Goal: Task Accomplishment & Management: Use online tool/utility

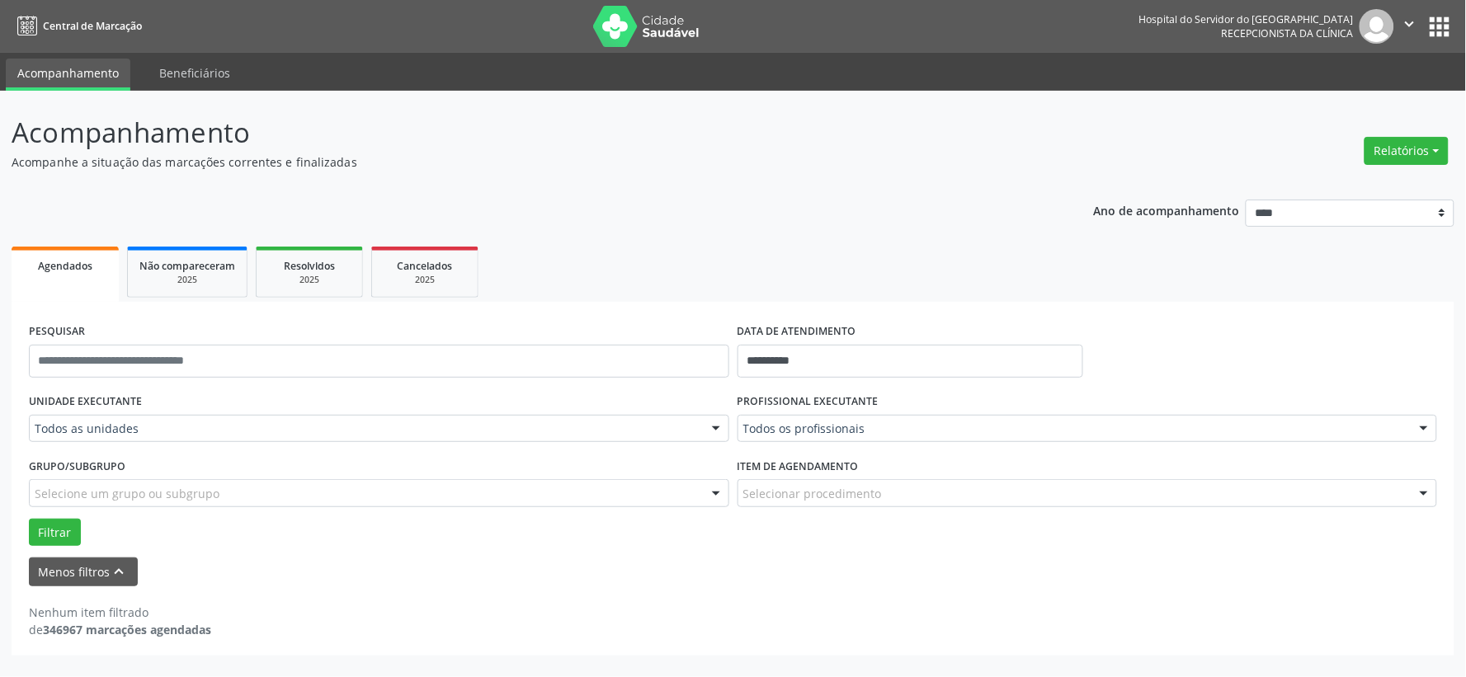
drag, startPoint x: 0, startPoint y: 0, endPoint x: 149, endPoint y: 426, distance: 451.1
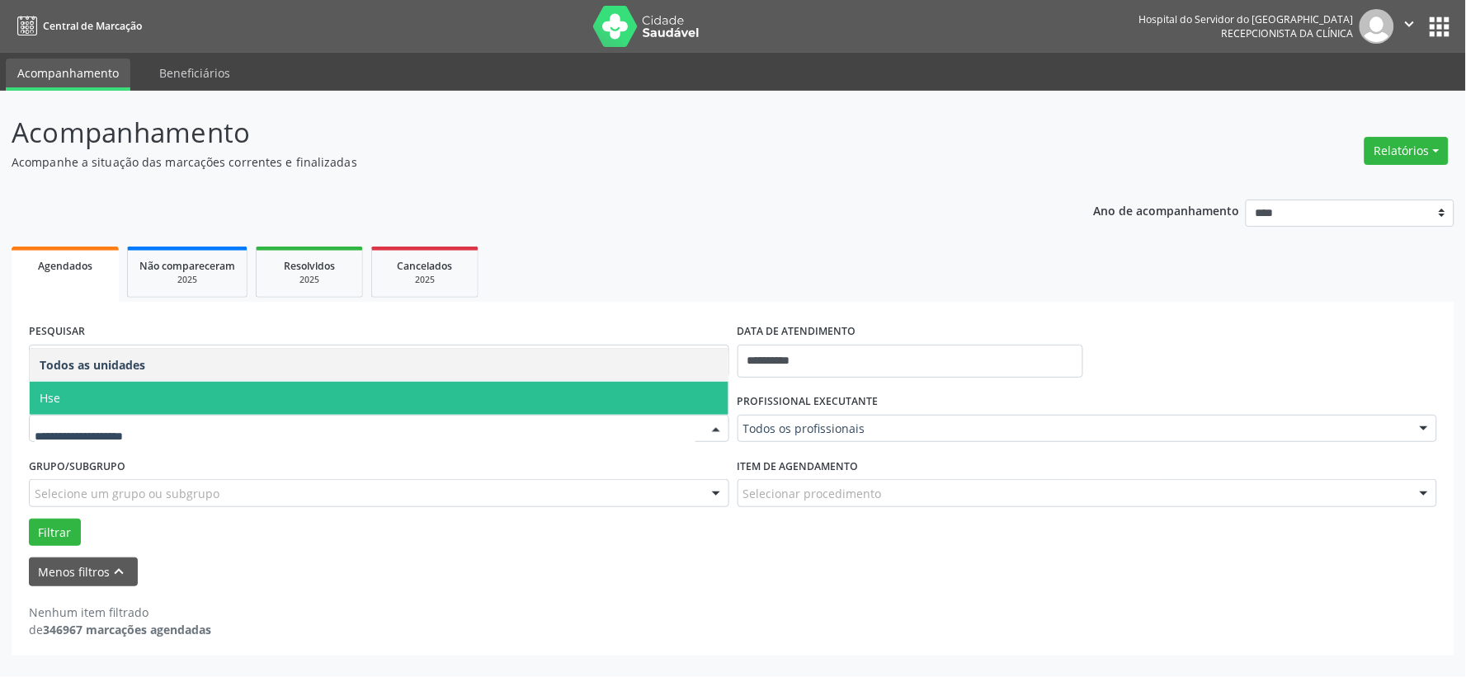
click at [112, 385] on span "Hse" at bounding box center [379, 398] width 699 height 33
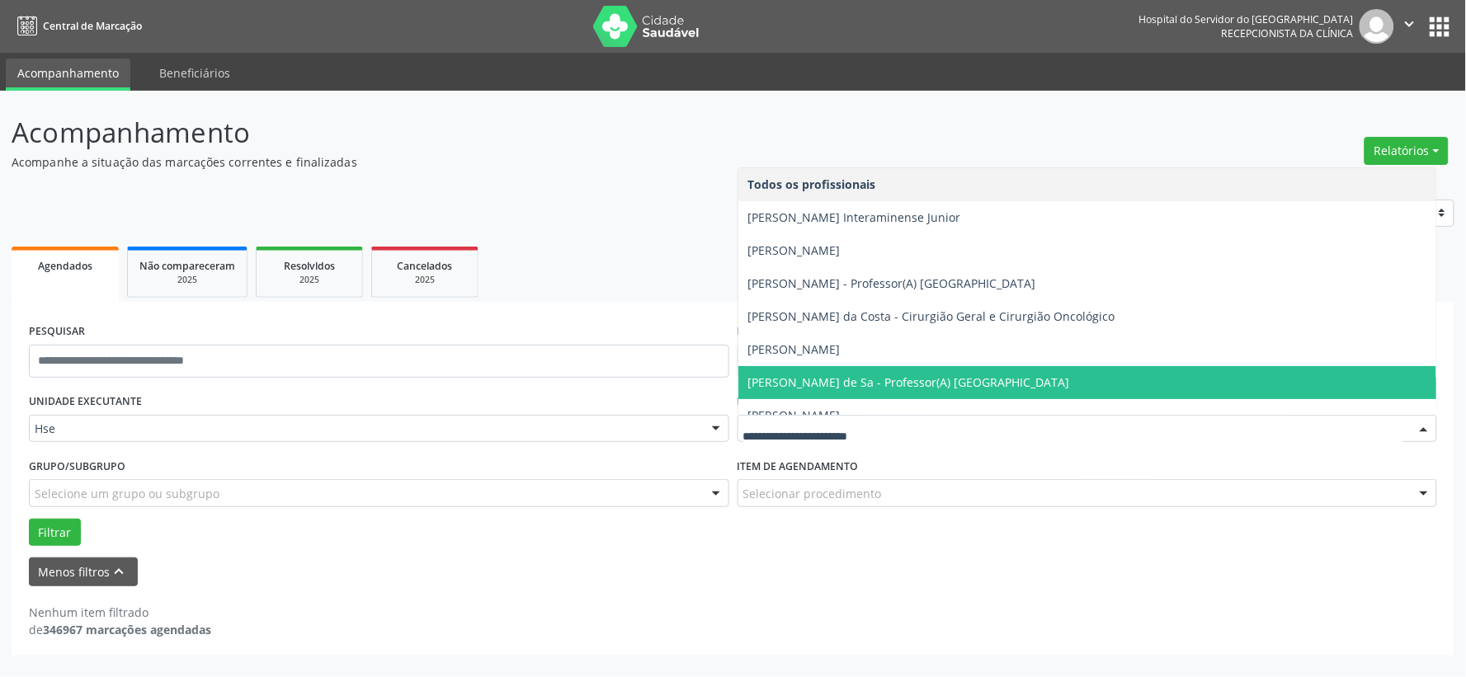
click at [885, 417] on div at bounding box center [1087, 429] width 700 height 28
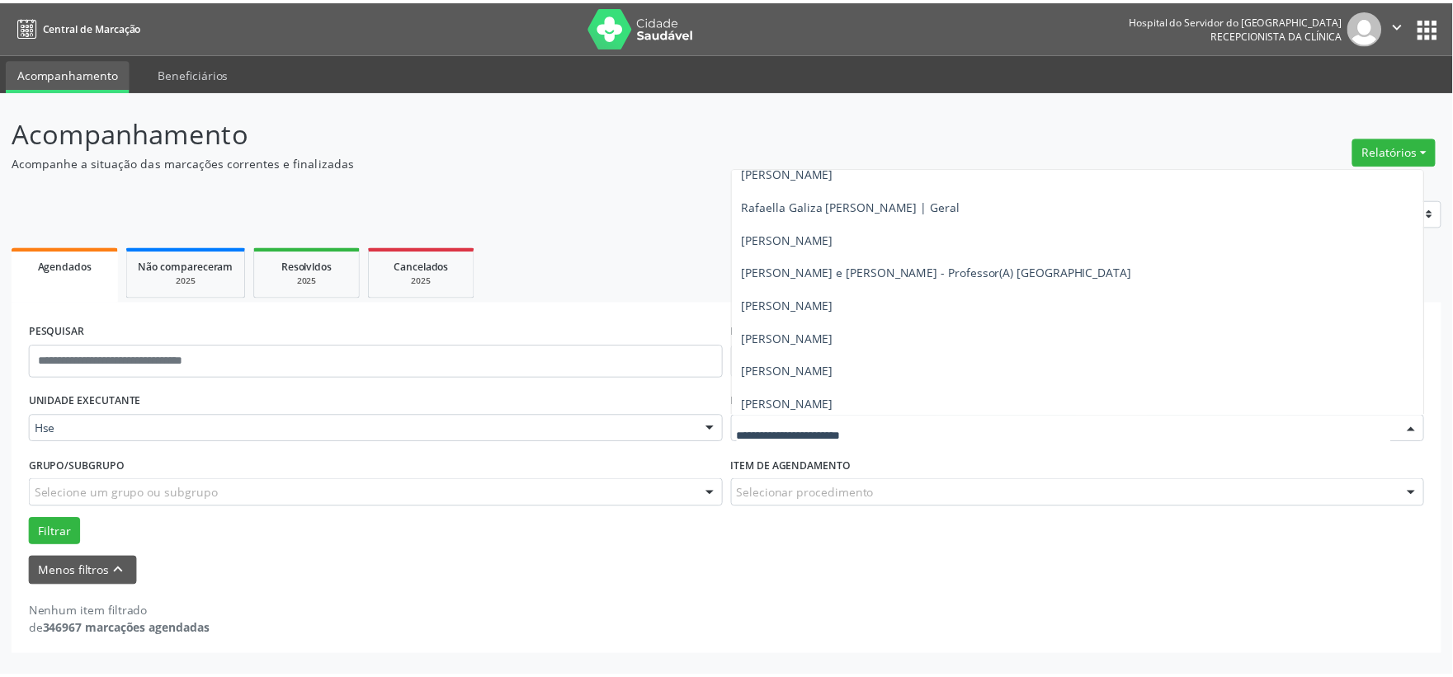
scroll to position [10082, 0]
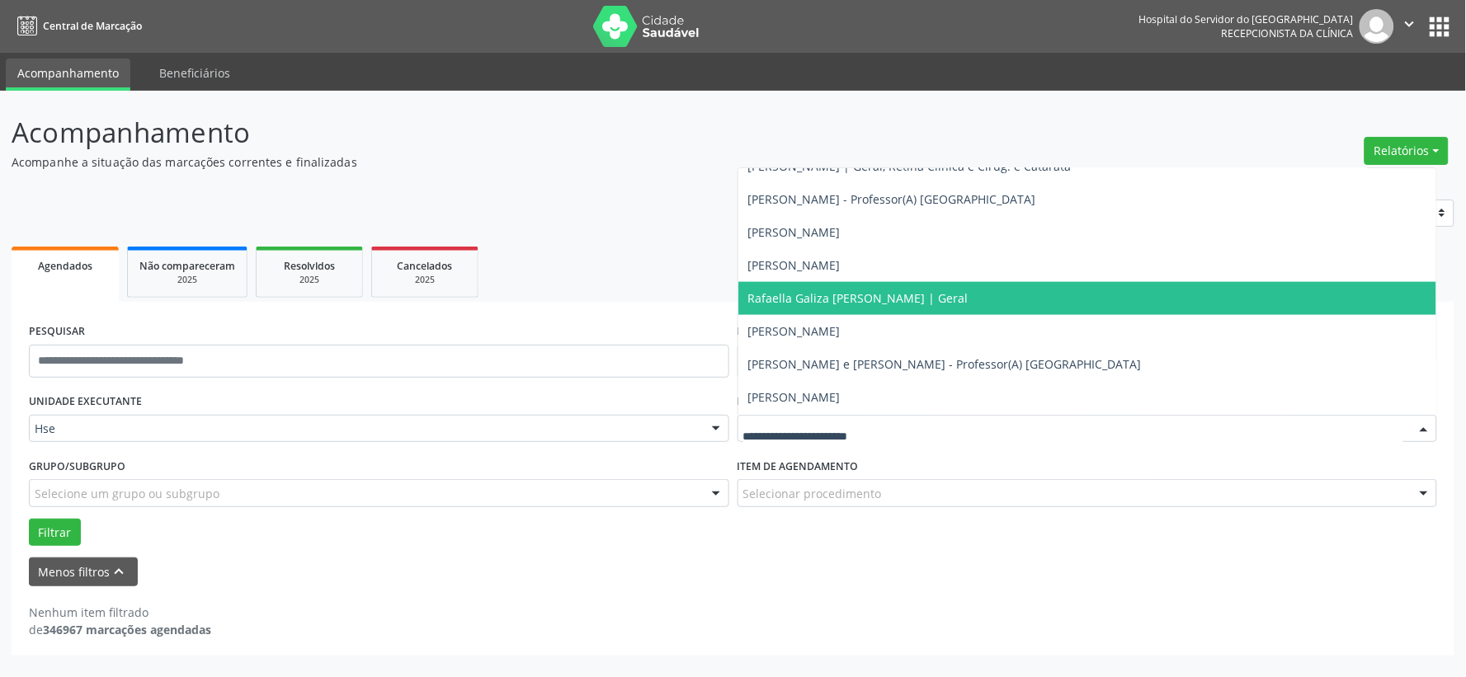
click at [1040, 294] on span "Rafaella Galiza [PERSON_NAME] | Geral" at bounding box center [1087, 298] width 699 height 33
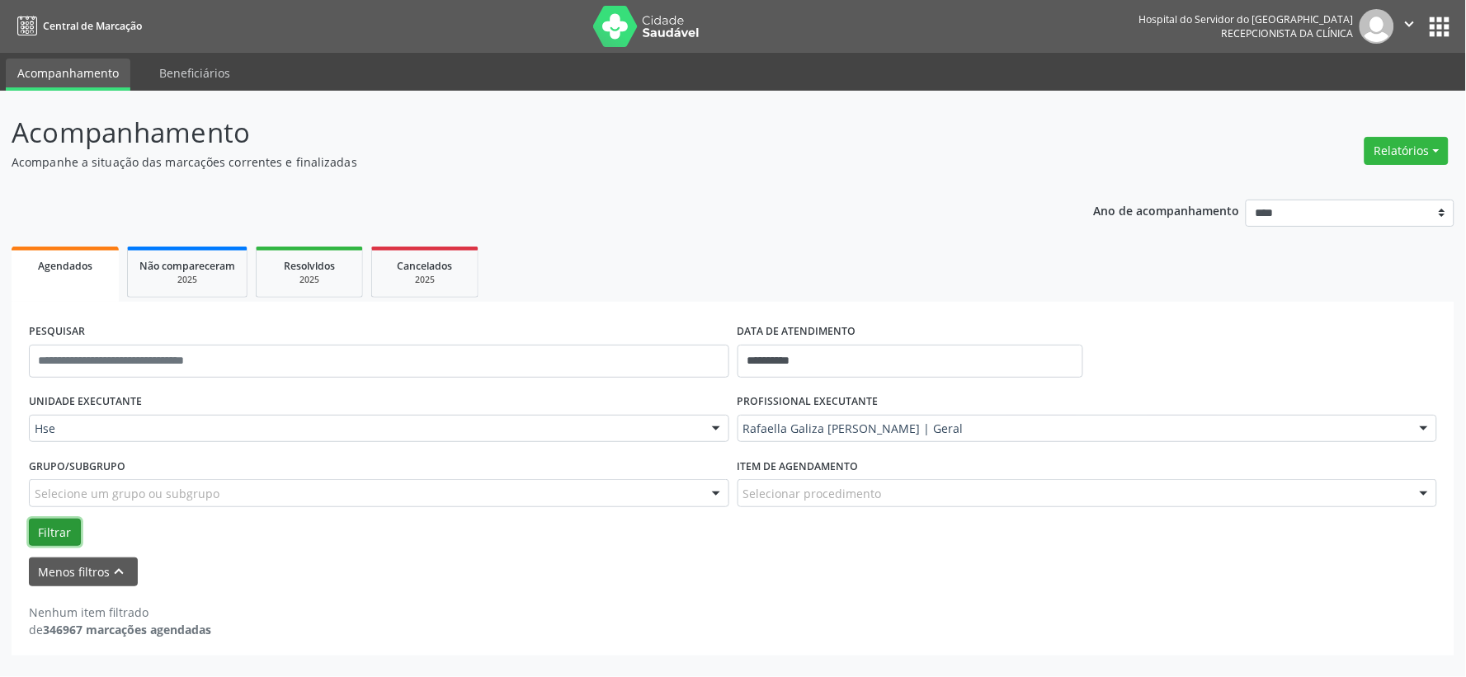
click at [45, 521] on button "Filtrar" at bounding box center [55, 533] width 52 height 28
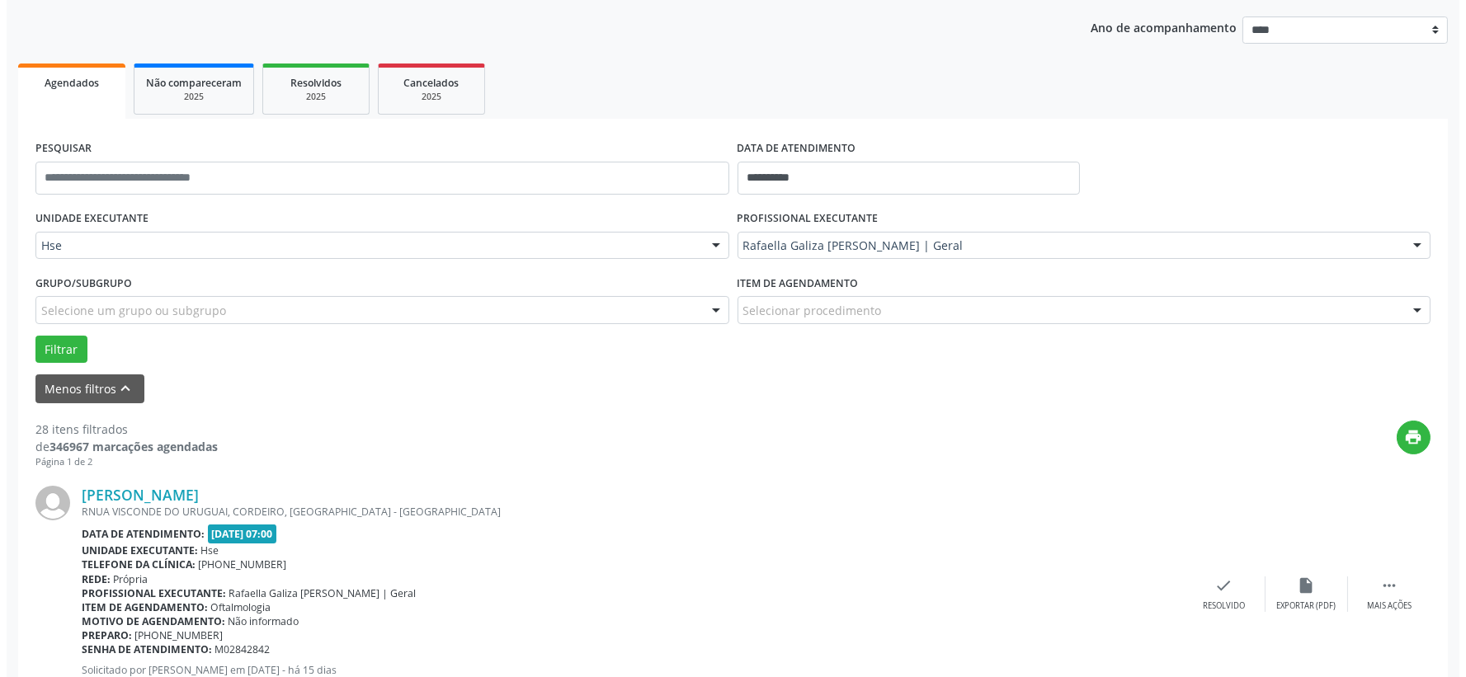
scroll to position [275, 0]
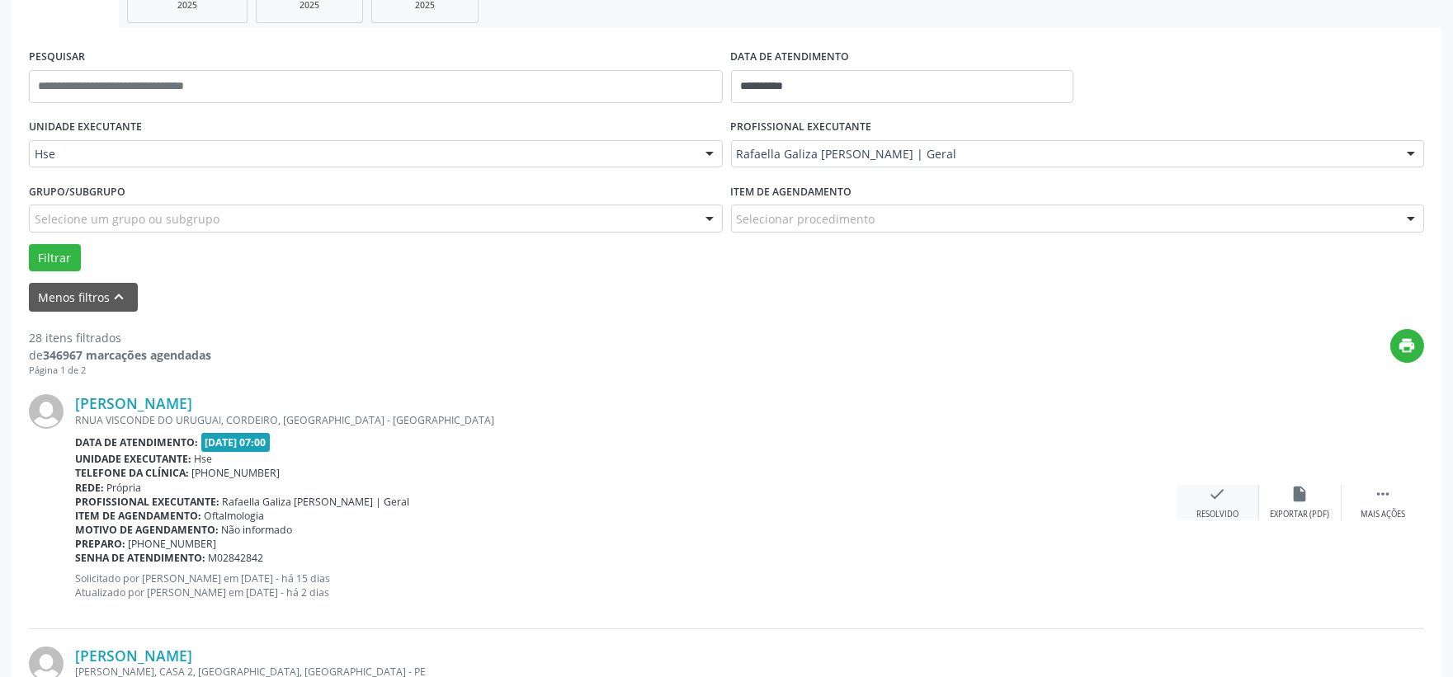
click at [1215, 502] on div "check Resolvido" at bounding box center [1217, 502] width 82 height 35
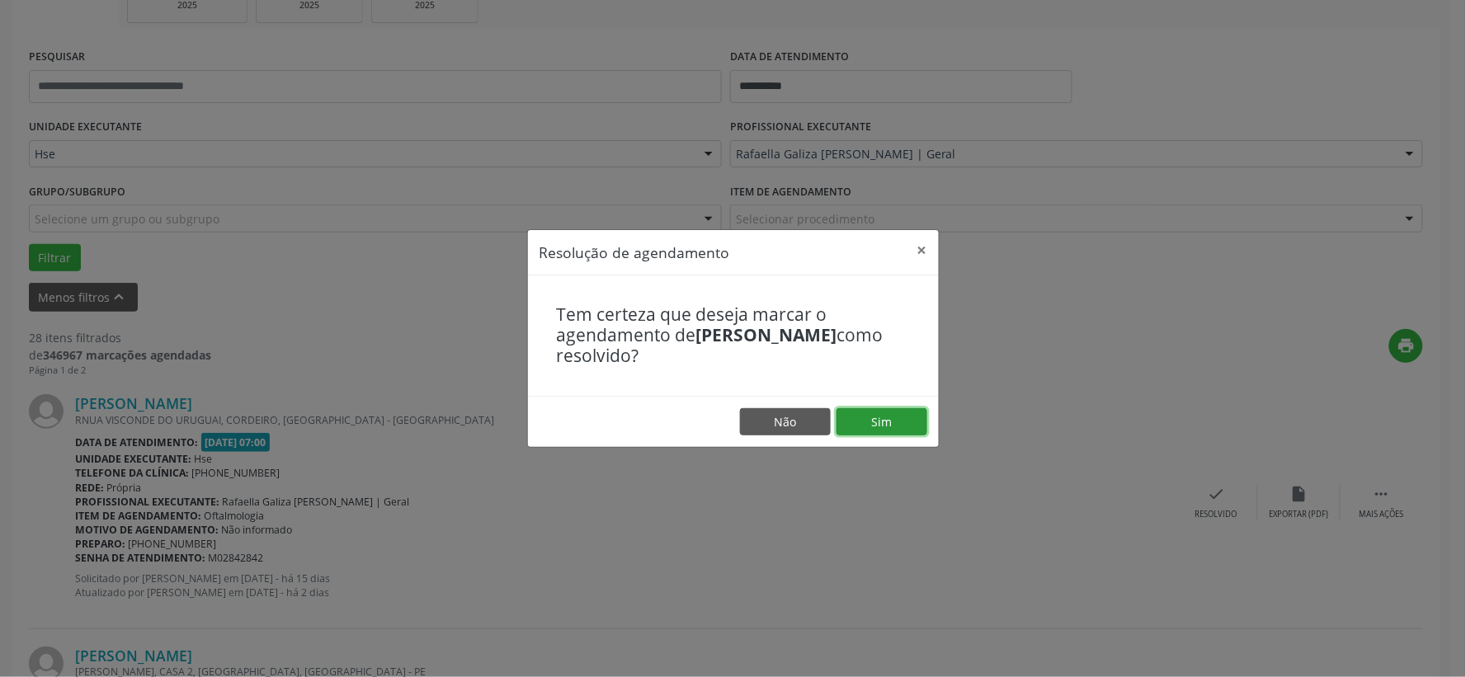
click at [883, 422] on button "Sim" at bounding box center [881, 422] width 91 height 28
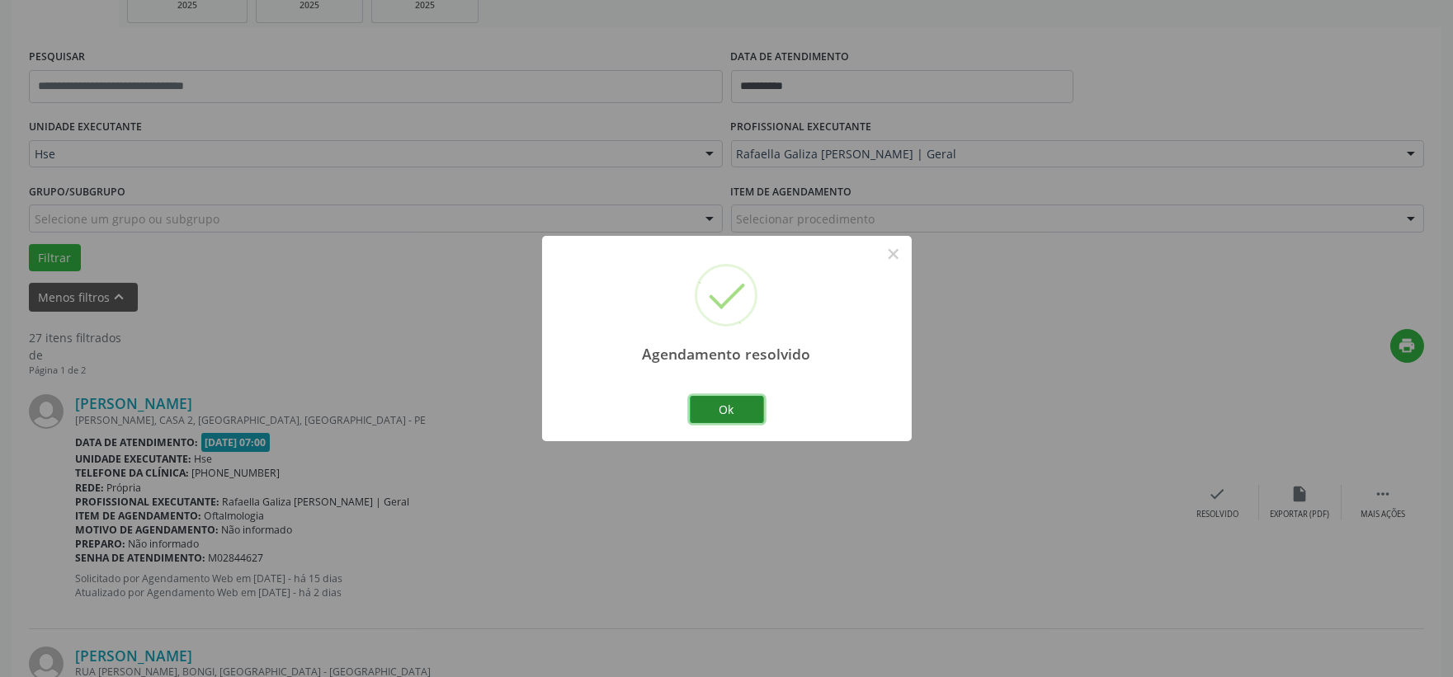
click at [728, 413] on button "Ok" at bounding box center [727, 410] width 74 height 28
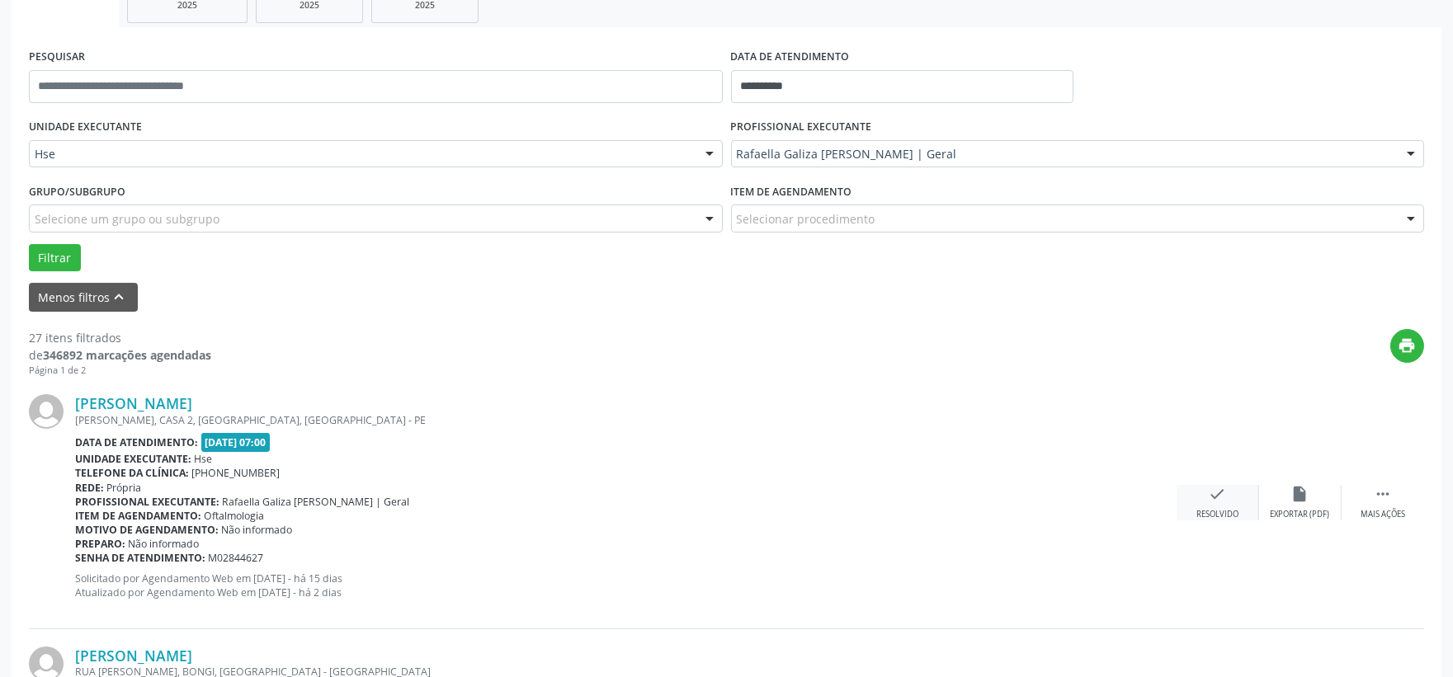
click at [1210, 492] on icon "check" at bounding box center [1218, 494] width 18 height 18
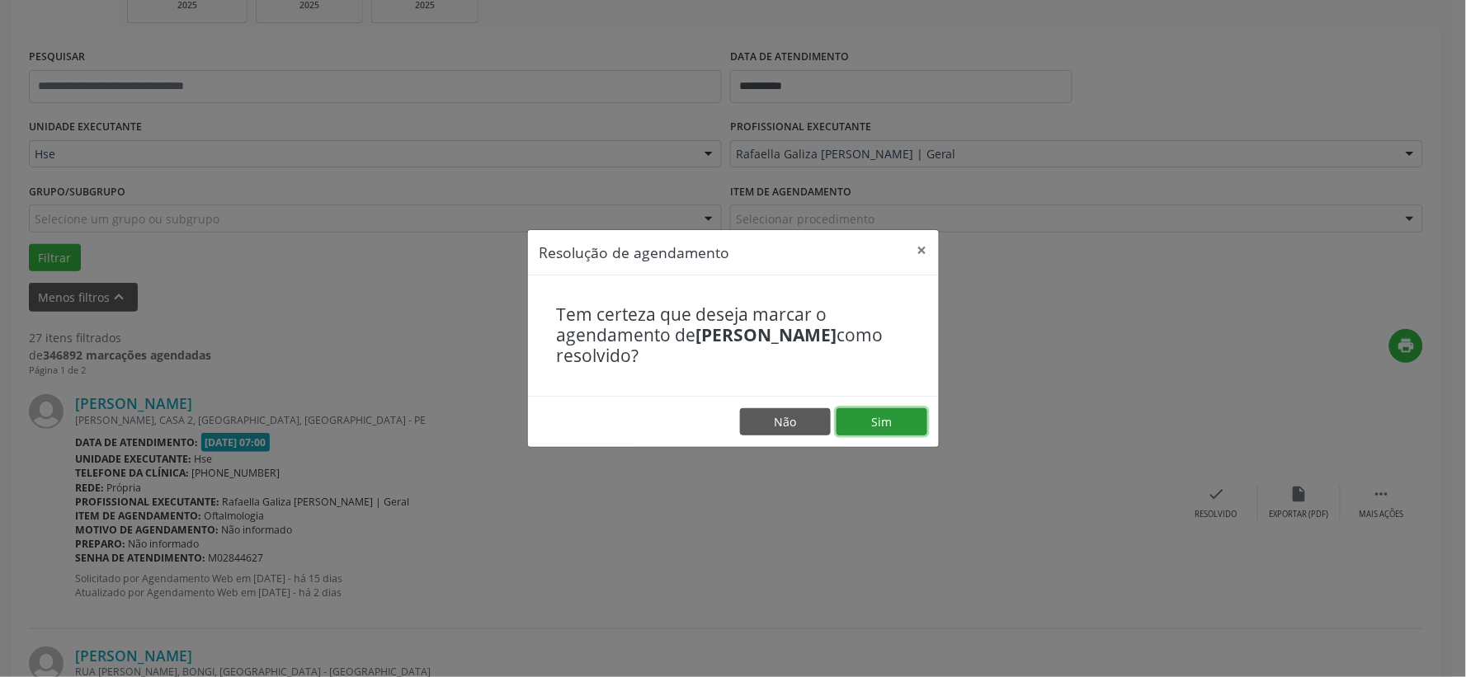
click at [866, 422] on button "Sim" at bounding box center [881, 422] width 91 height 28
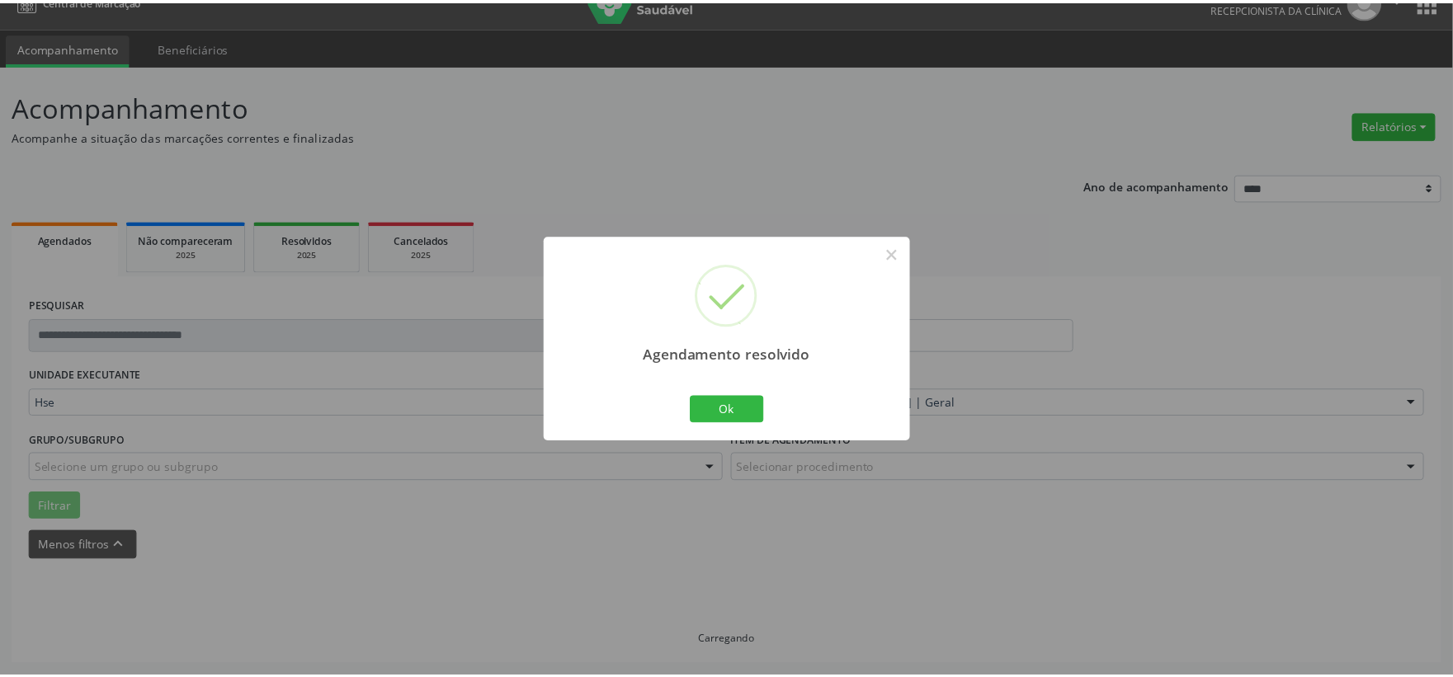
scroll to position [25, 0]
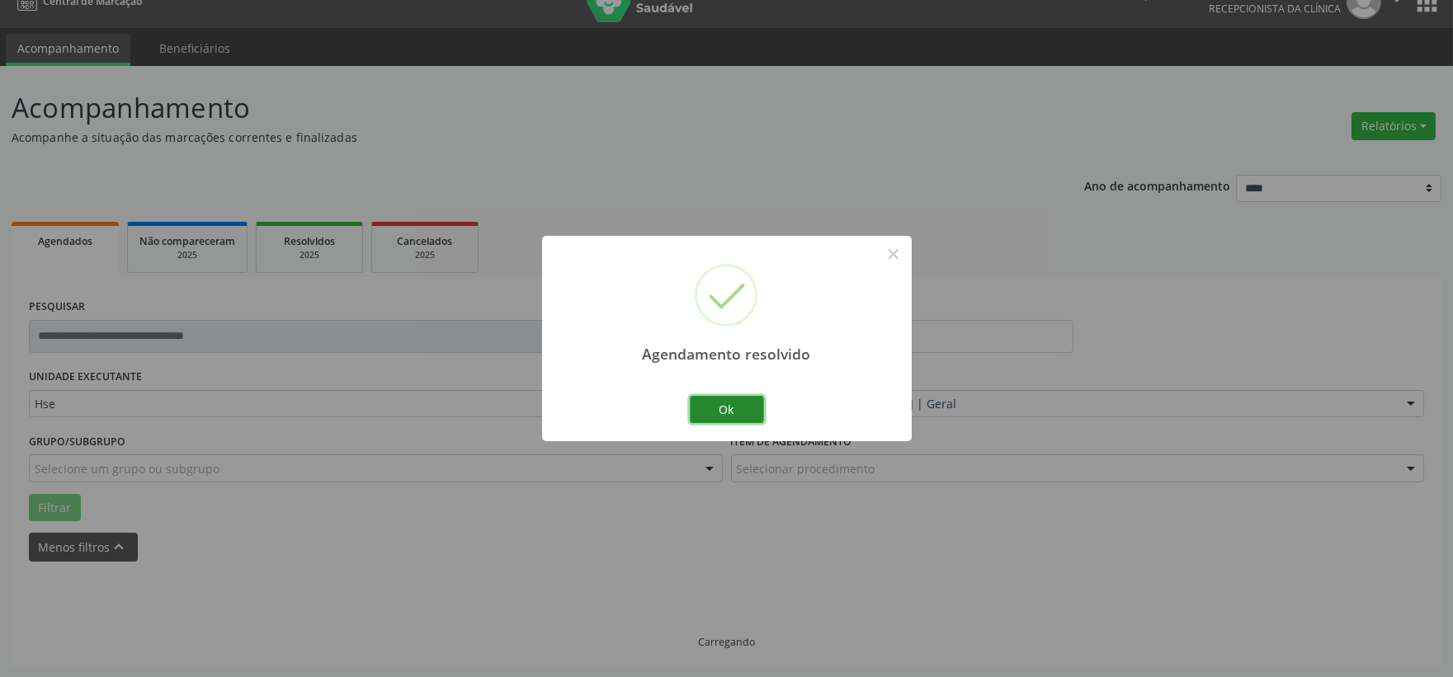
click at [726, 412] on button "Ok" at bounding box center [727, 410] width 74 height 28
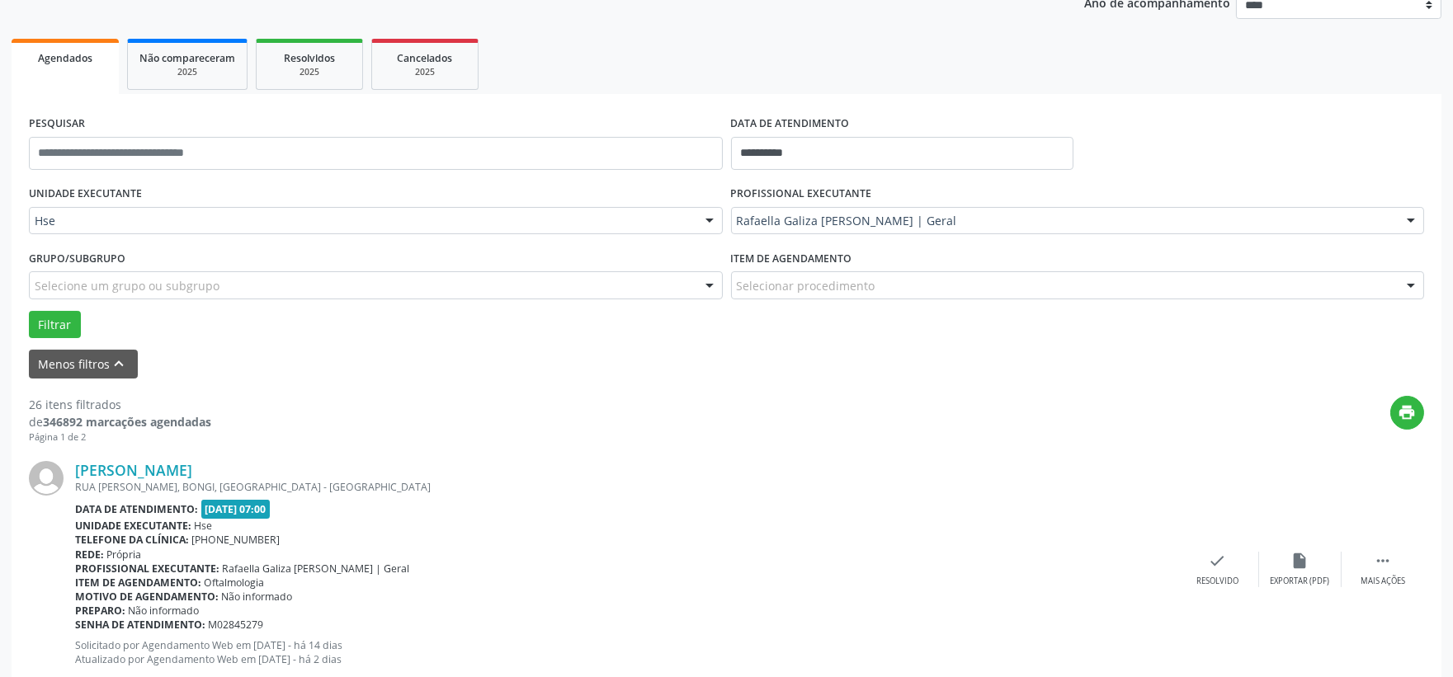
scroll to position [299, 0]
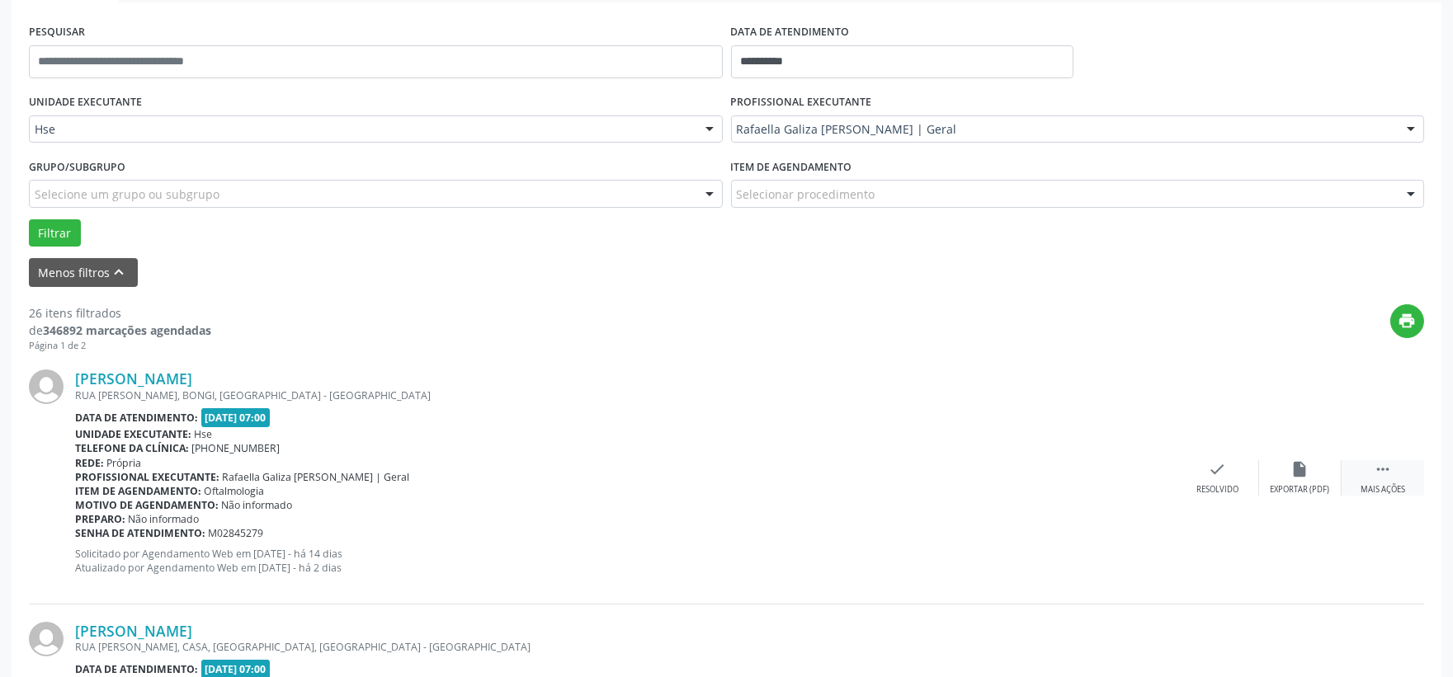
click at [1388, 473] on icon "" at bounding box center [1382, 469] width 18 height 18
click at [1297, 471] on icon "alarm_off" at bounding box center [1300, 469] width 18 height 18
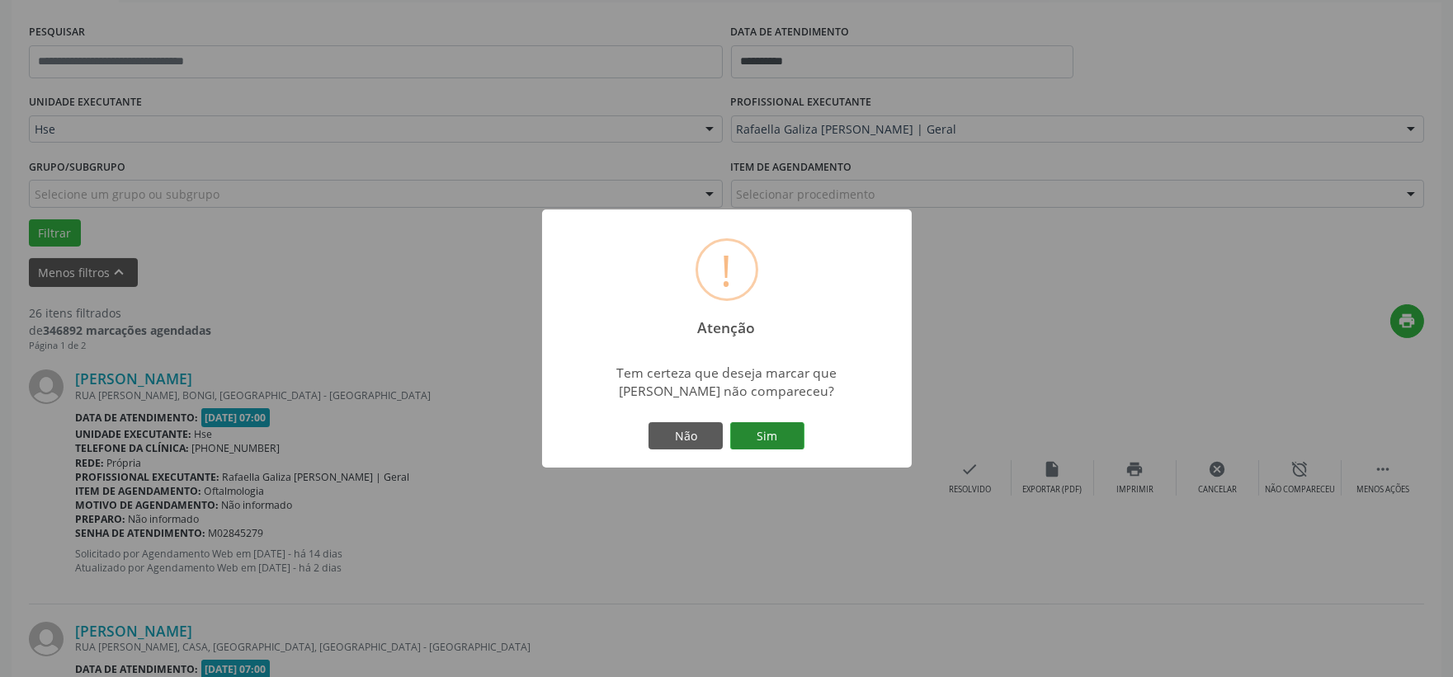
click at [770, 440] on button "Sim" at bounding box center [767, 436] width 74 height 28
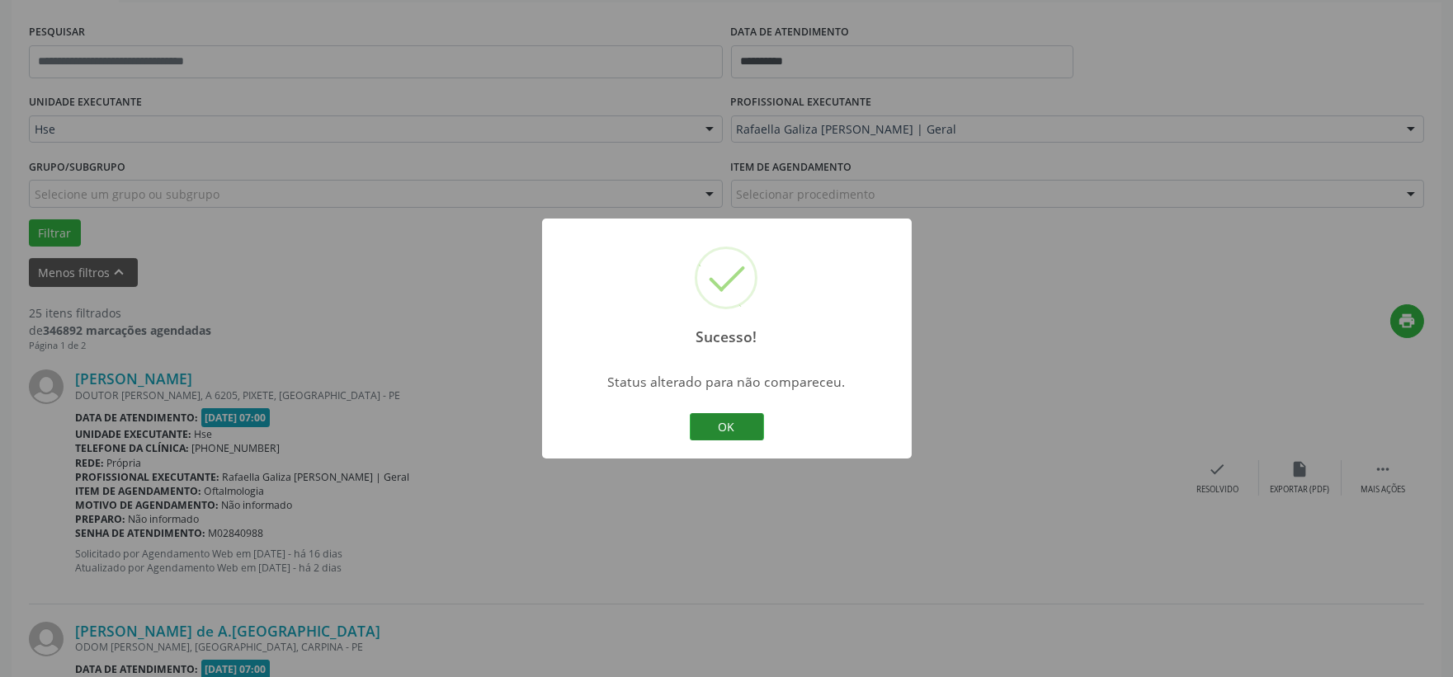
click at [714, 425] on button "OK" at bounding box center [727, 427] width 74 height 28
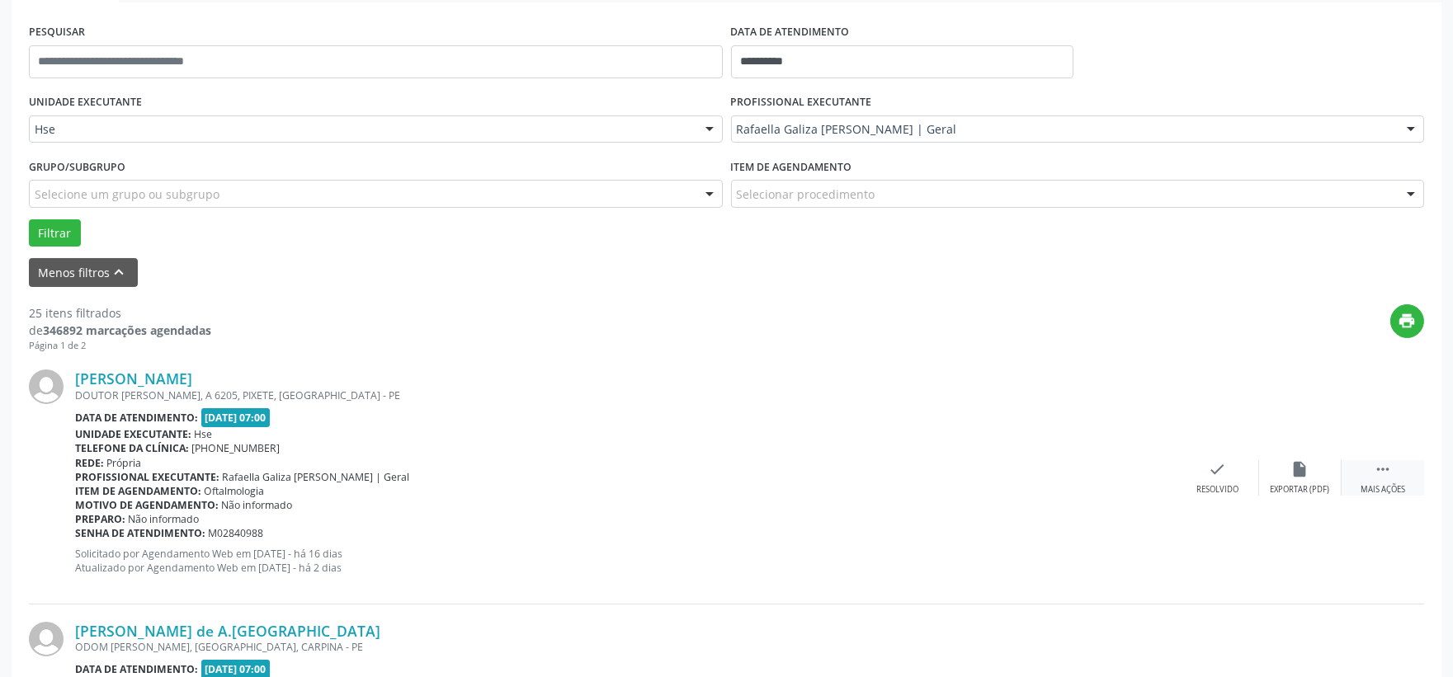
click at [1378, 469] on icon "" at bounding box center [1382, 469] width 18 height 18
click at [1309, 474] on div "alarm_off Não compareceu" at bounding box center [1300, 477] width 82 height 35
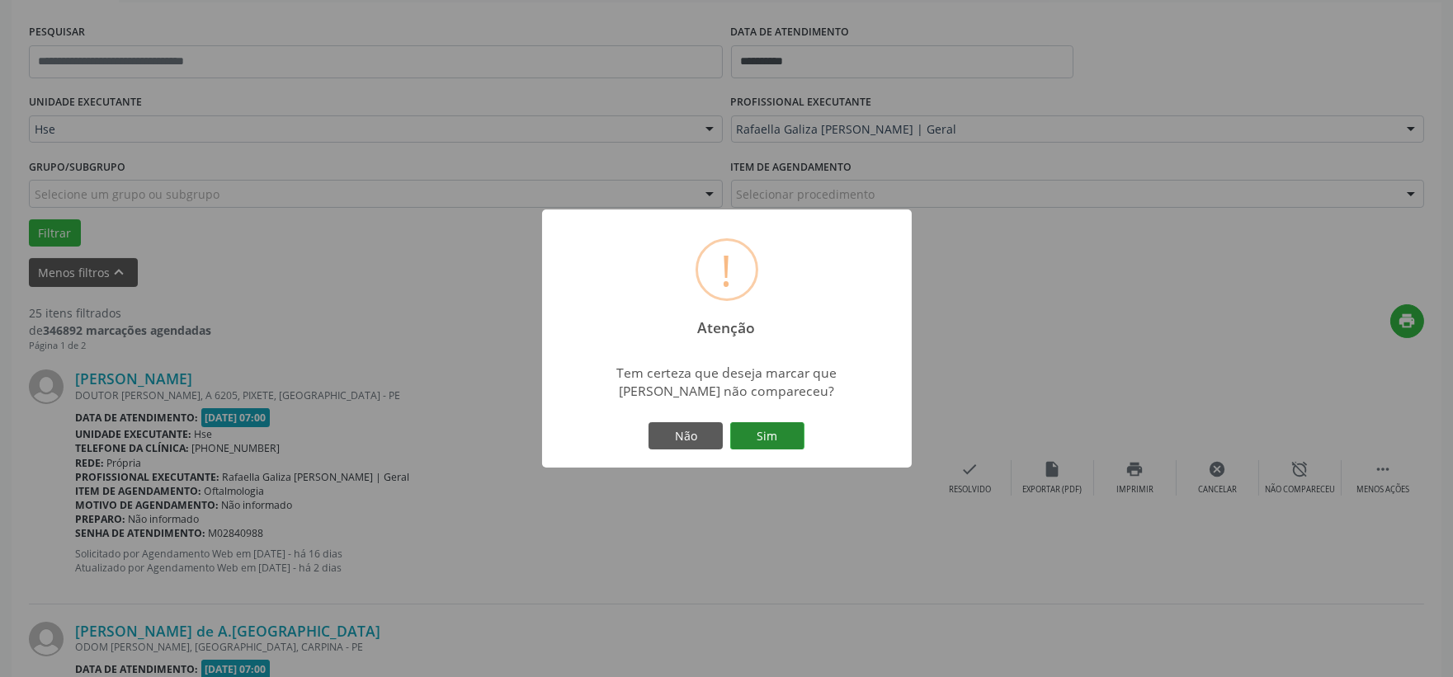
click at [751, 429] on button "Sim" at bounding box center [767, 436] width 74 height 28
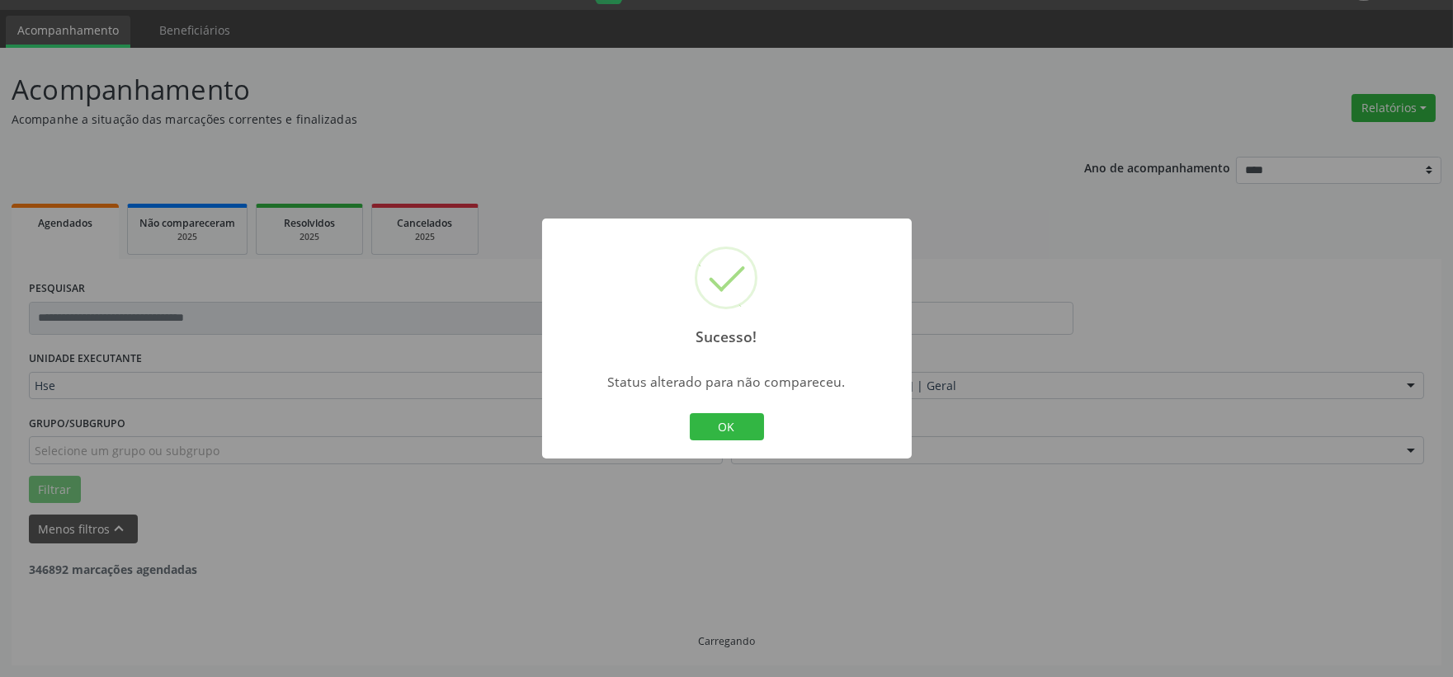
scroll to position [42, 0]
click at [729, 422] on button "OK" at bounding box center [727, 427] width 74 height 28
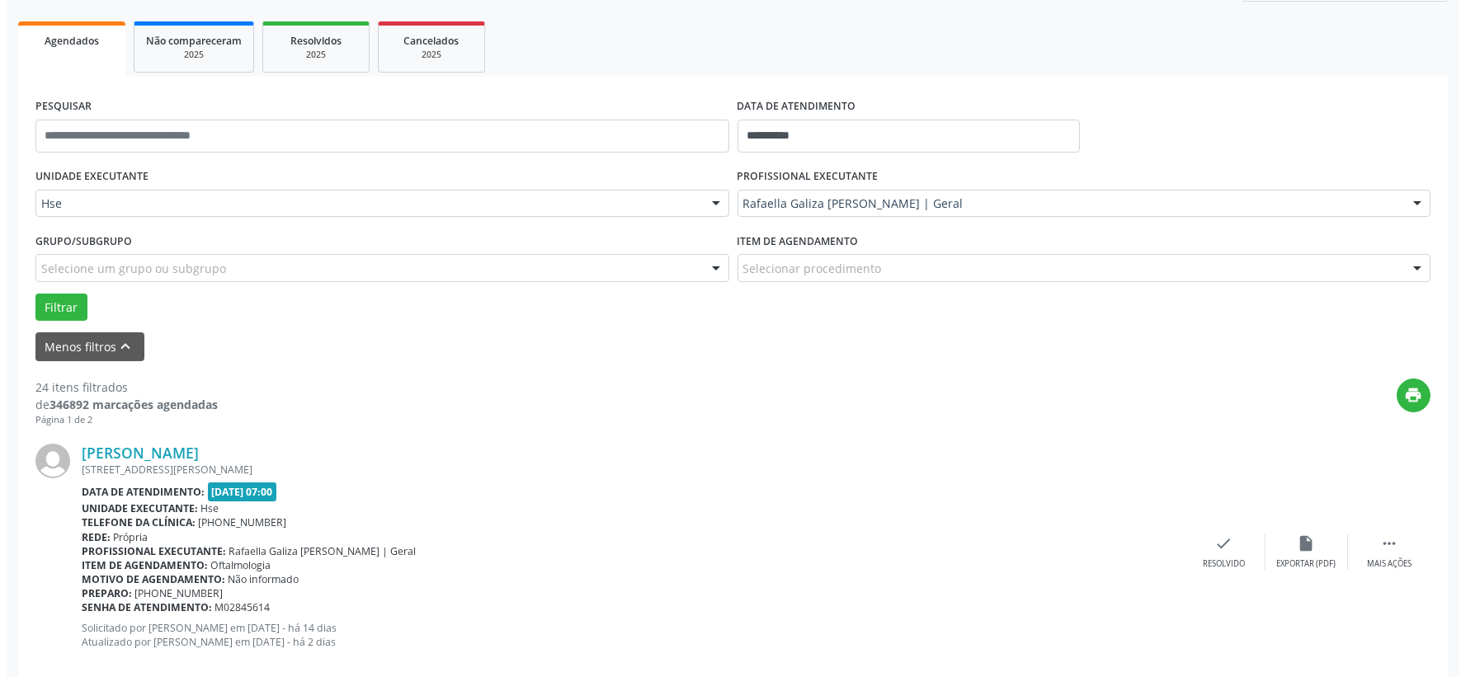
scroll to position [317, 0]
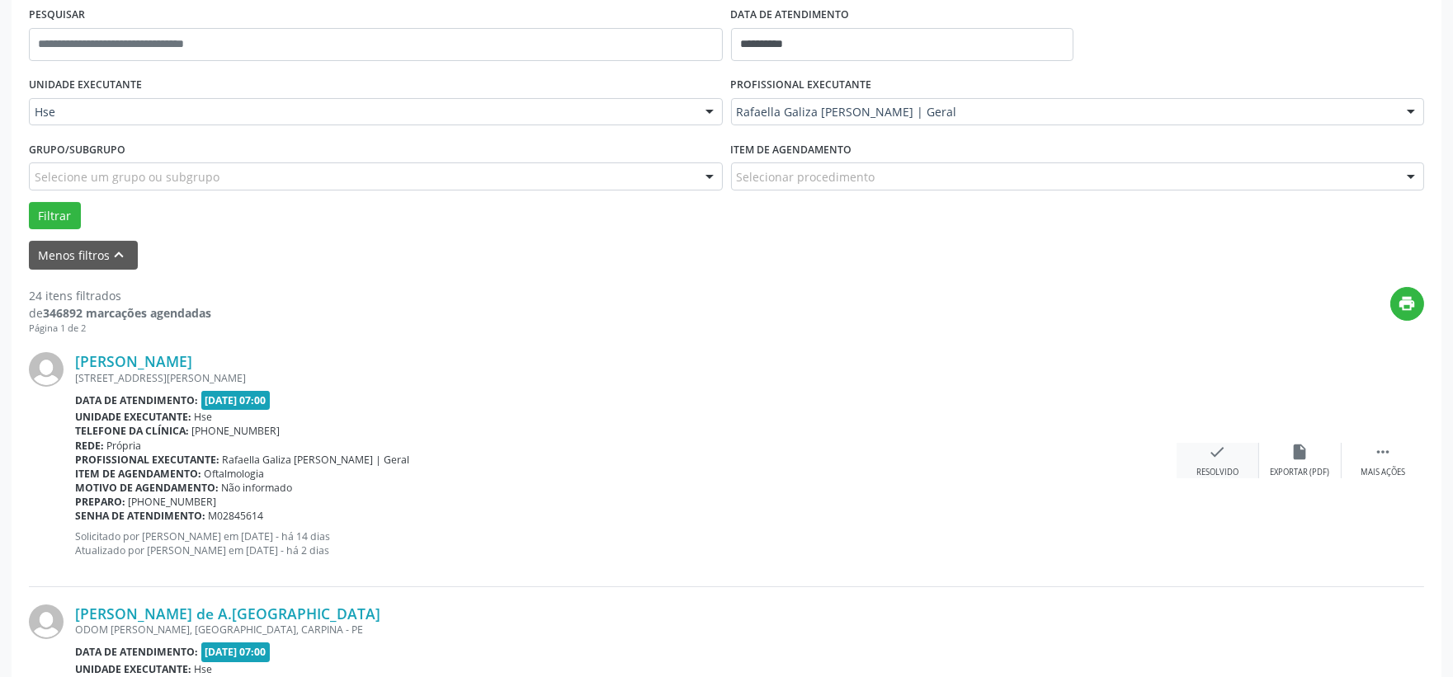
click at [1214, 452] on icon "check" at bounding box center [1218, 452] width 18 height 18
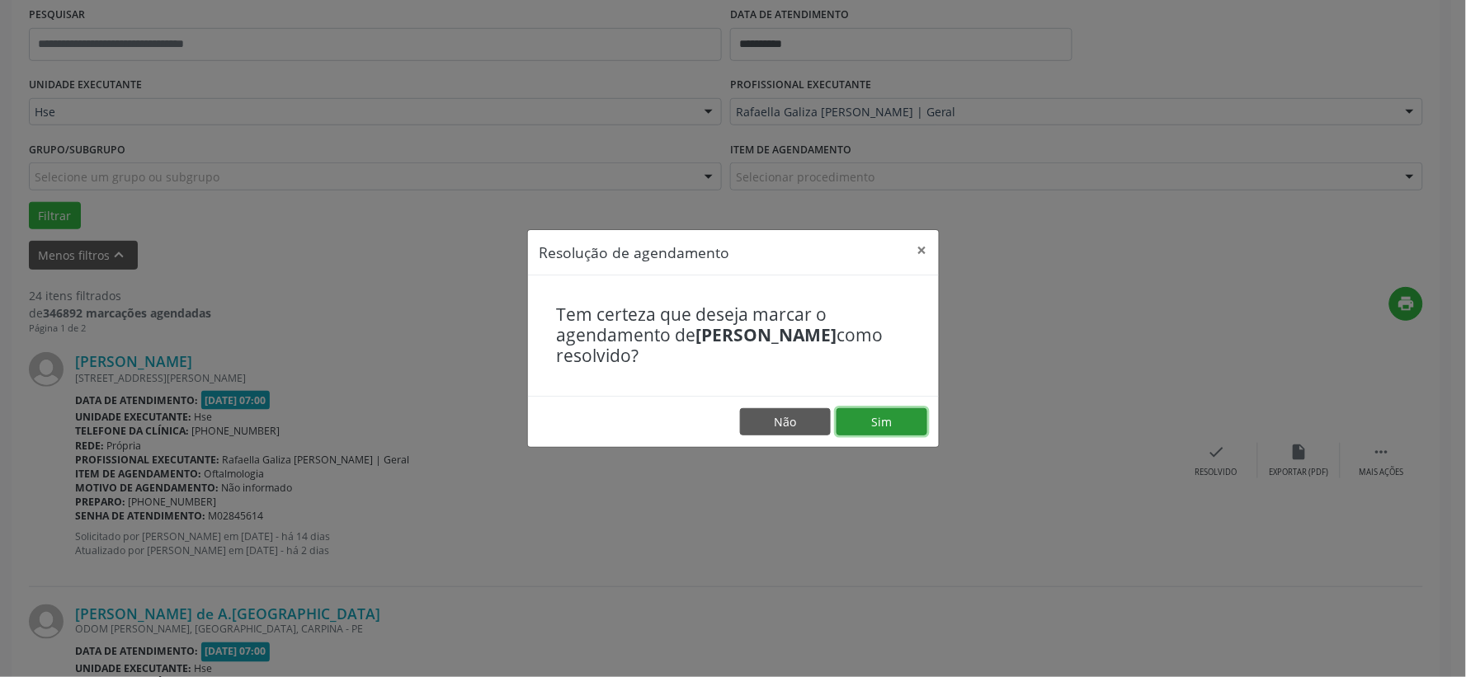
click at [879, 415] on button "Sim" at bounding box center [881, 422] width 91 height 28
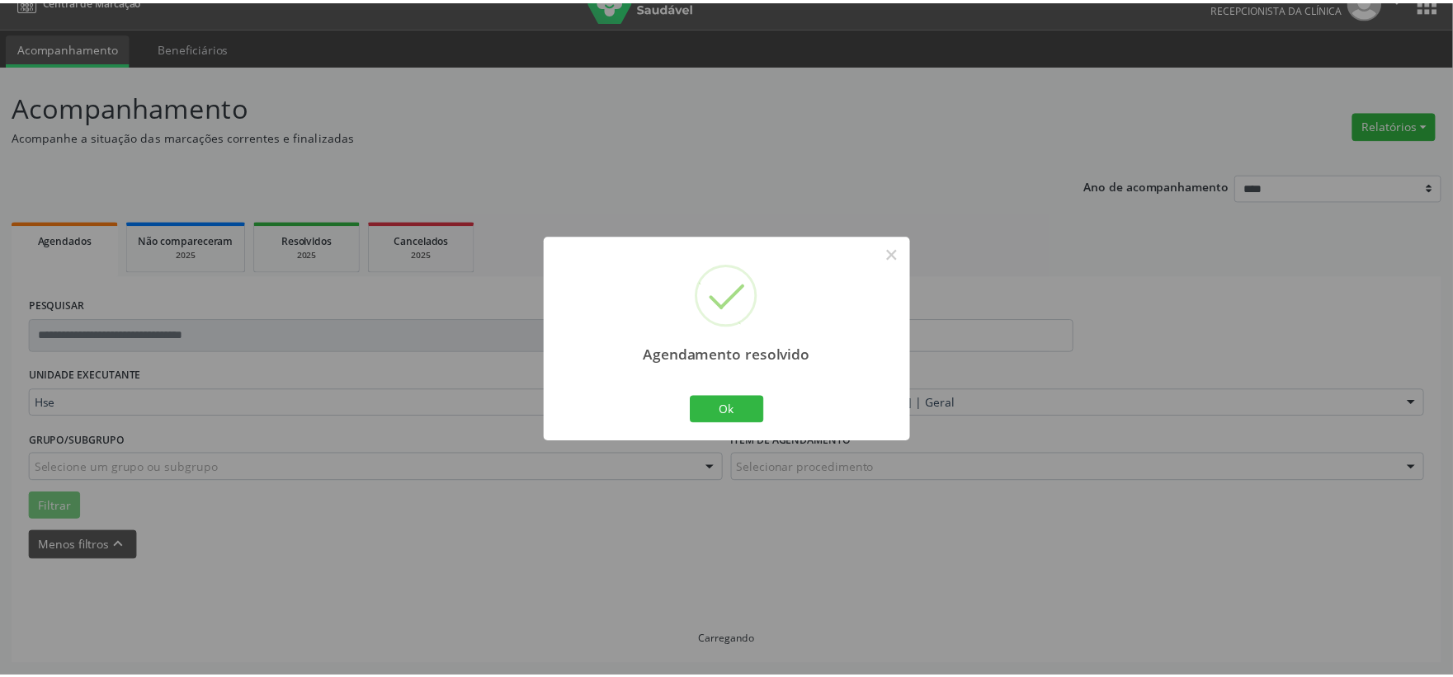
scroll to position [25, 0]
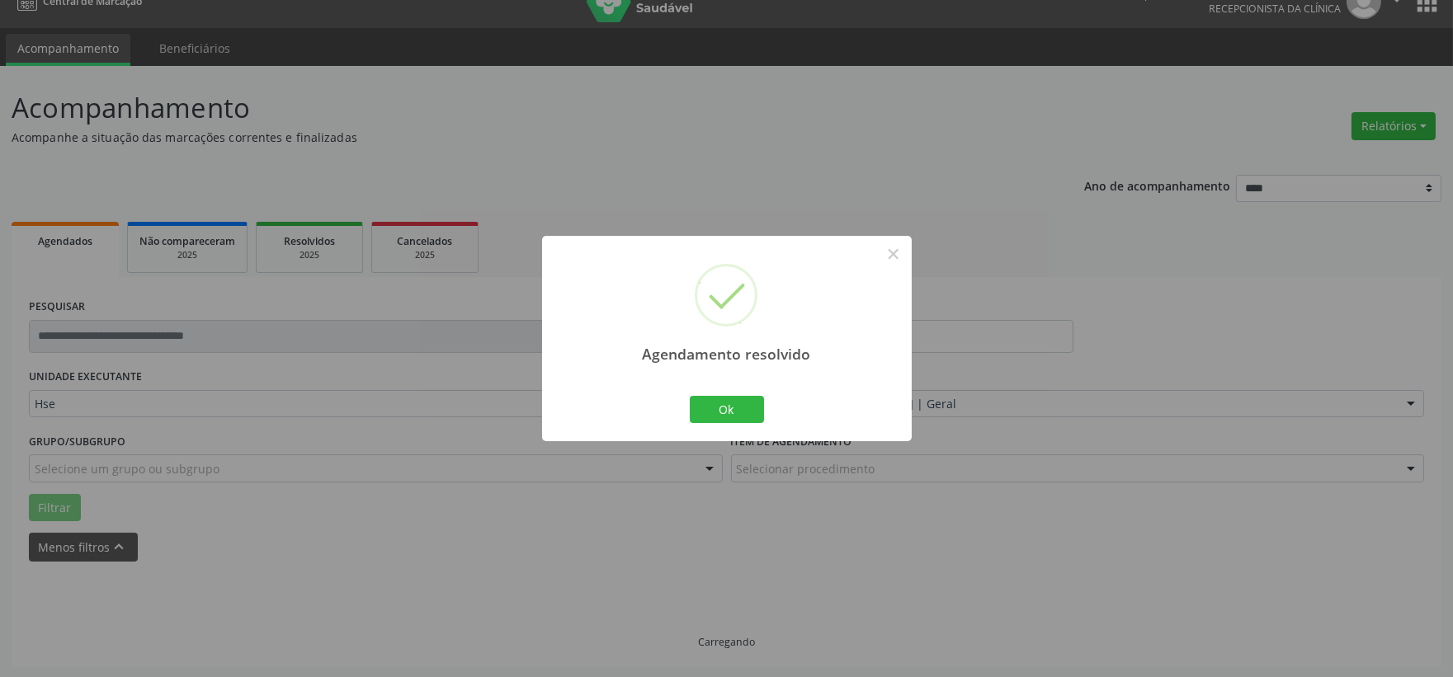
click at [887, 421] on div "Agendamento resolvido × Ok Cancel" at bounding box center [726, 338] width 1453 height 677
click at [735, 411] on button "Ok" at bounding box center [727, 410] width 74 height 28
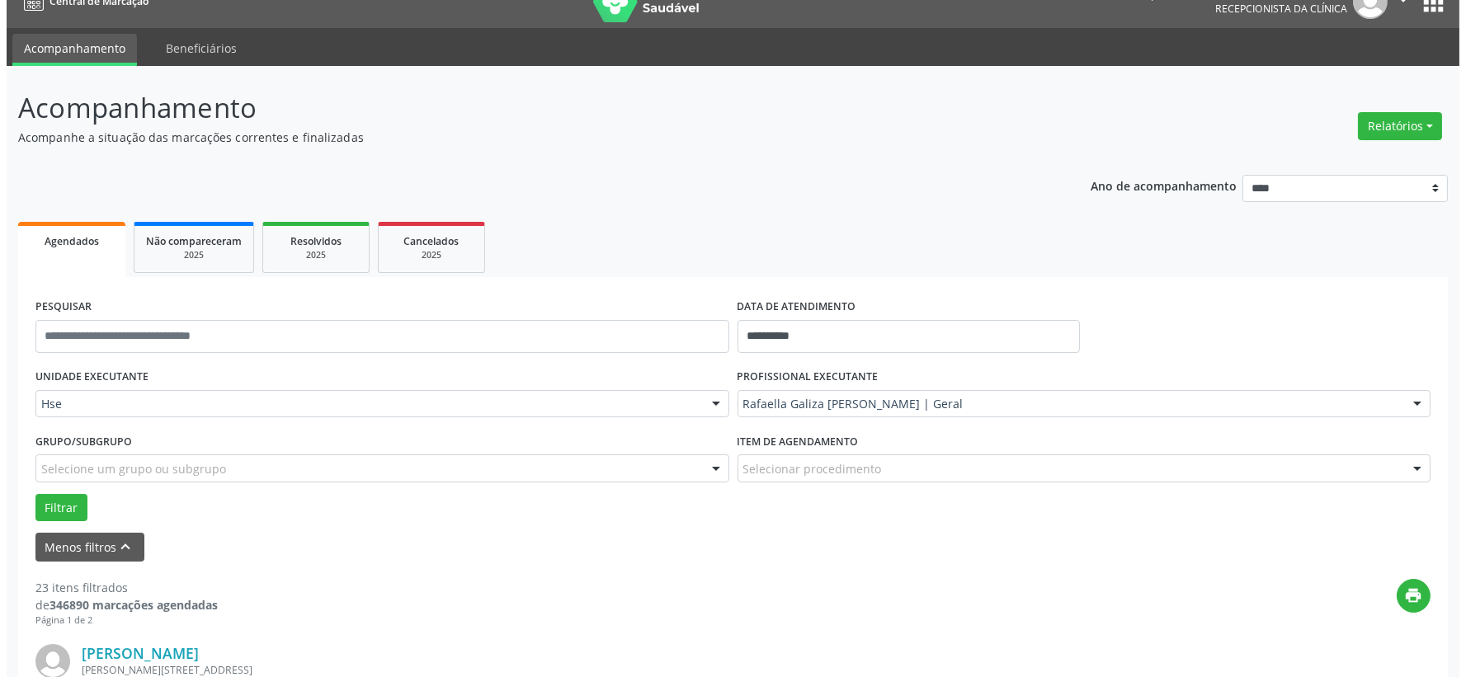
scroll to position [317, 0]
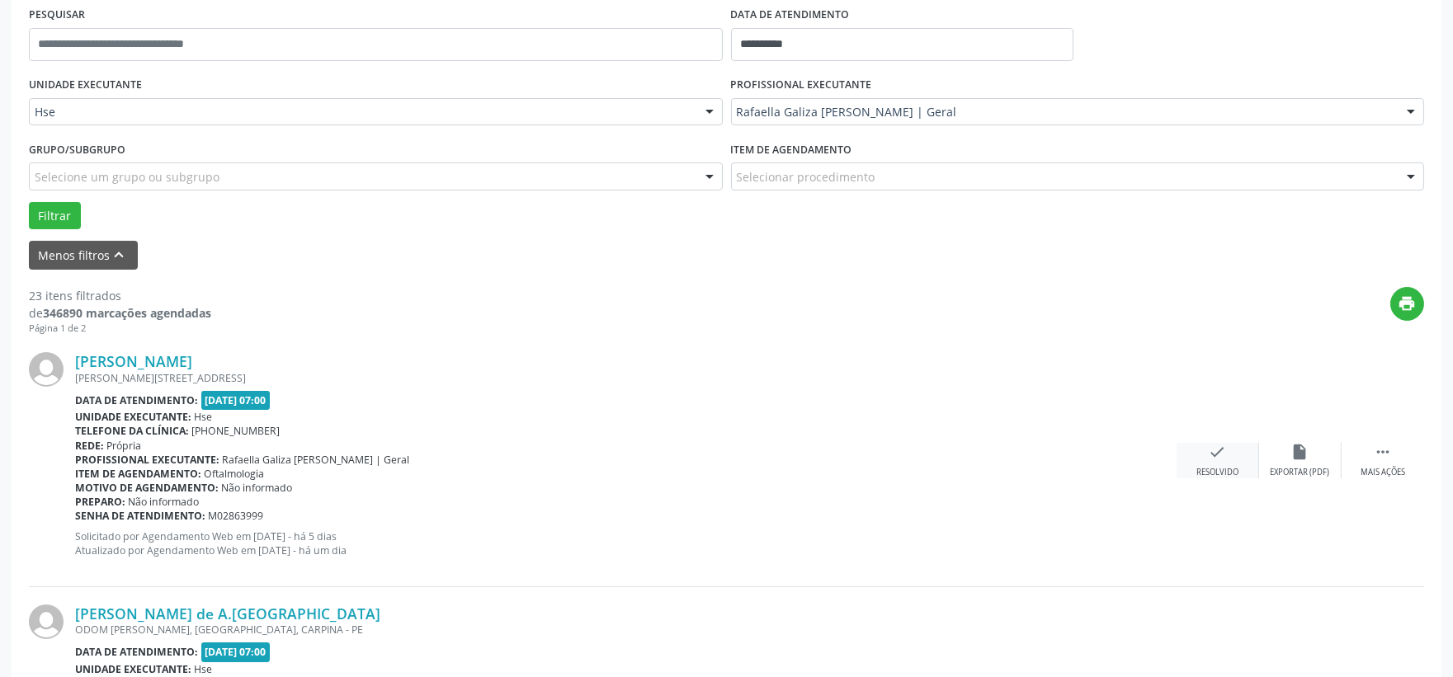
click at [1218, 459] on icon "check" at bounding box center [1218, 452] width 18 height 18
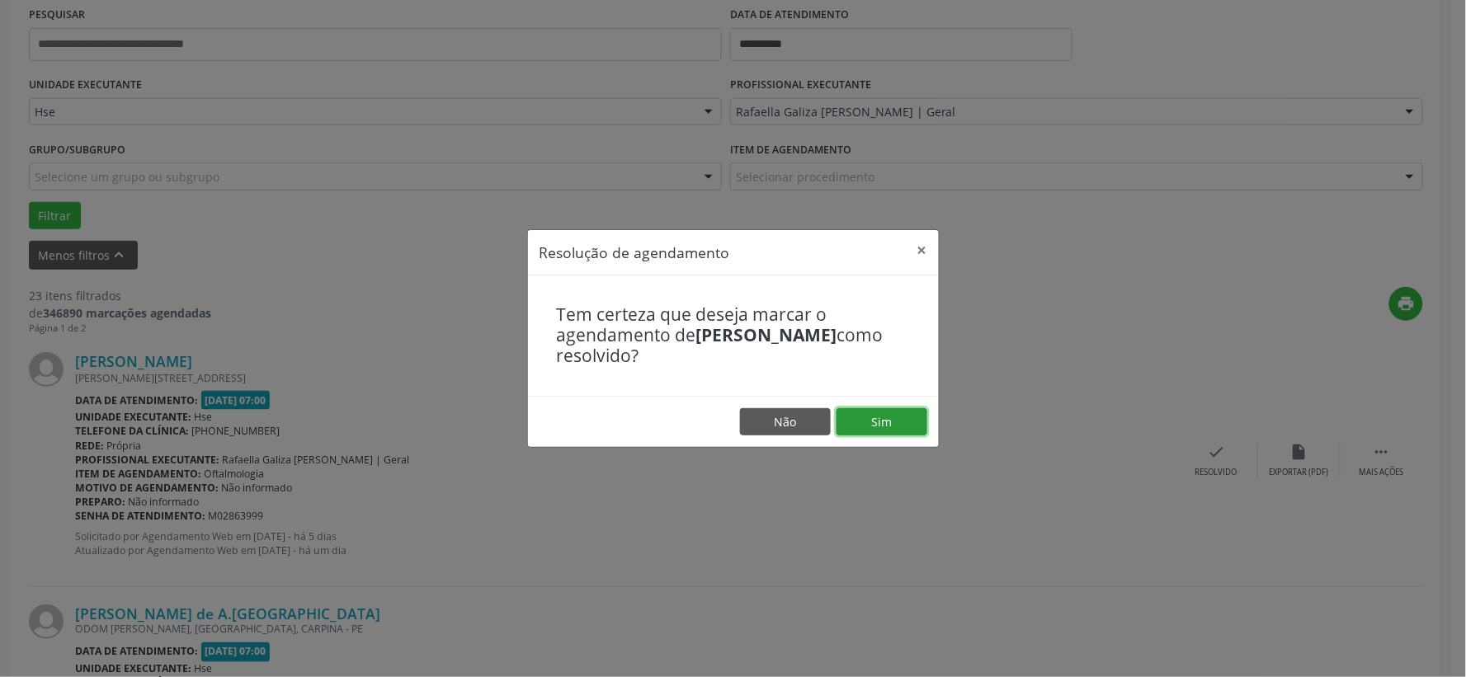
click at [907, 415] on button "Sim" at bounding box center [881, 422] width 91 height 28
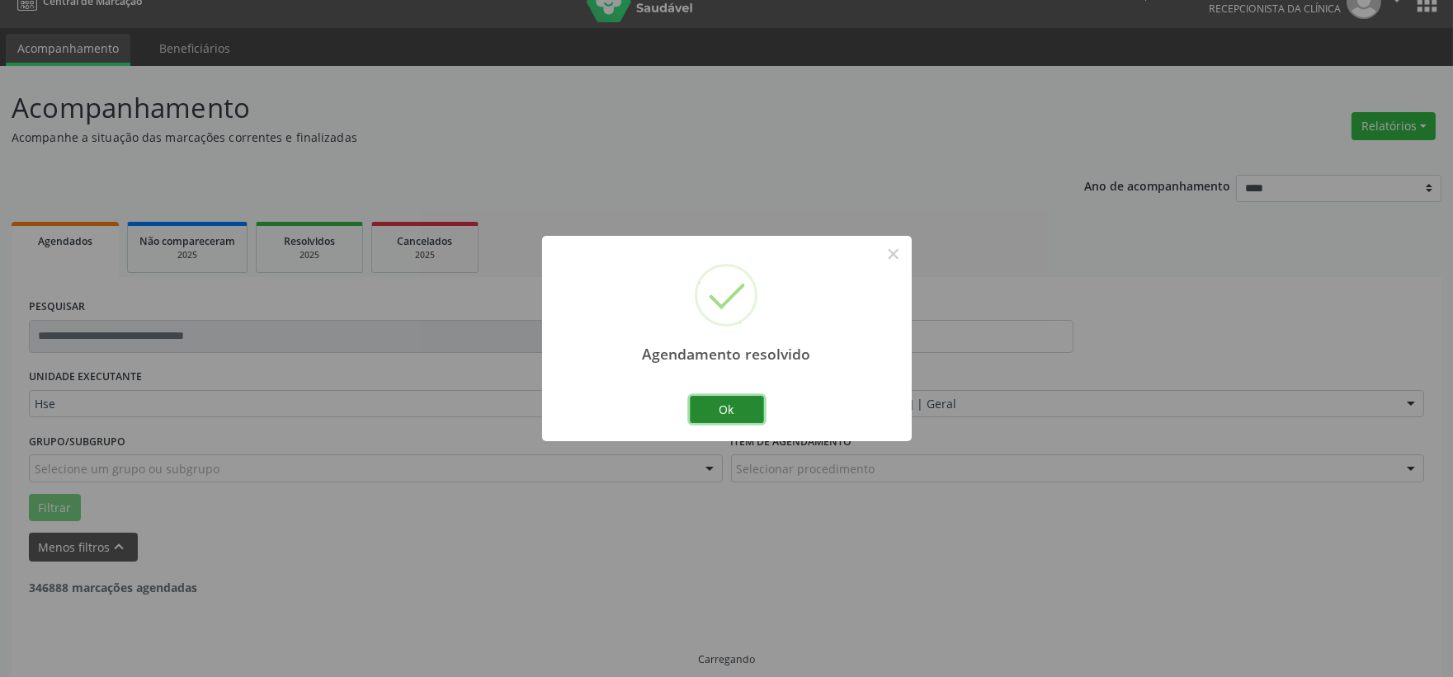
scroll to position [42, 0]
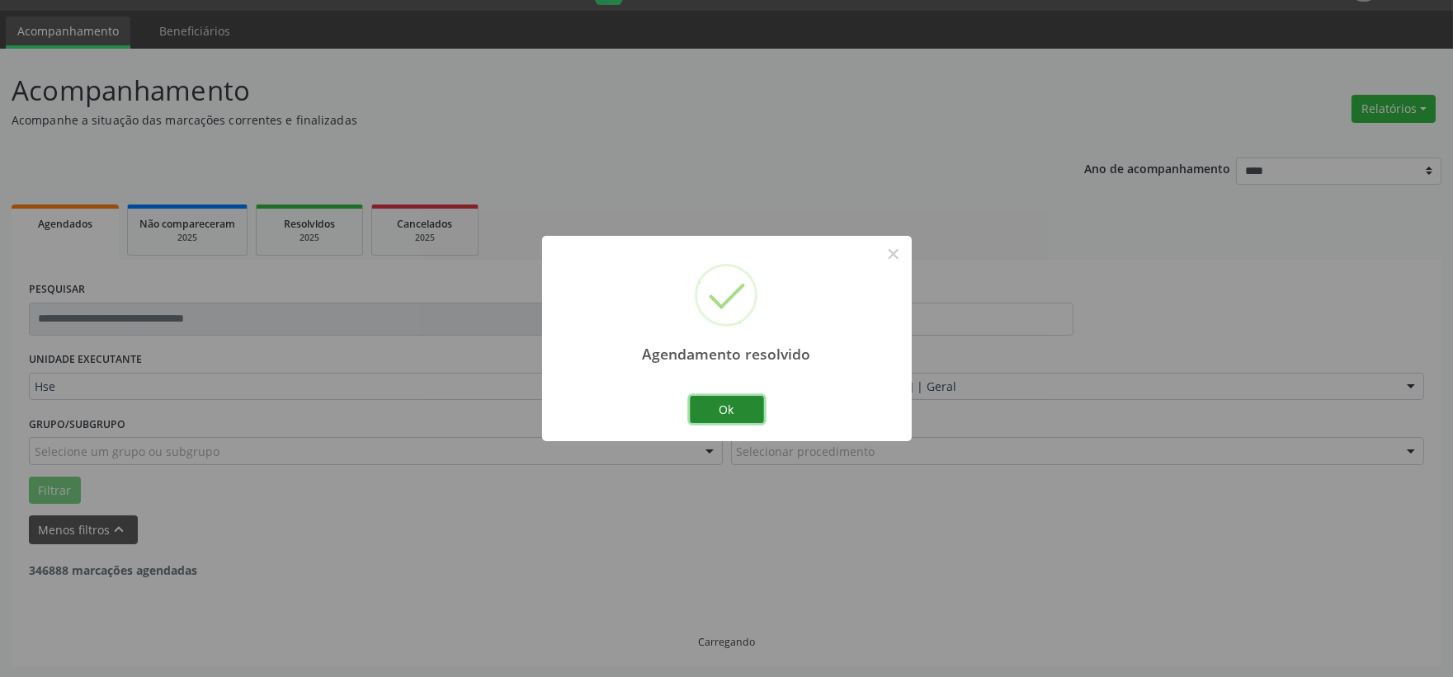
click at [733, 401] on button "Ok" at bounding box center [727, 410] width 74 height 28
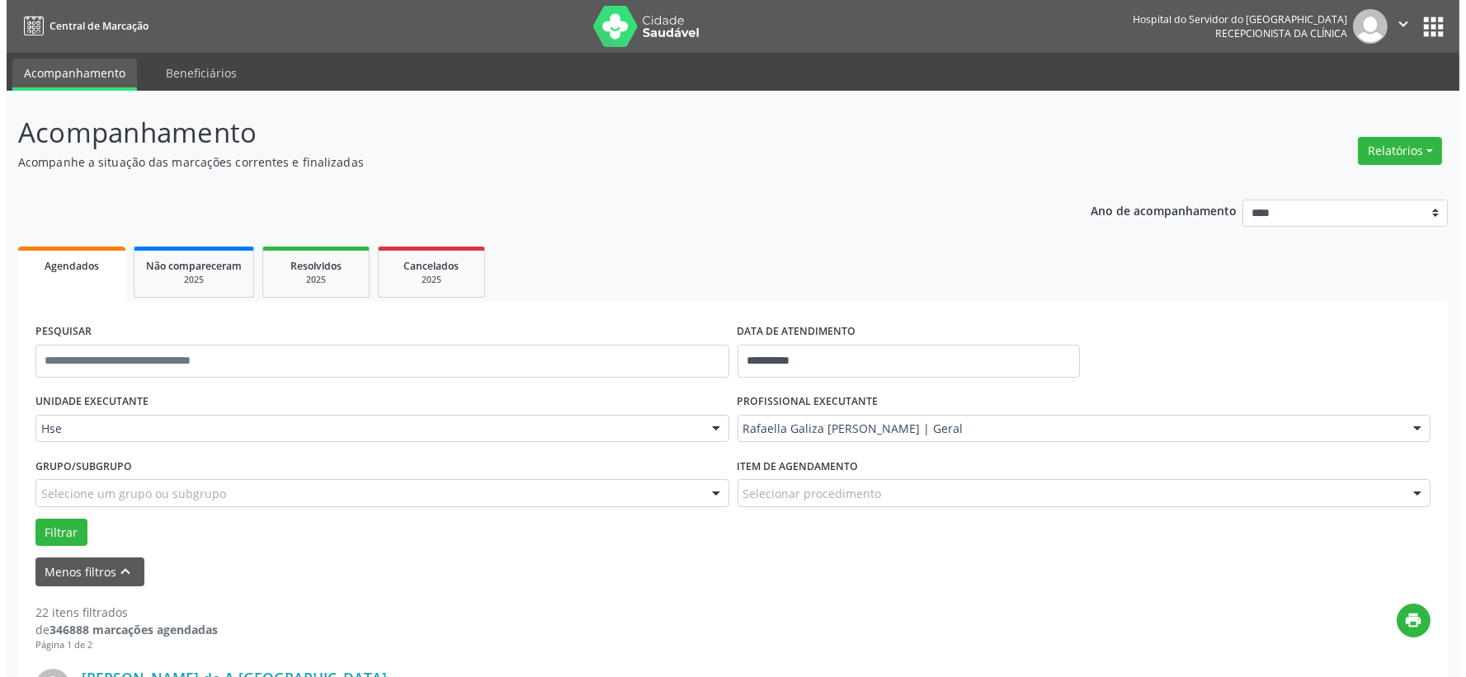
scroll to position [366, 0]
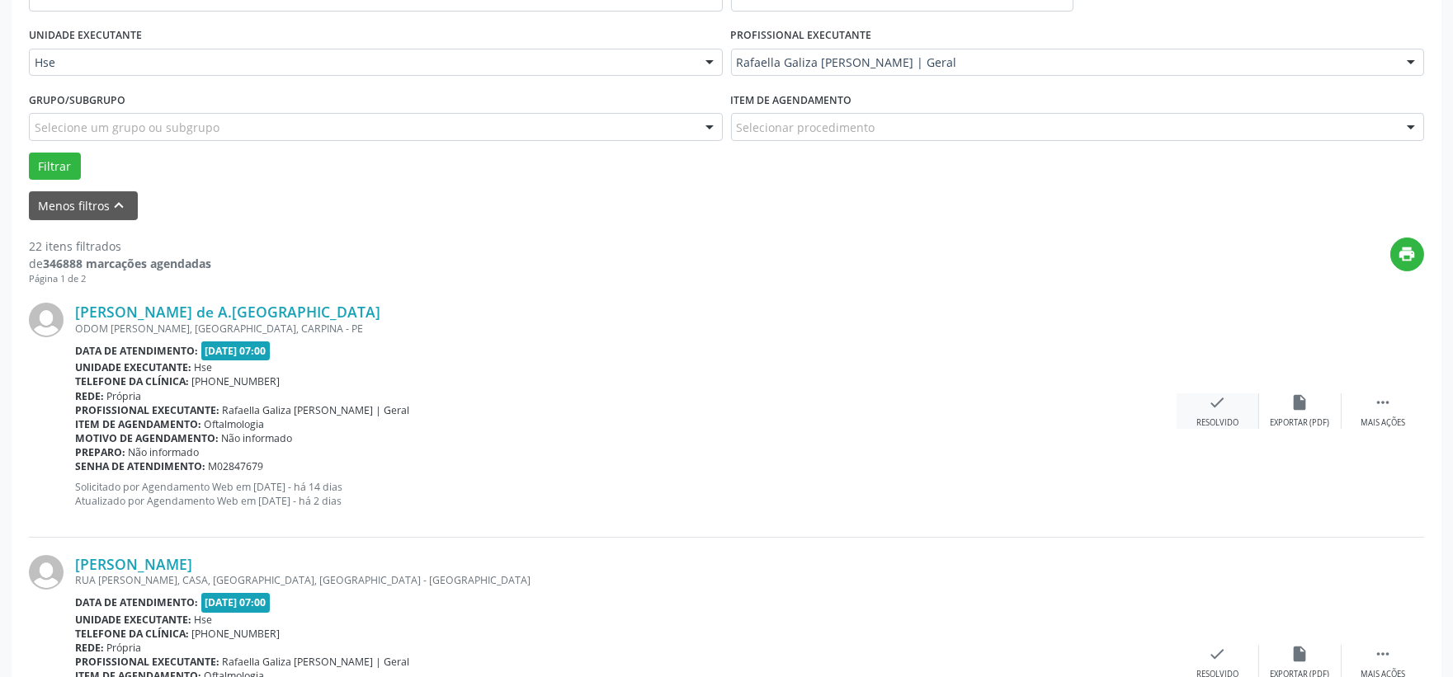
click at [1219, 393] on icon "check" at bounding box center [1218, 402] width 18 height 18
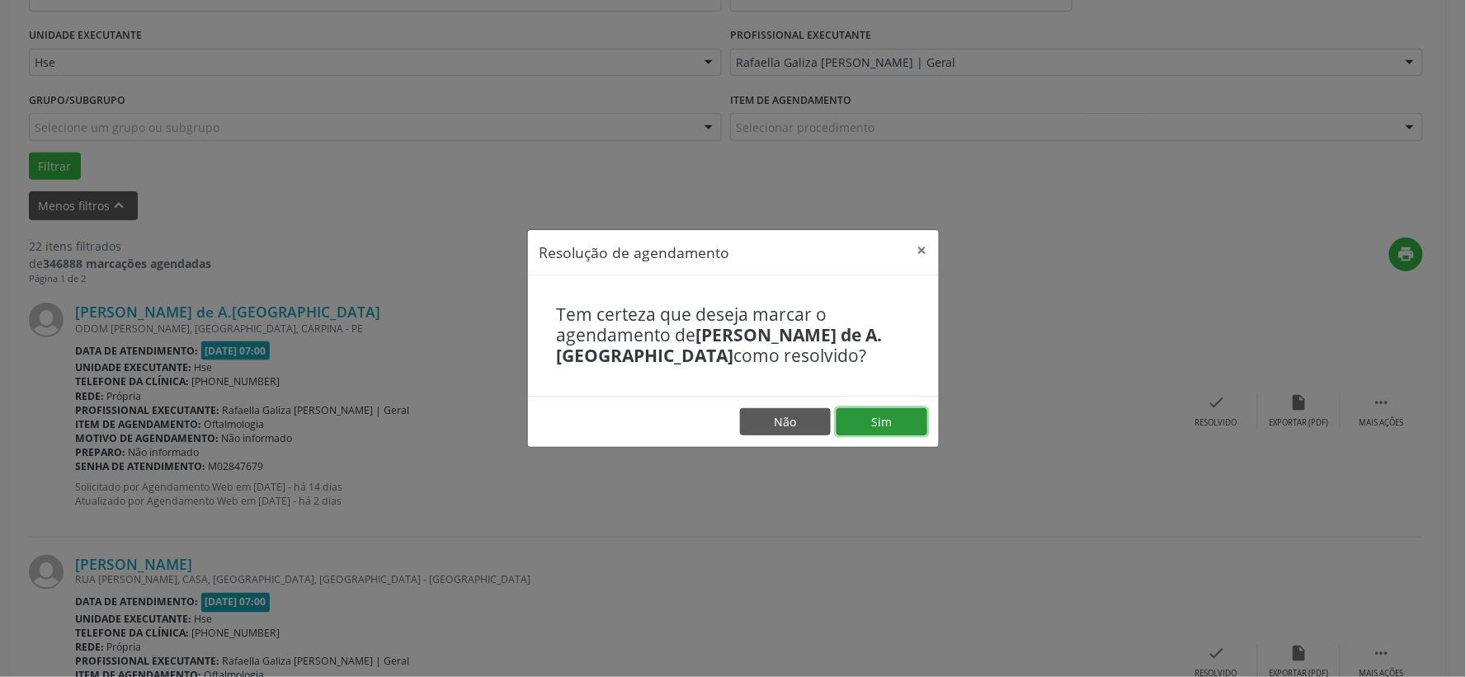
click at [891, 411] on button "Sim" at bounding box center [881, 422] width 91 height 28
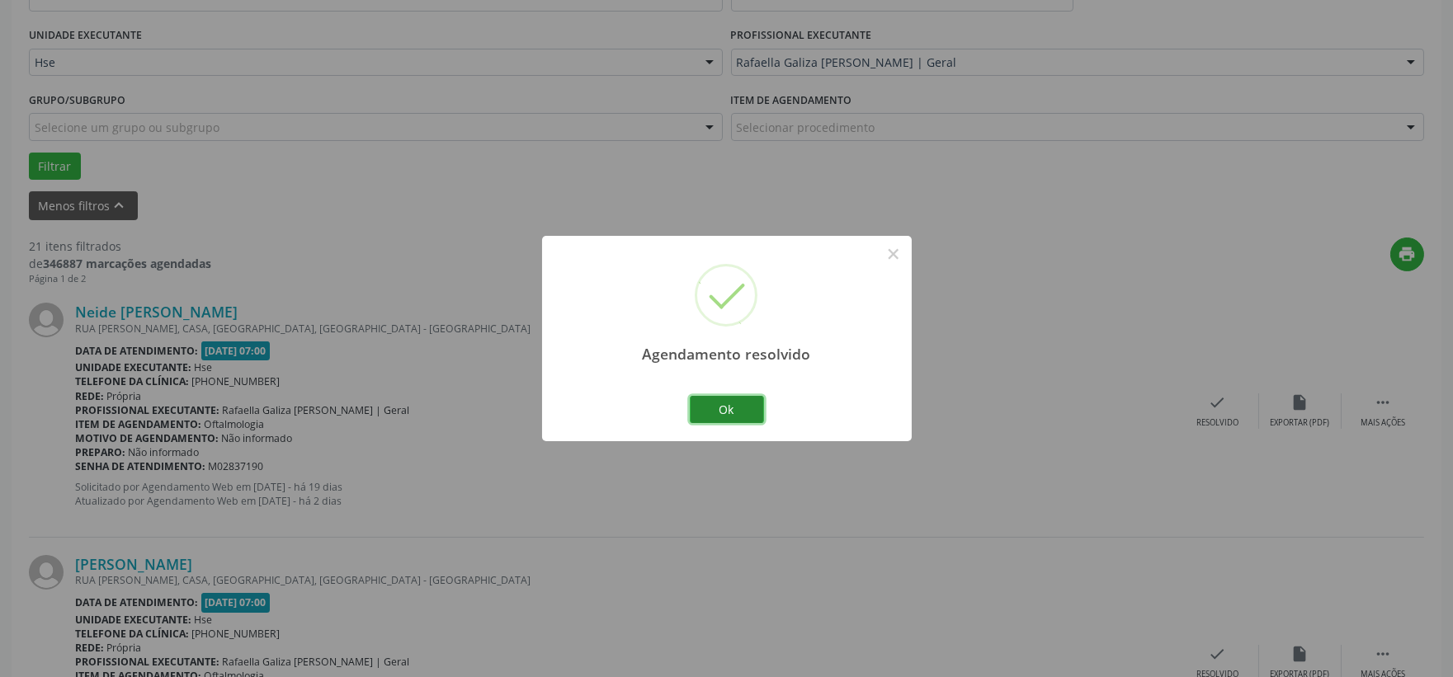
click at [726, 399] on button "Ok" at bounding box center [727, 410] width 74 height 28
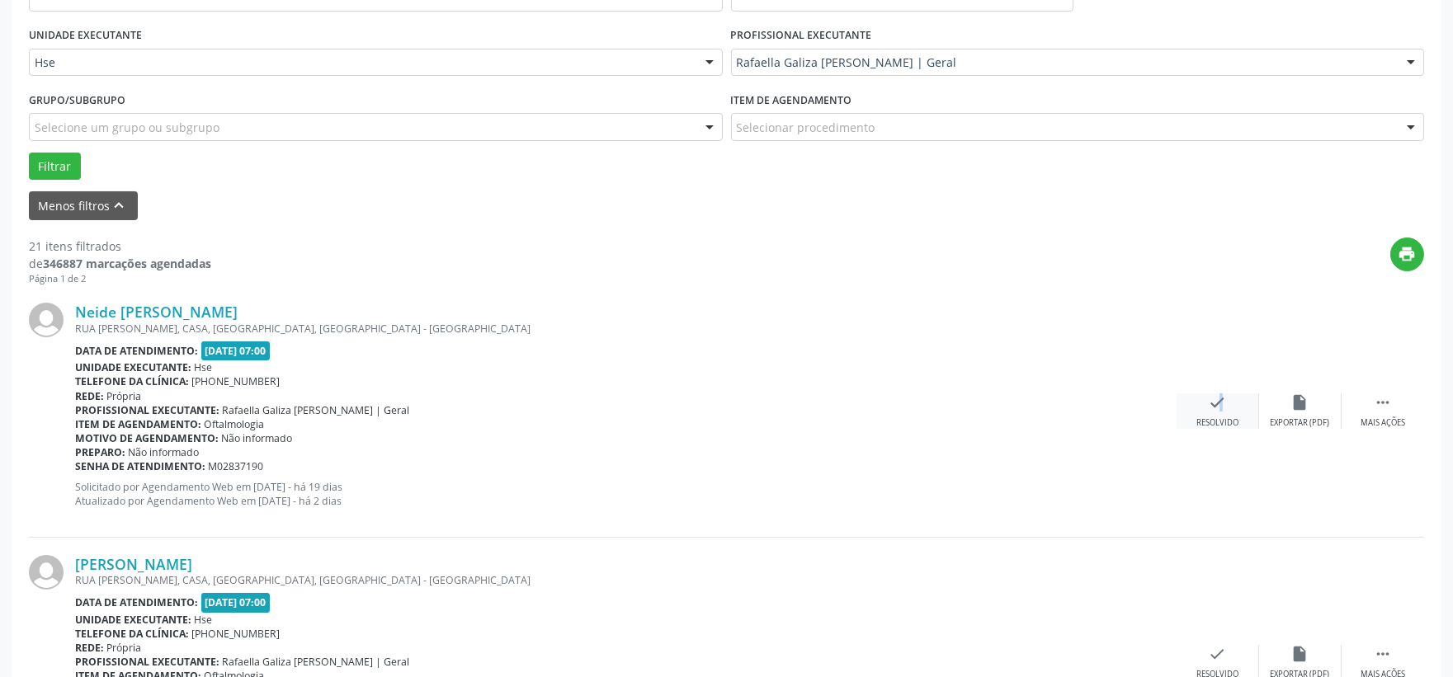
click at [1211, 405] on icon "check" at bounding box center [1218, 402] width 18 height 18
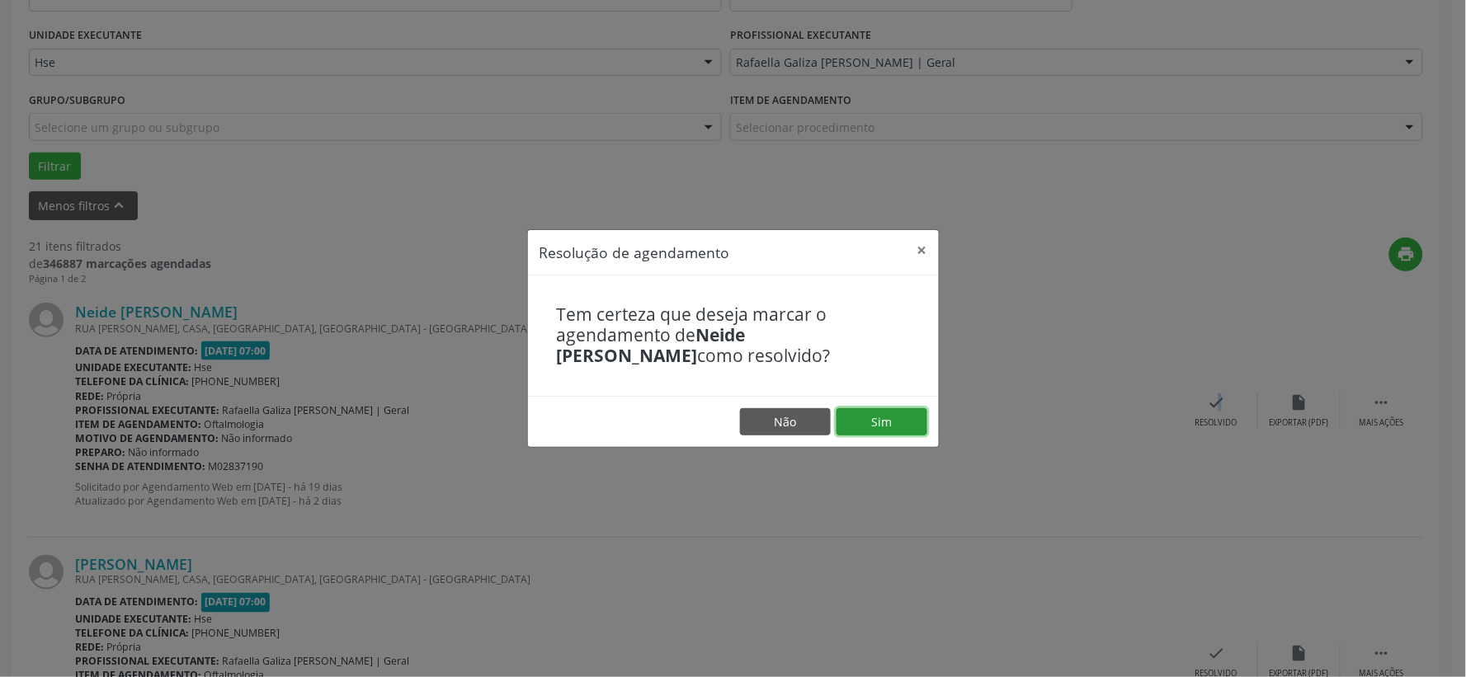
click at [897, 414] on button "Sim" at bounding box center [881, 422] width 91 height 28
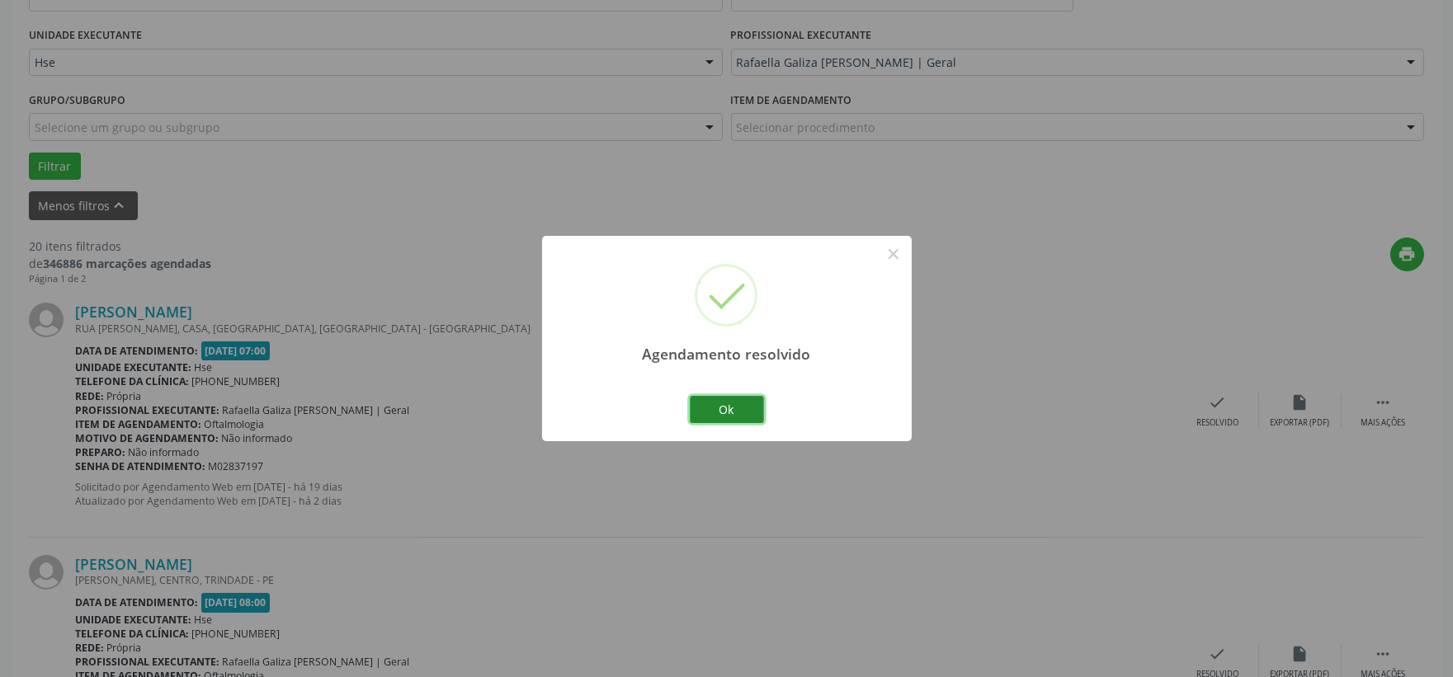
click at [730, 402] on button "Ok" at bounding box center [727, 410] width 74 height 28
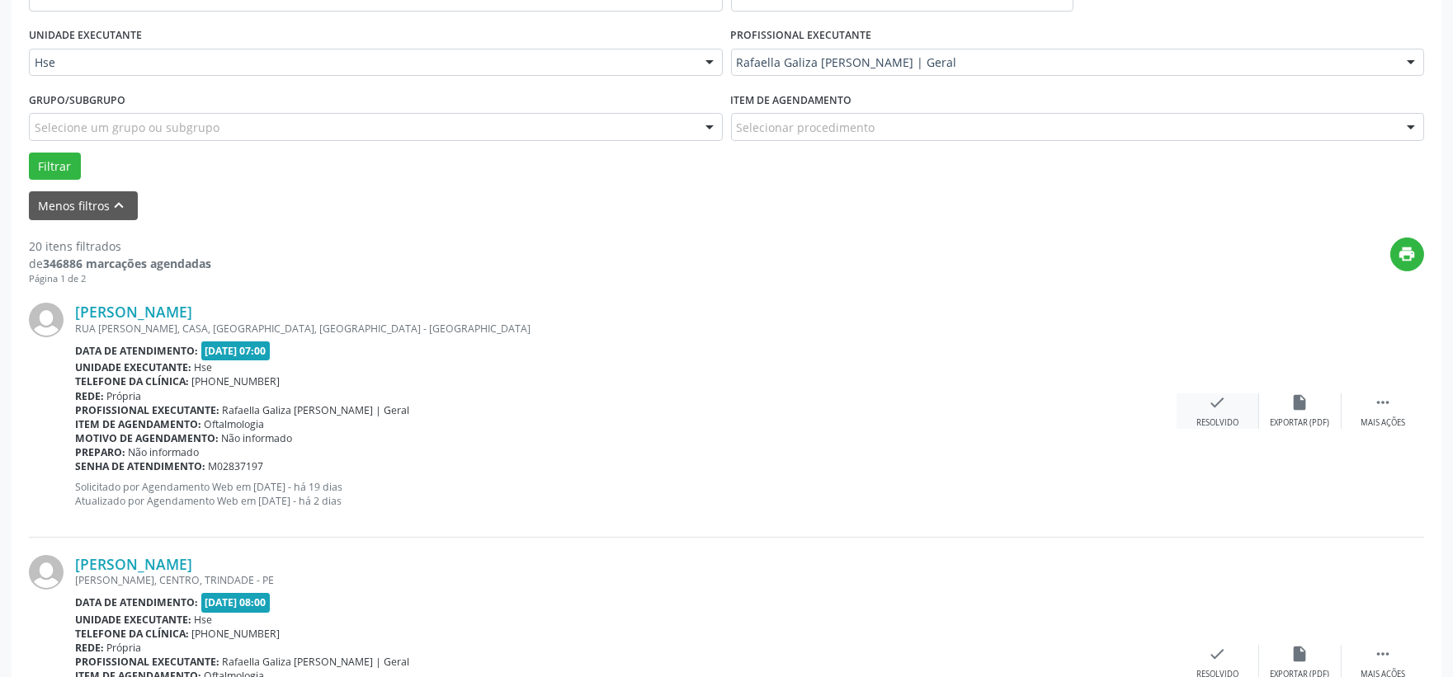
click at [1214, 413] on div "check Resolvido" at bounding box center [1217, 410] width 82 height 35
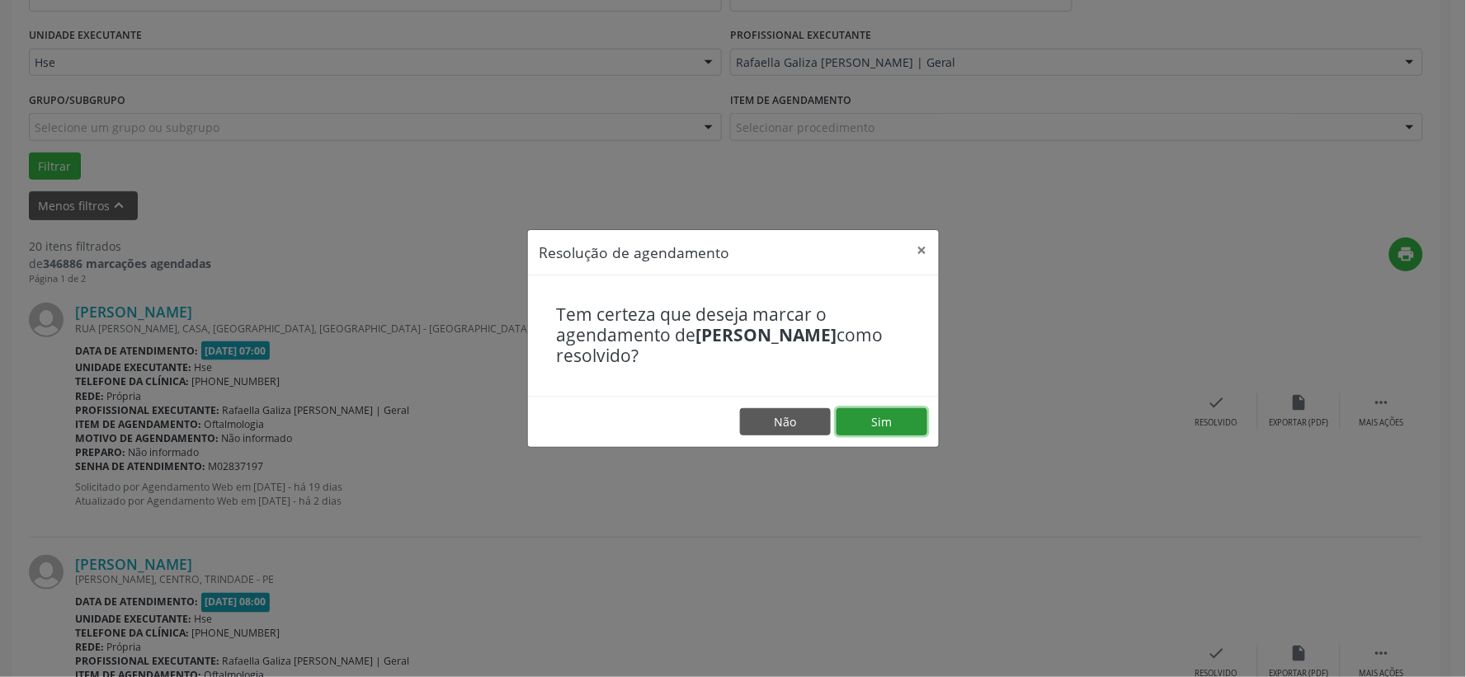
click at [892, 417] on button "Sim" at bounding box center [881, 422] width 91 height 28
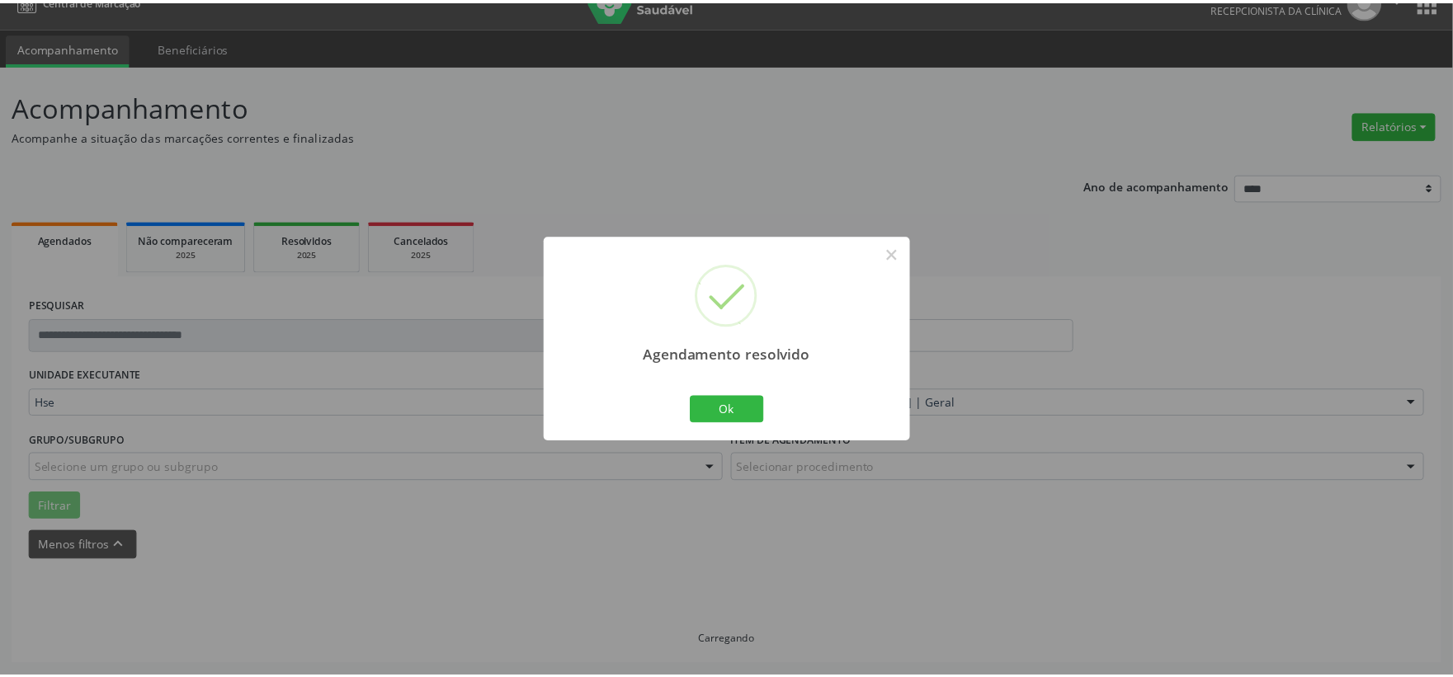
scroll to position [25, 0]
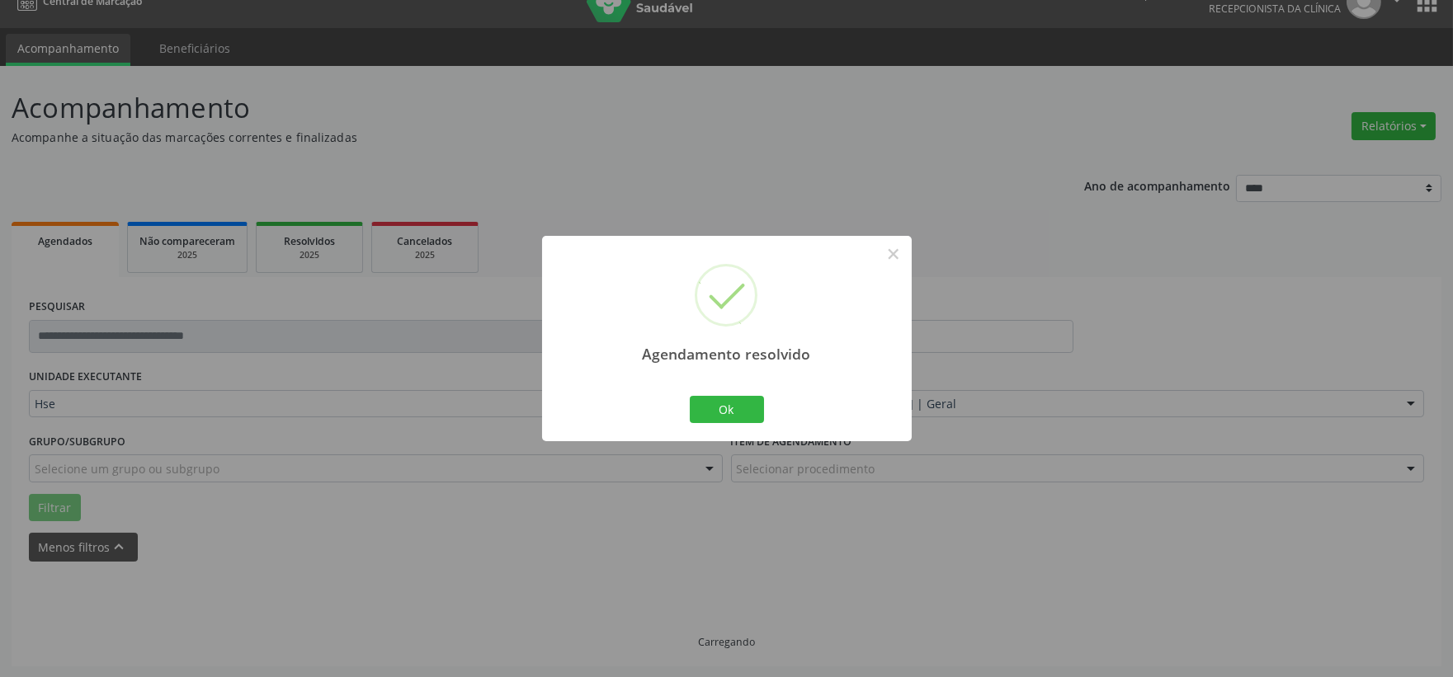
click at [893, 417] on div "Agendamento resolvido × Ok Cancel" at bounding box center [727, 338] width 370 height 205
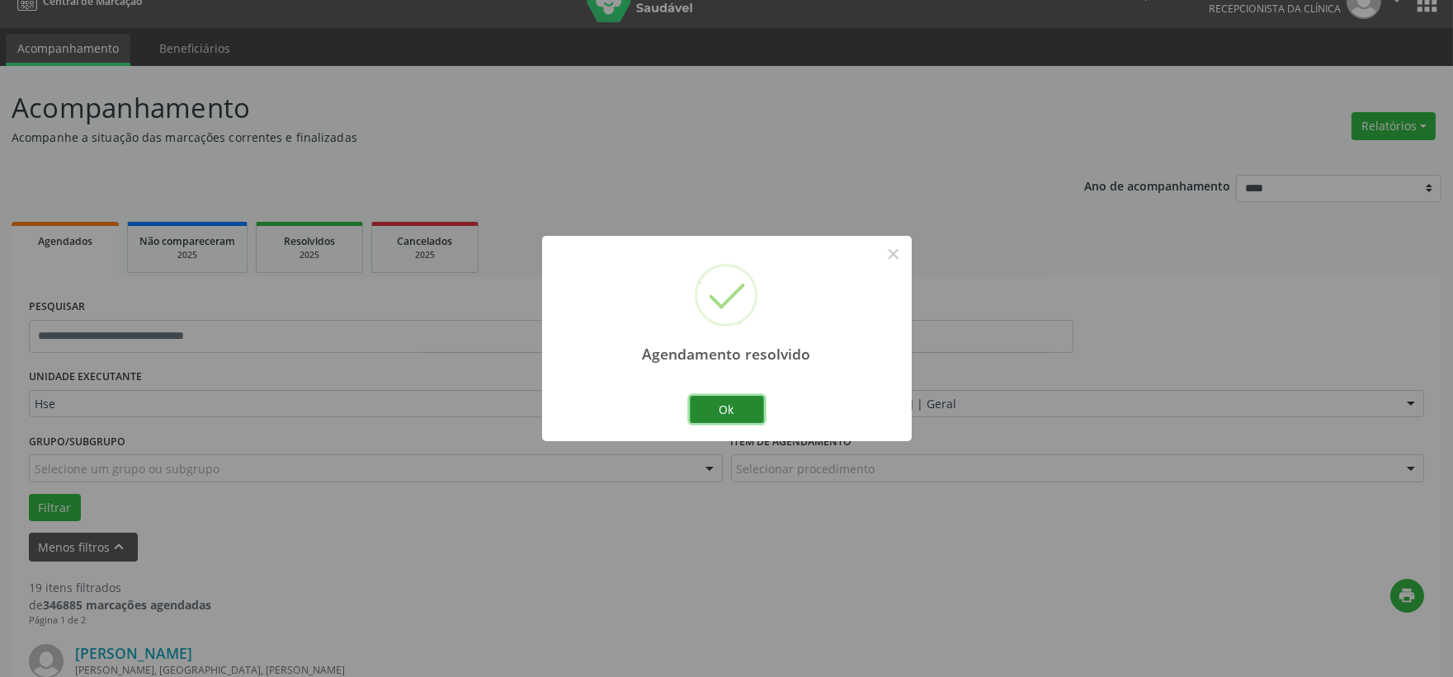
click at [737, 416] on button "Ok" at bounding box center [727, 410] width 74 height 28
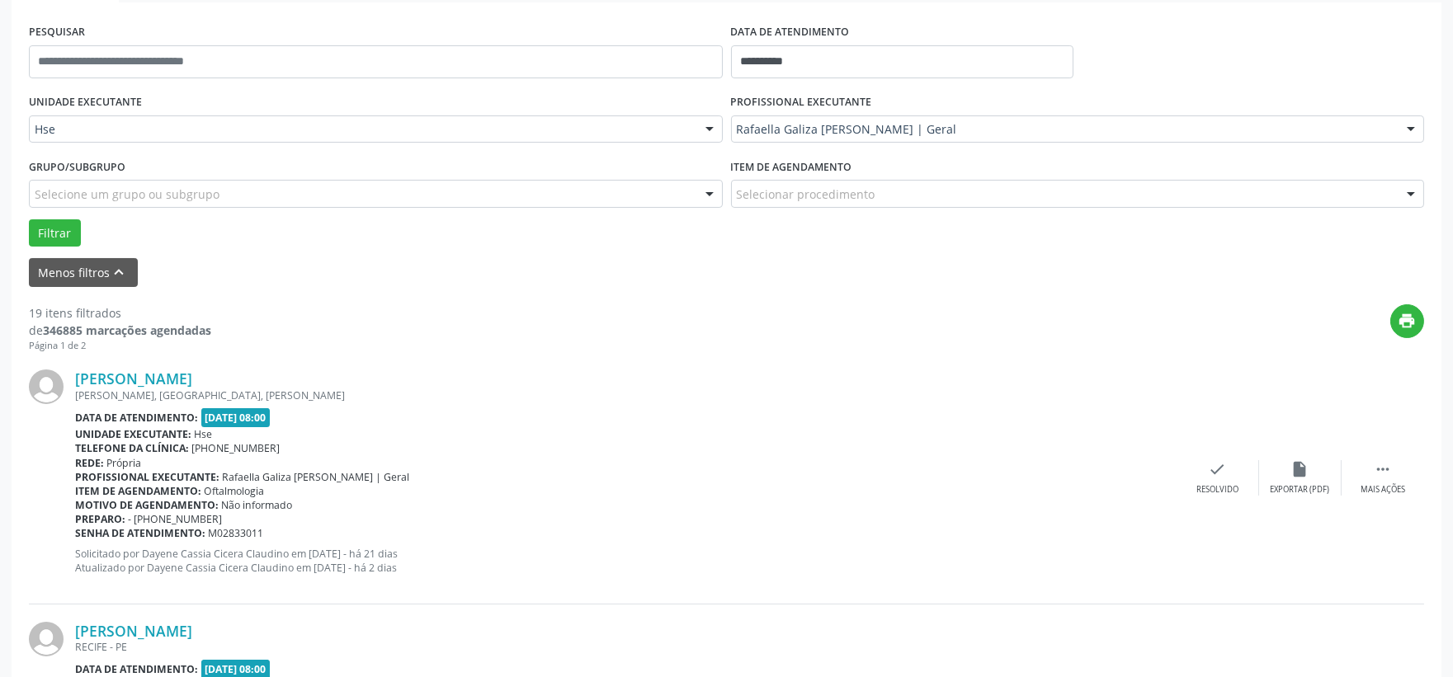
scroll to position [391, 0]
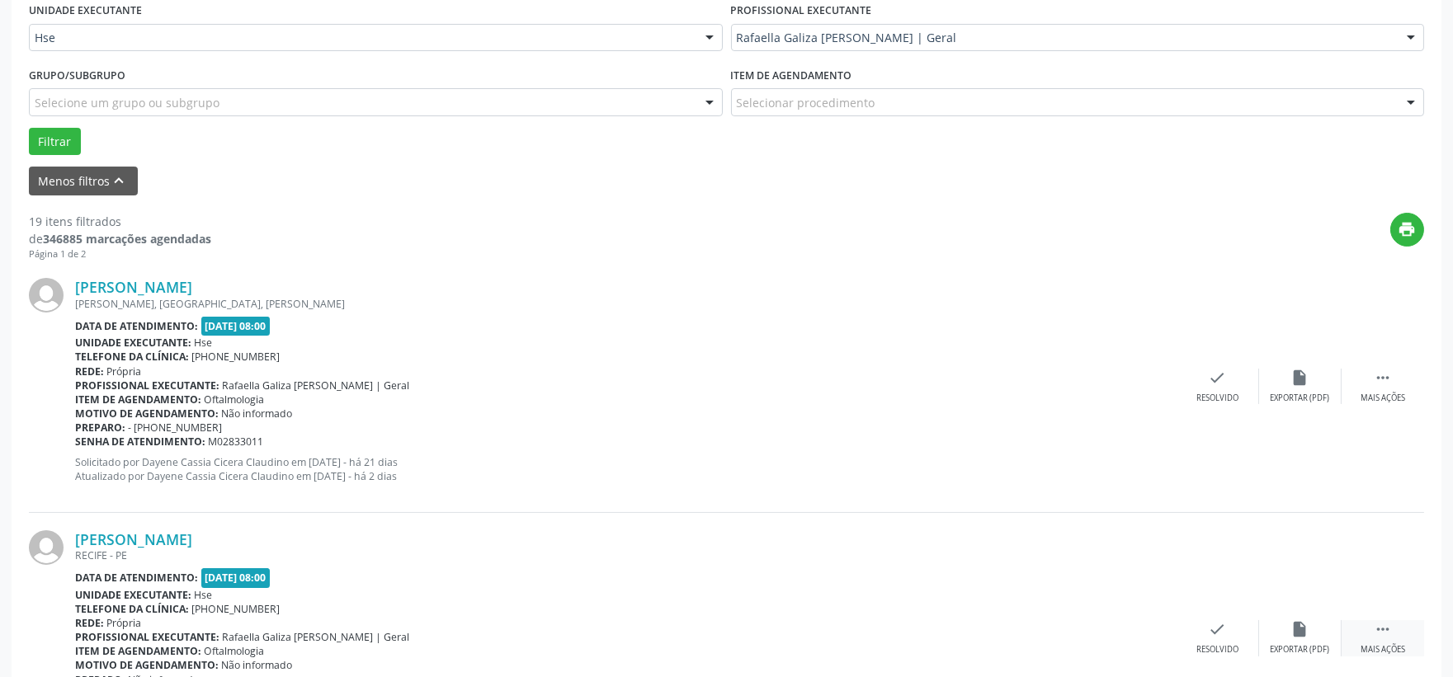
drag, startPoint x: 1378, startPoint y: 612, endPoint x: 1375, endPoint y: 621, distance: 9.4
click at [1375, 621] on div "[PERSON_NAME] [GEOGRAPHIC_DATA] - [GEOGRAPHIC_DATA] Data de atendimento: [DATE]…" at bounding box center [726, 639] width 1395 height 252
click at [1378, 627] on icon "" at bounding box center [1382, 629] width 18 height 18
click at [1301, 635] on icon "alarm_off" at bounding box center [1300, 629] width 18 height 18
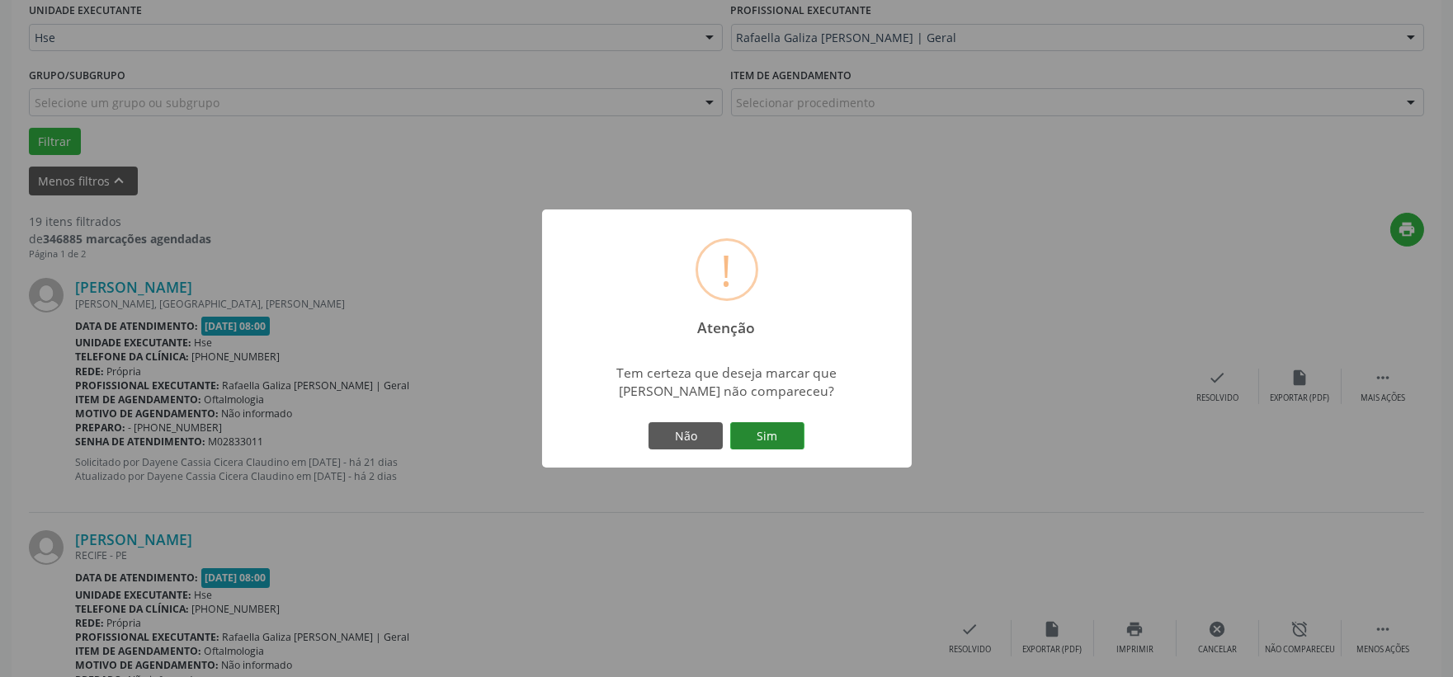
click at [764, 432] on button "Sim" at bounding box center [767, 436] width 74 height 28
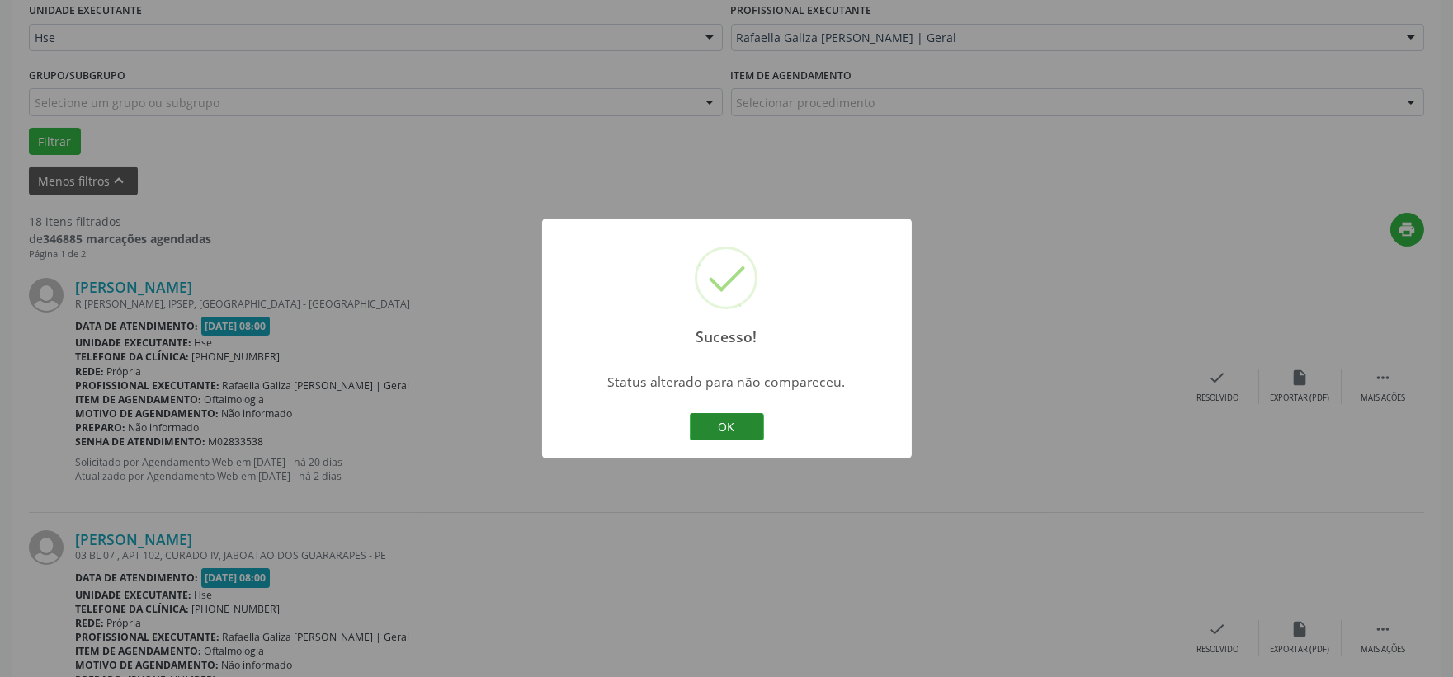
click at [723, 418] on button "OK" at bounding box center [727, 427] width 74 height 28
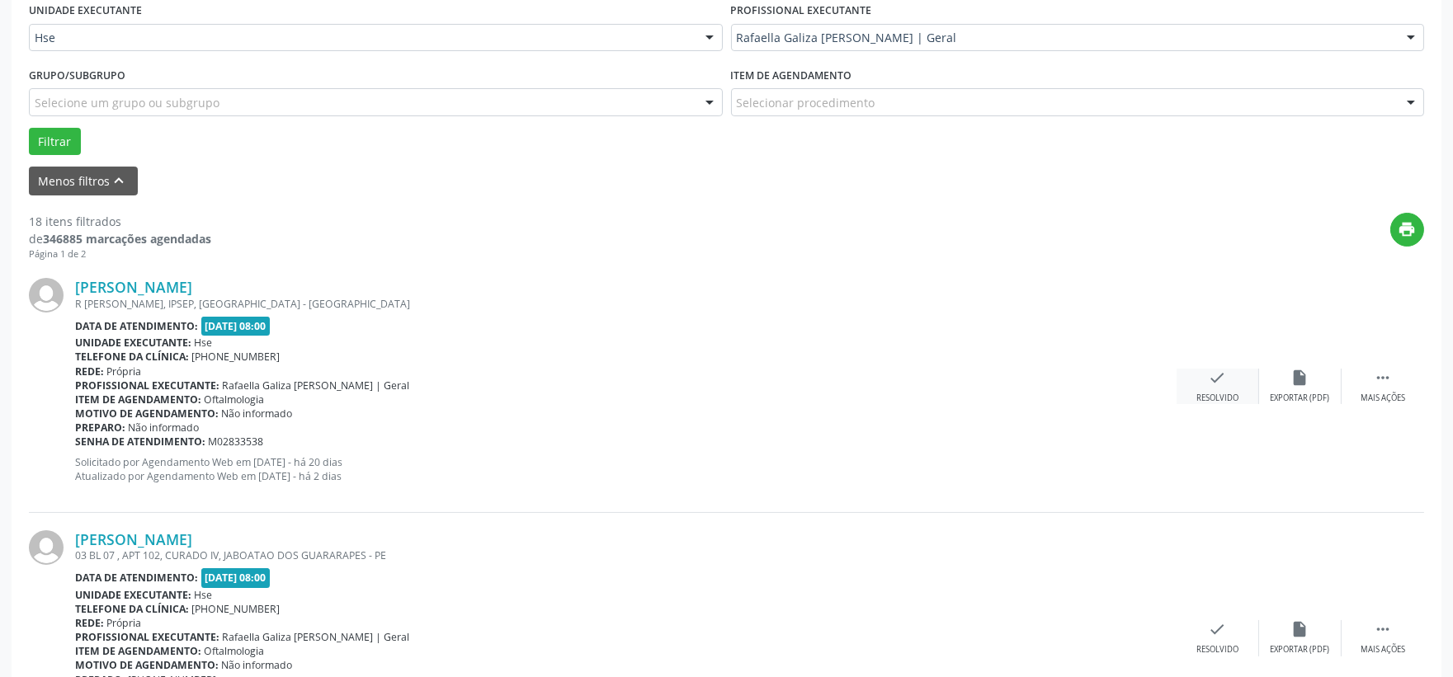
click at [1205, 384] on div "check Resolvido" at bounding box center [1217, 386] width 82 height 35
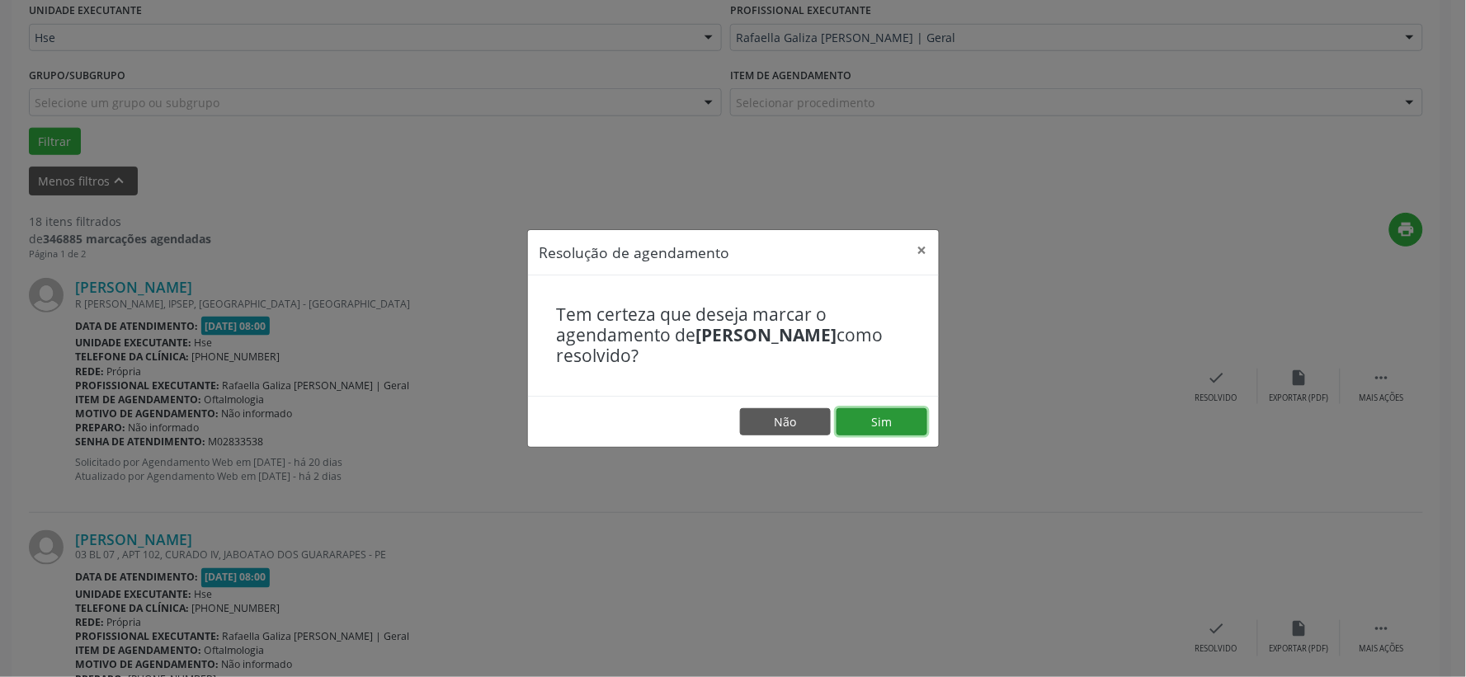
click at [885, 414] on button "Sim" at bounding box center [881, 422] width 91 height 28
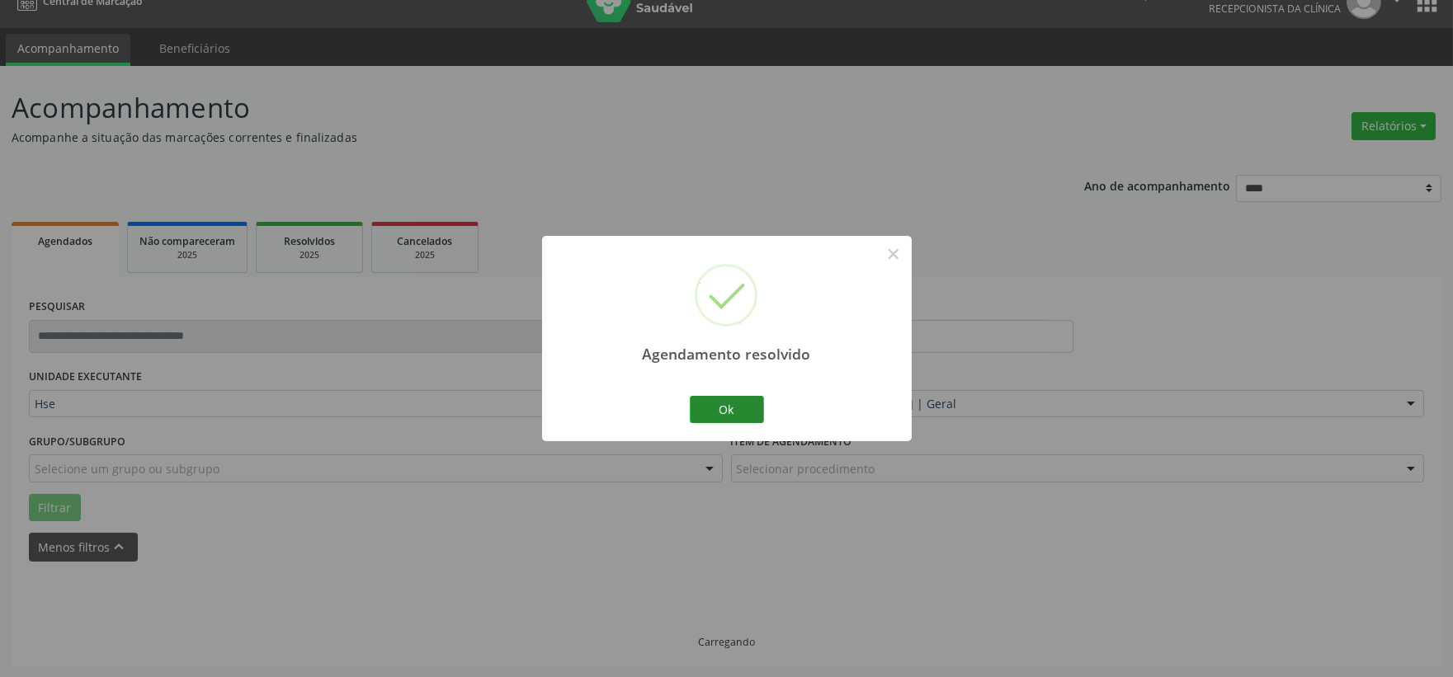
scroll to position [42, 0]
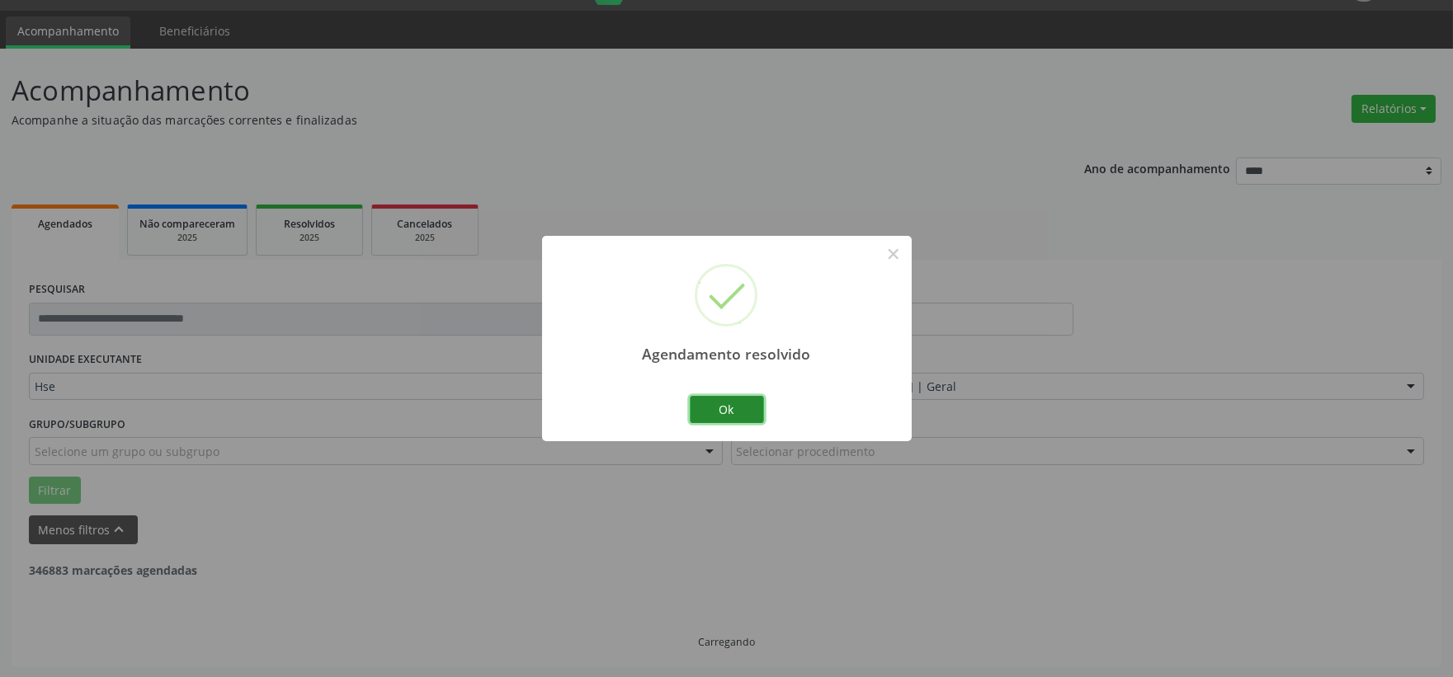
click at [743, 411] on button "Ok" at bounding box center [727, 410] width 74 height 28
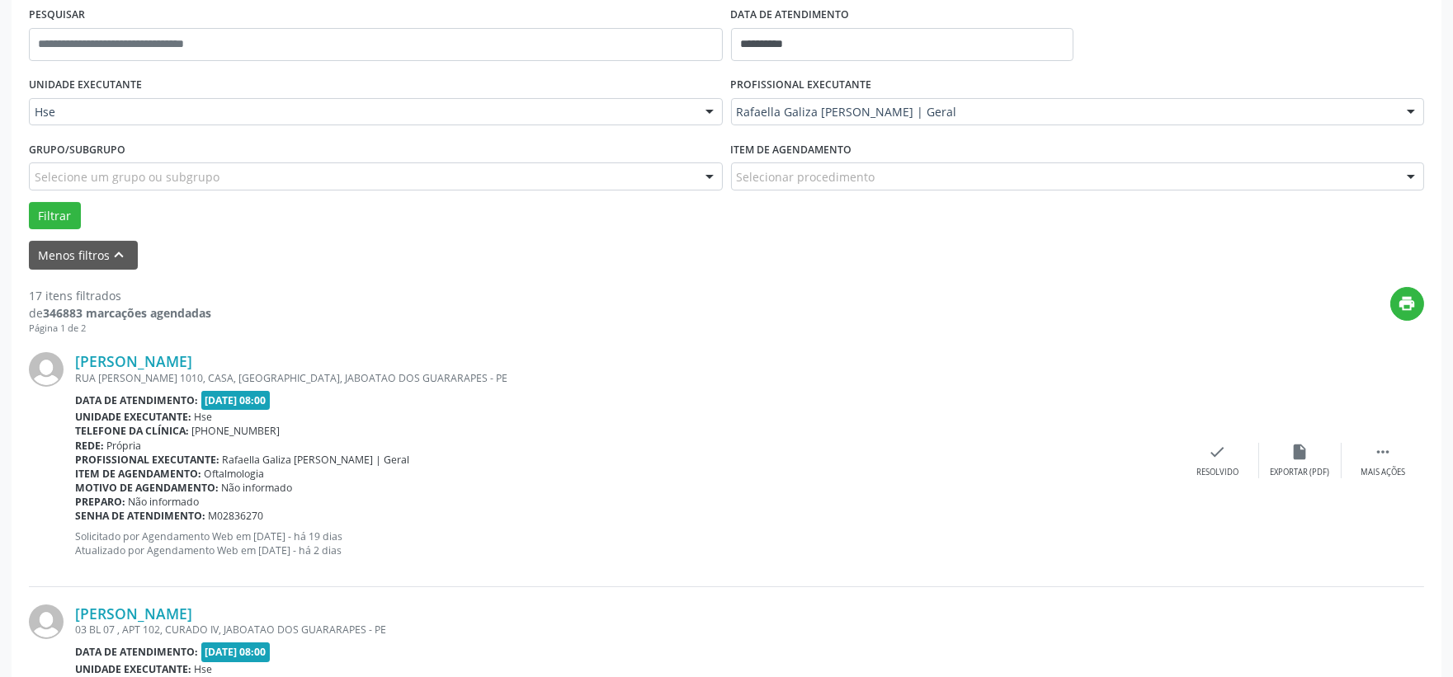
scroll to position [408, 0]
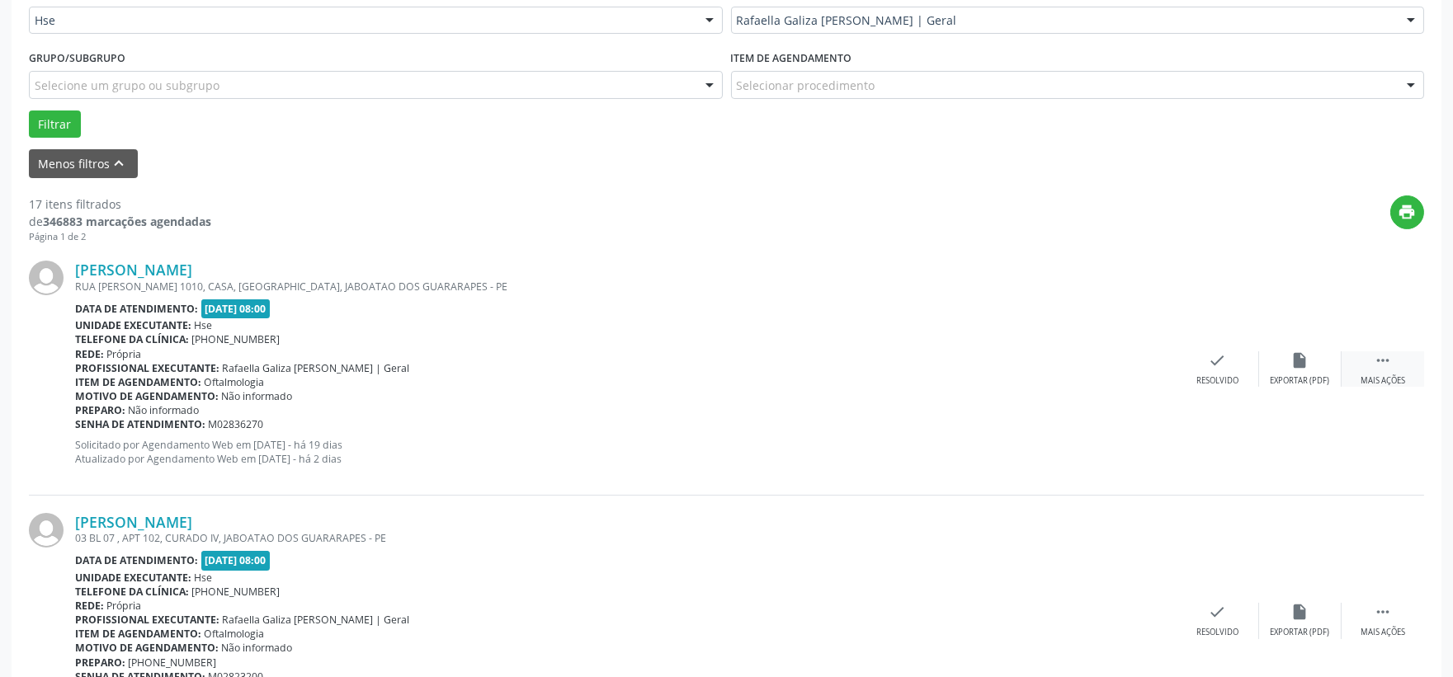
click at [1384, 365] on icon "" at bounding box center [1382, 360] width 18 height 18
click at [1302, 355] on icon "alarm_off" at bounding box center [1300, 360] width 18 height 18
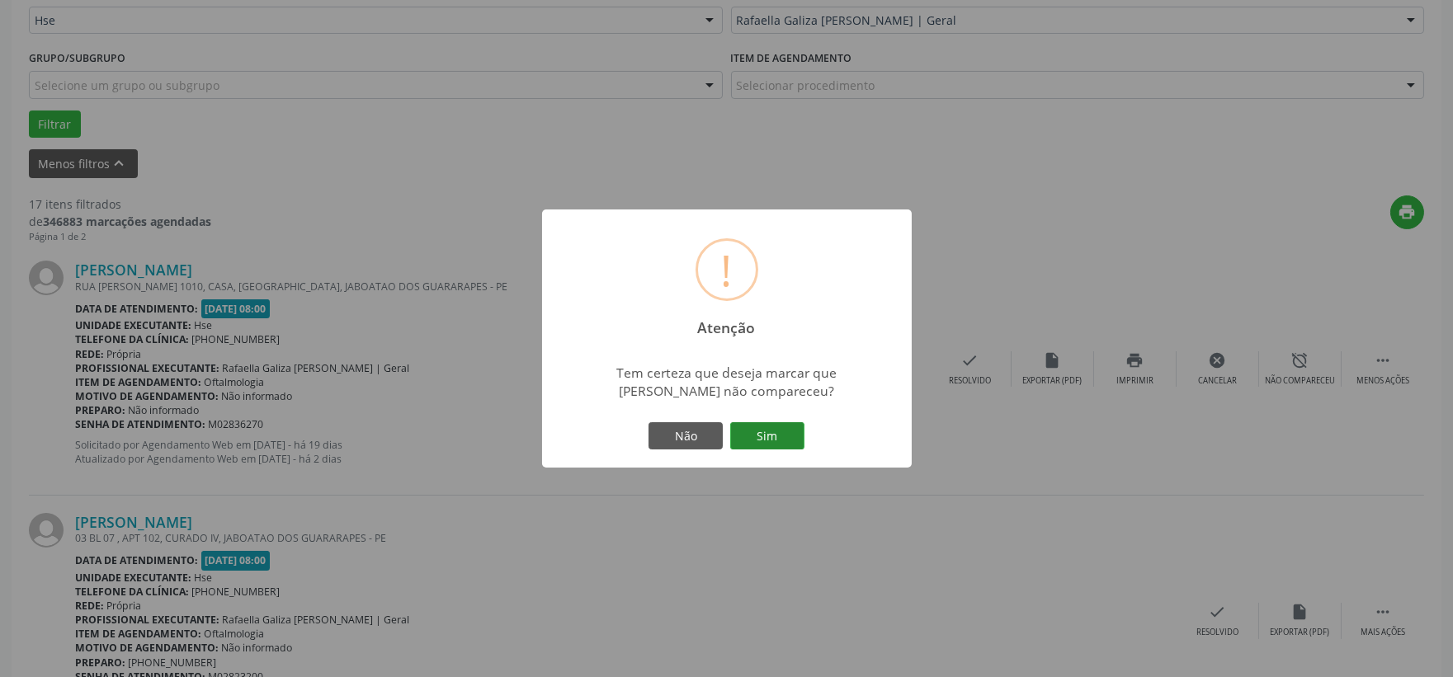
click at [769, 437] on button "Sim" at bounding box center [767, 436] width 74 height 28
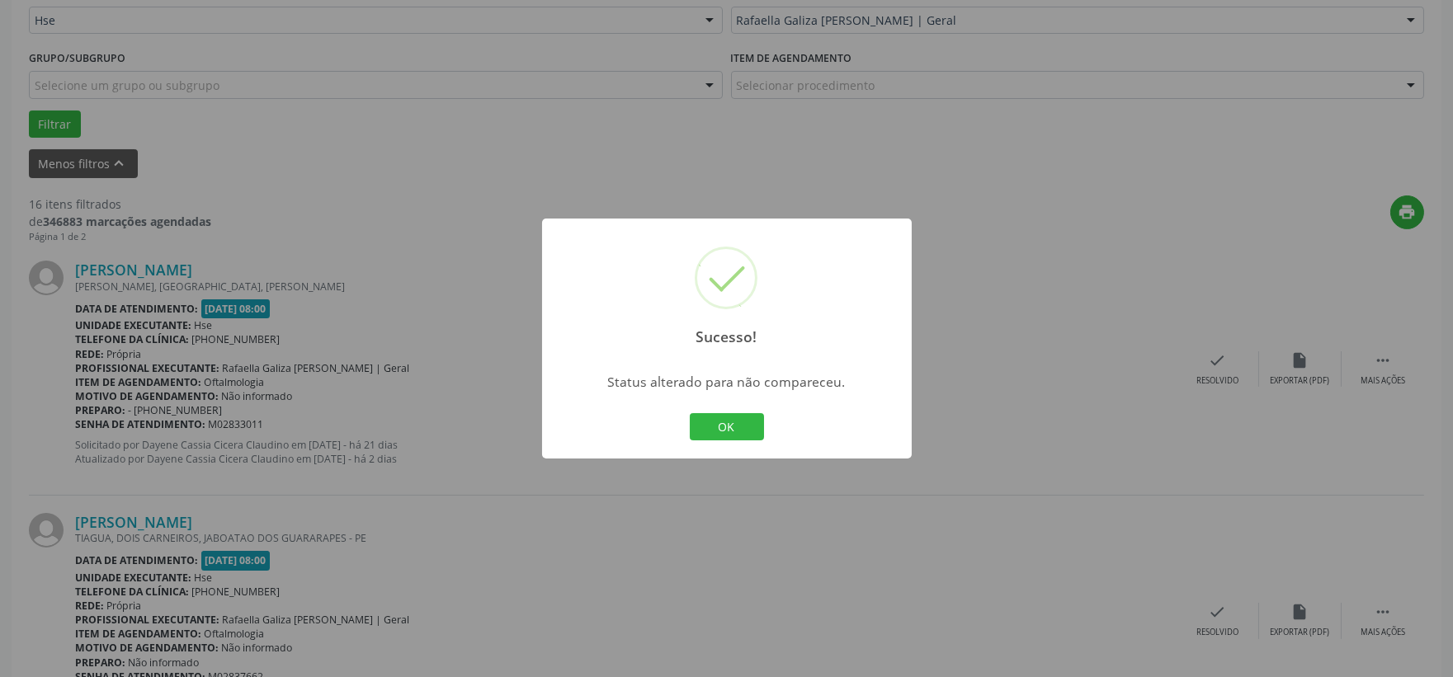
drag, startPoint x: 732, startPoint y: 431, endPoint x: 743, endPoint y: 431, distance: 11.5
click at [732, 431] on button "OK" at bounding box center [727, 427] width 74 height 28
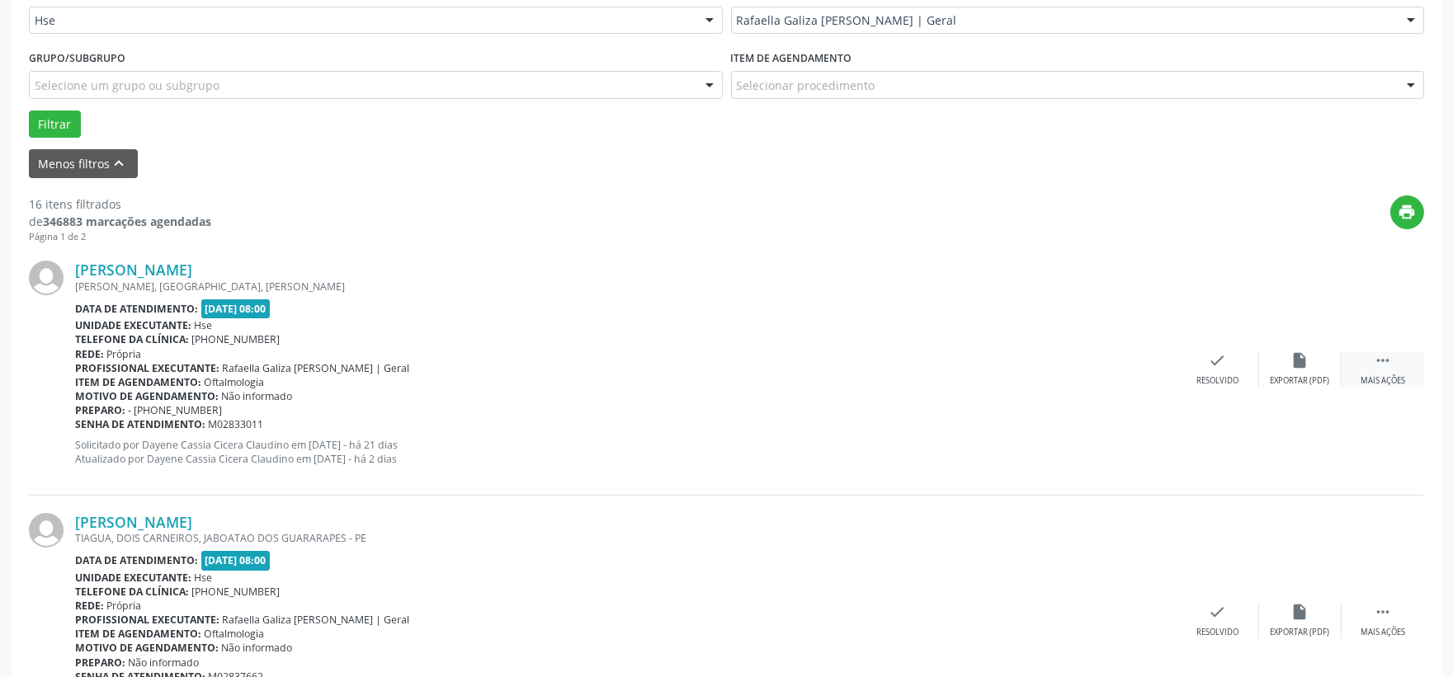
click at [1380, 373] on div " Mais ações" at bounding box center [1382, 368] width 82 height 35
click at [1287, 368] on div "alarm_off Não compareceu" at bounding box center [1300, 368] width 82 height 35
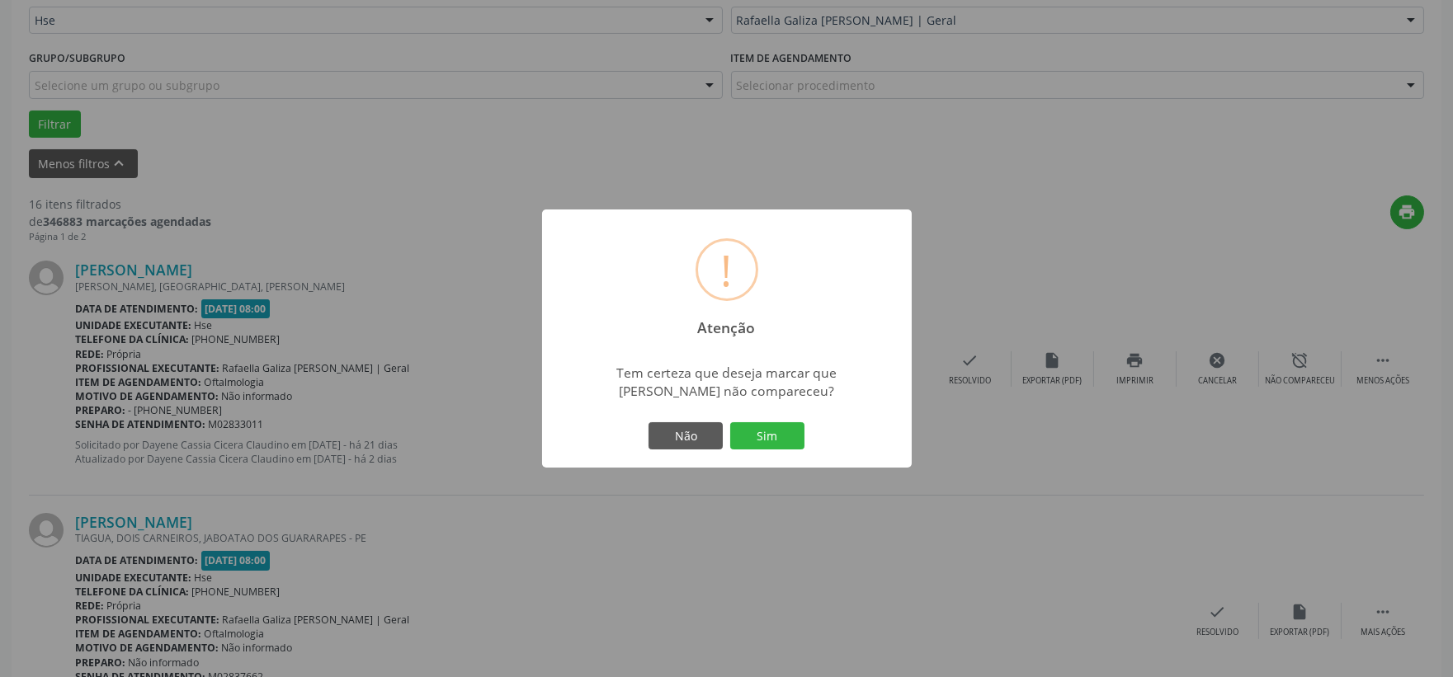
click at [782, 425] on div "! Atenção × Tem certeza que deseja marcar que [PERSON_NAME] não compareceu? Não…" at bounding box center [727, 339] width 370 height 259
click at [784, 436] on button "Sim" at bounding box center [767, 436] width 74 height 28
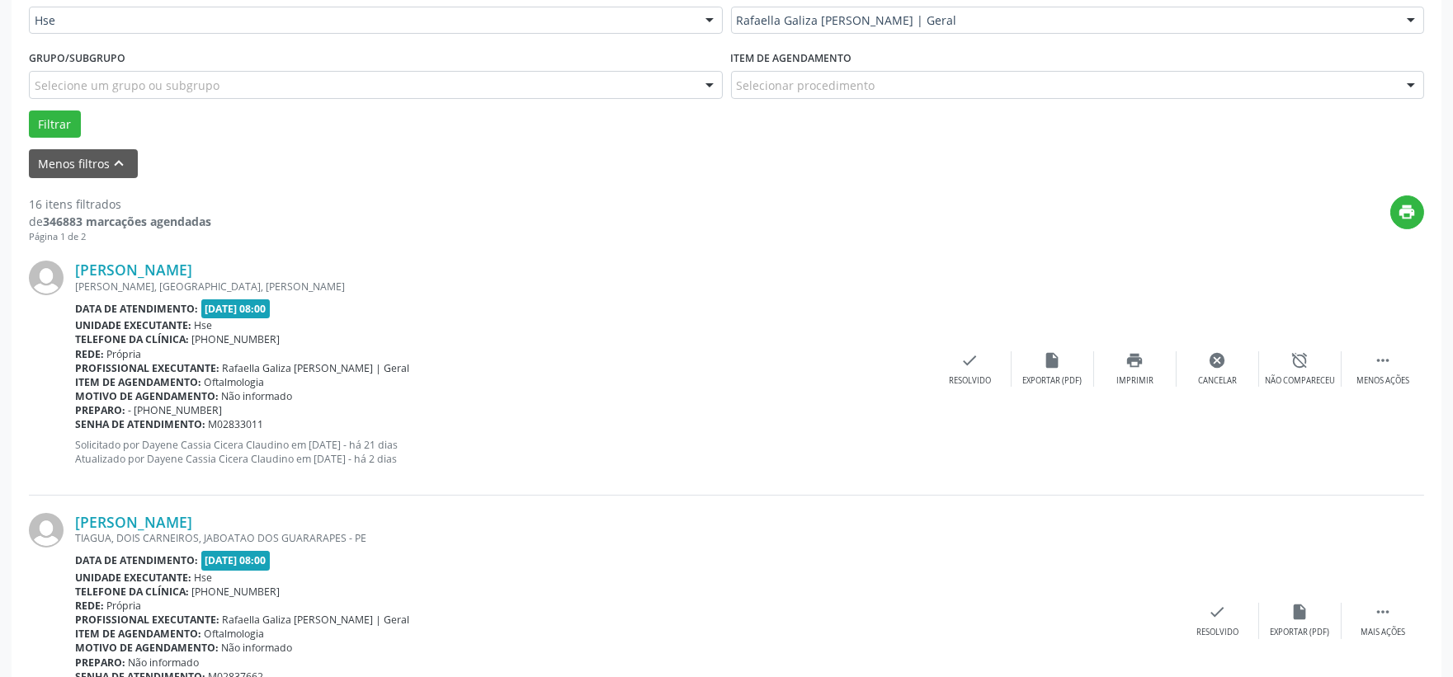
scroll to position [42, 0]
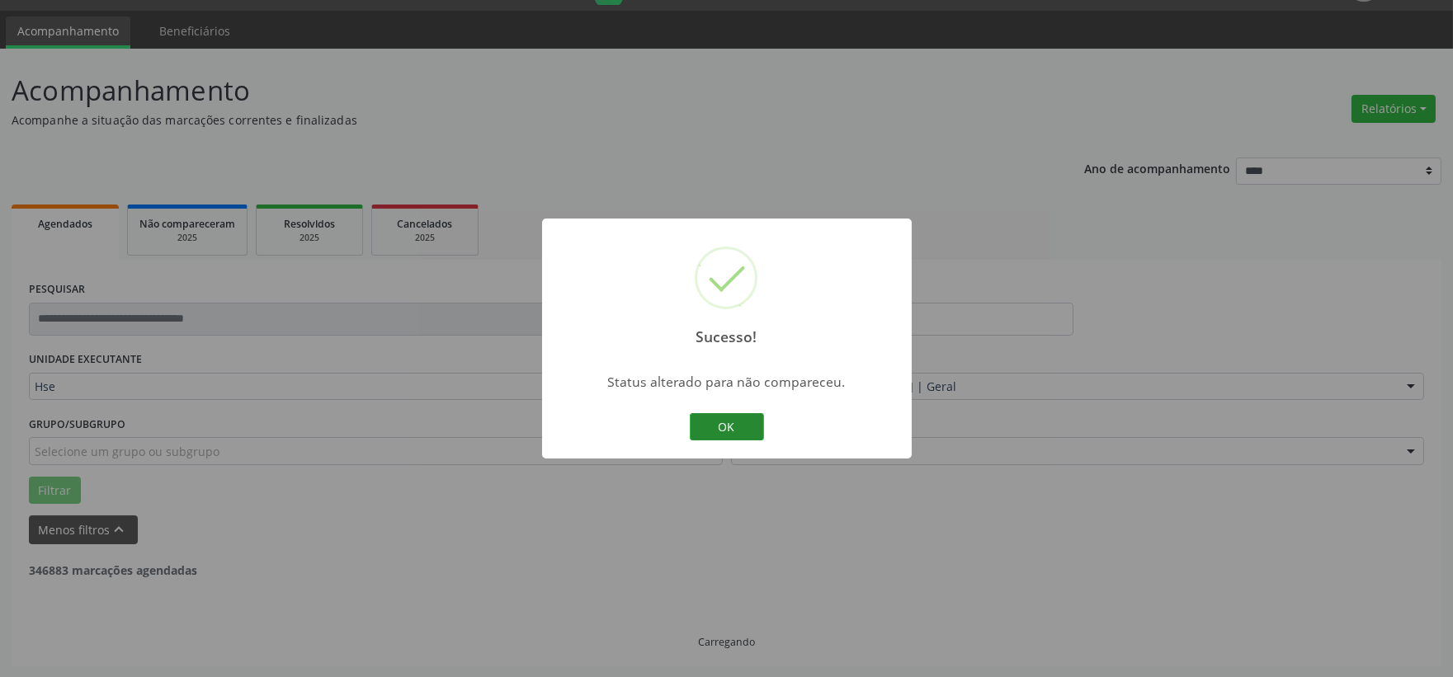
click at [745, 429] on button "OK" at bounding box center [727, 427] width 74 height 28
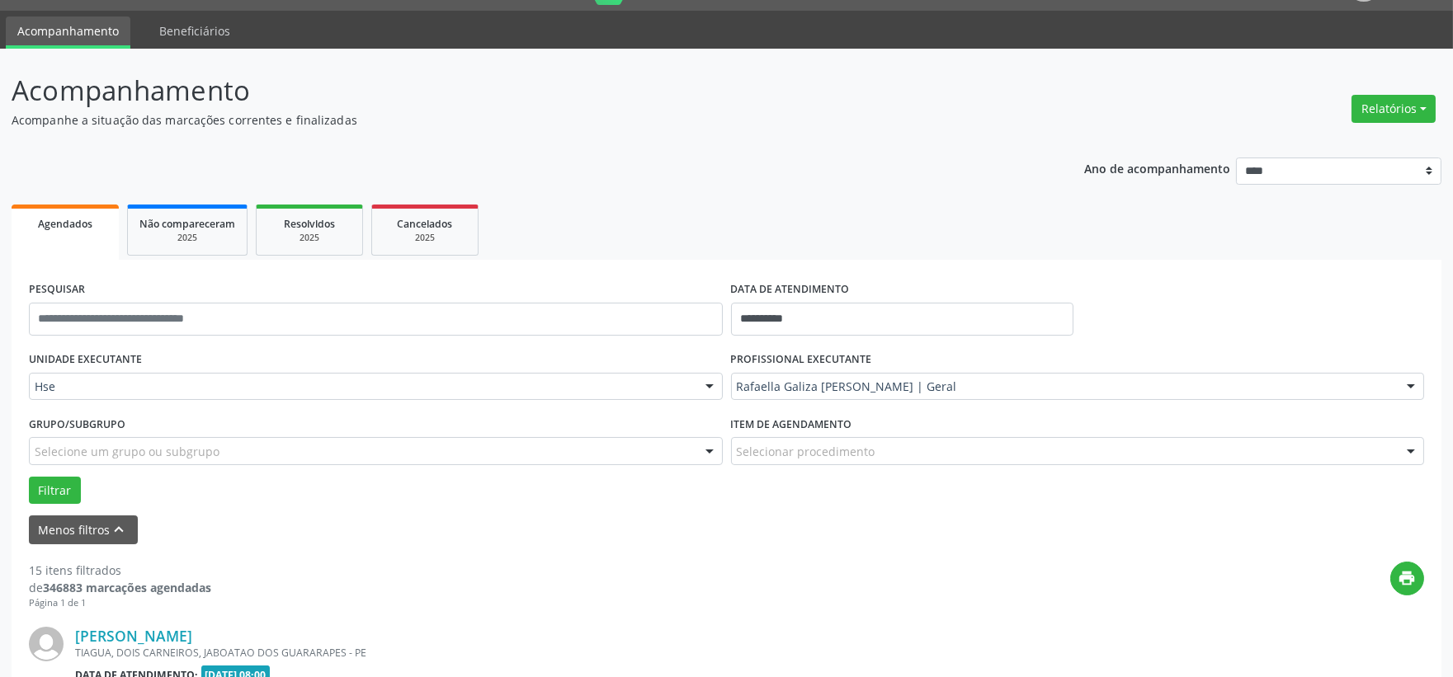
scroll to position [408, 0]
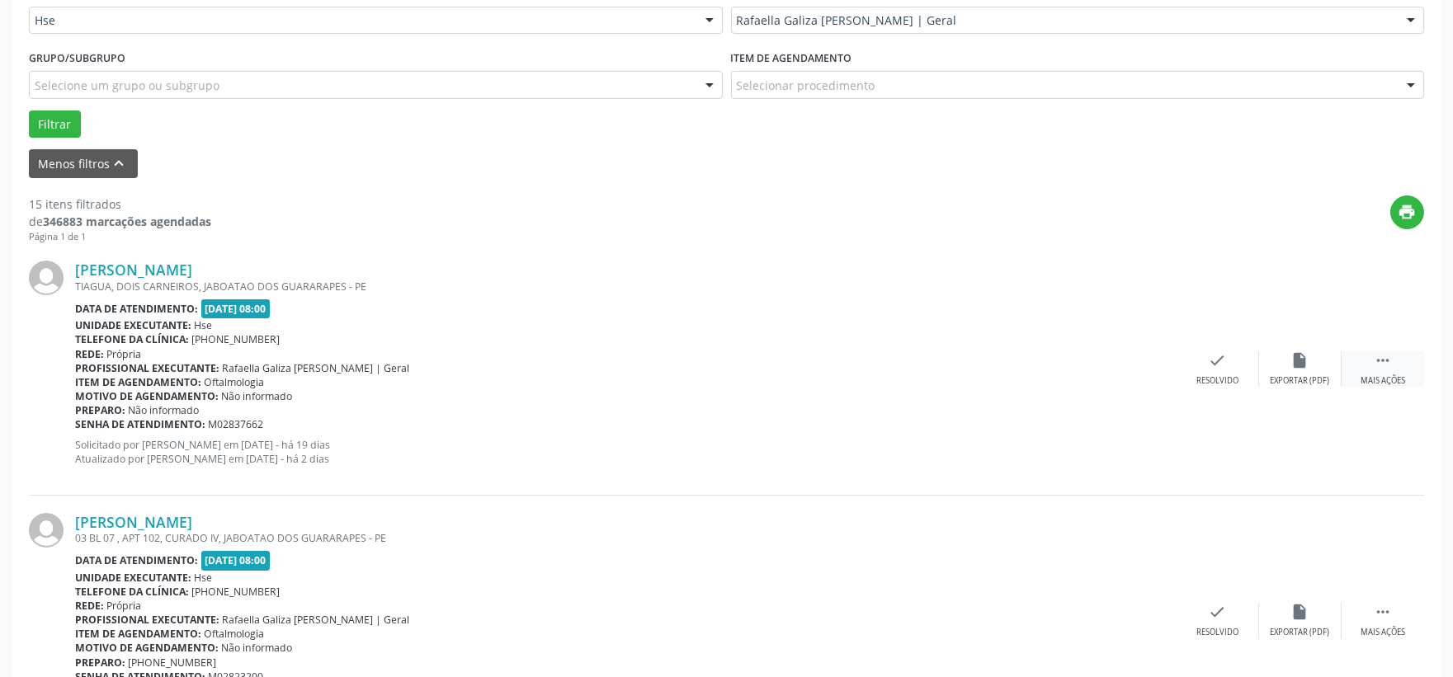
click at [1379, 370] on div " Mais ações" at bounding box center [1382, 368] width 82 height 35
click at [1303, 349] on div "[PERSON_NAME] TIAGUA, DOIS CARNEIROS, JABOATAO DOS GUARARAPES - PE Data de aten…" at bounding box center [726, 369] width 1395 height 252
click at [1293, 363] on icon "alarm_off" at bounding box center [1300, 360] width 18 height 18
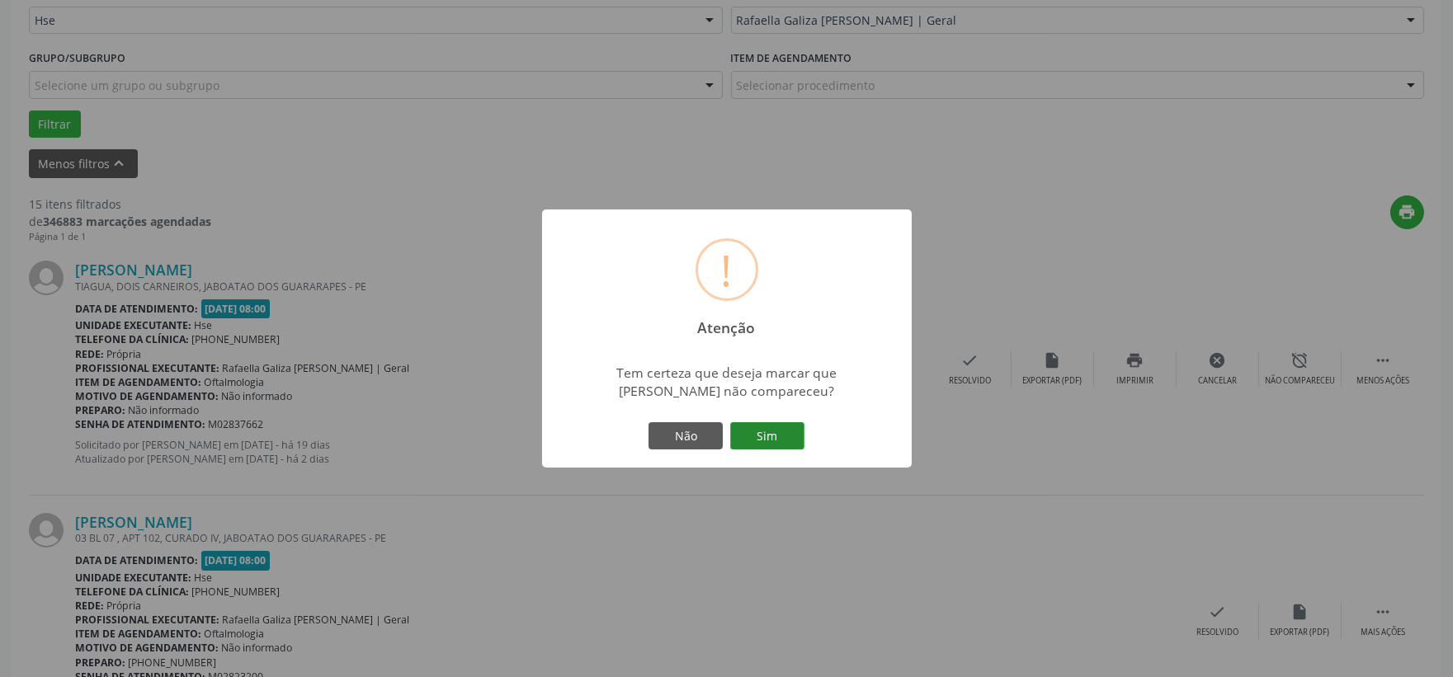
click at [784, 435] on button "Sim" at bounding box center [767, 436] width 74 height 28
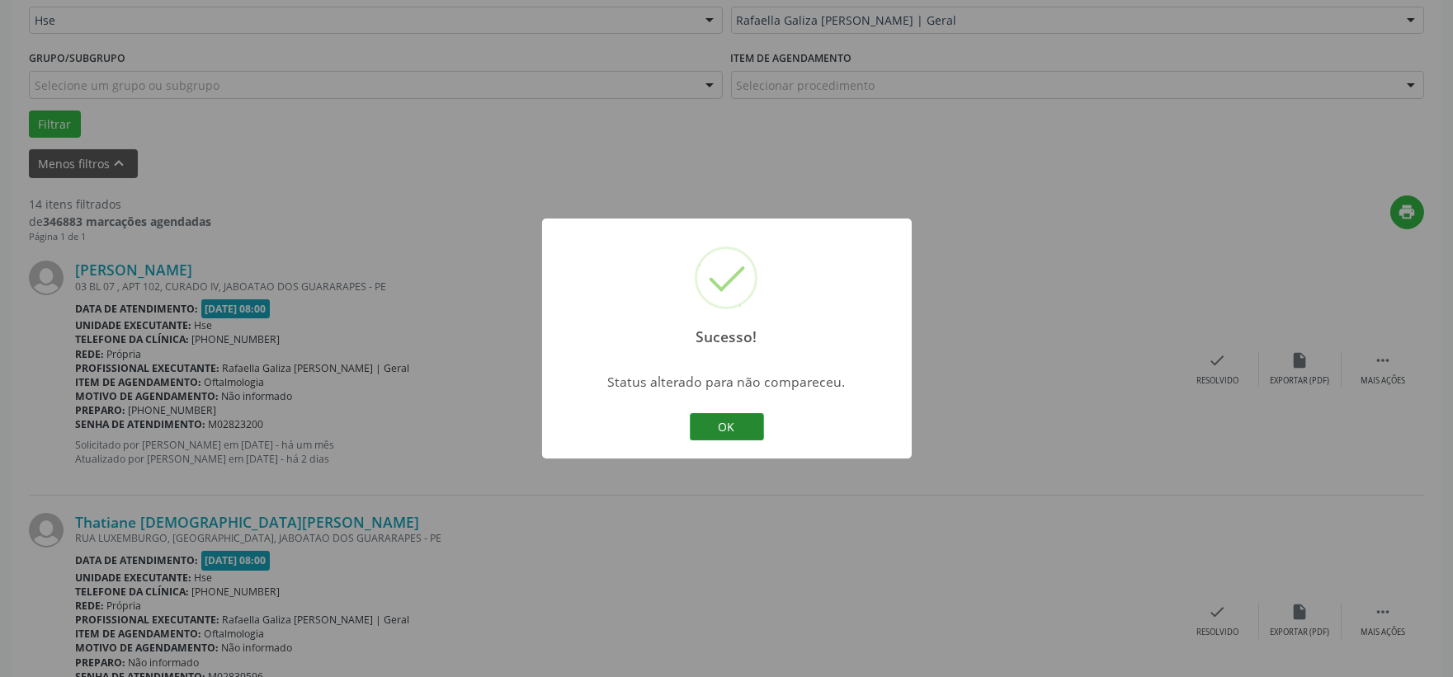
click at [737, 422] on button "OK" at bounding box center [727, 427] width 74 height 28
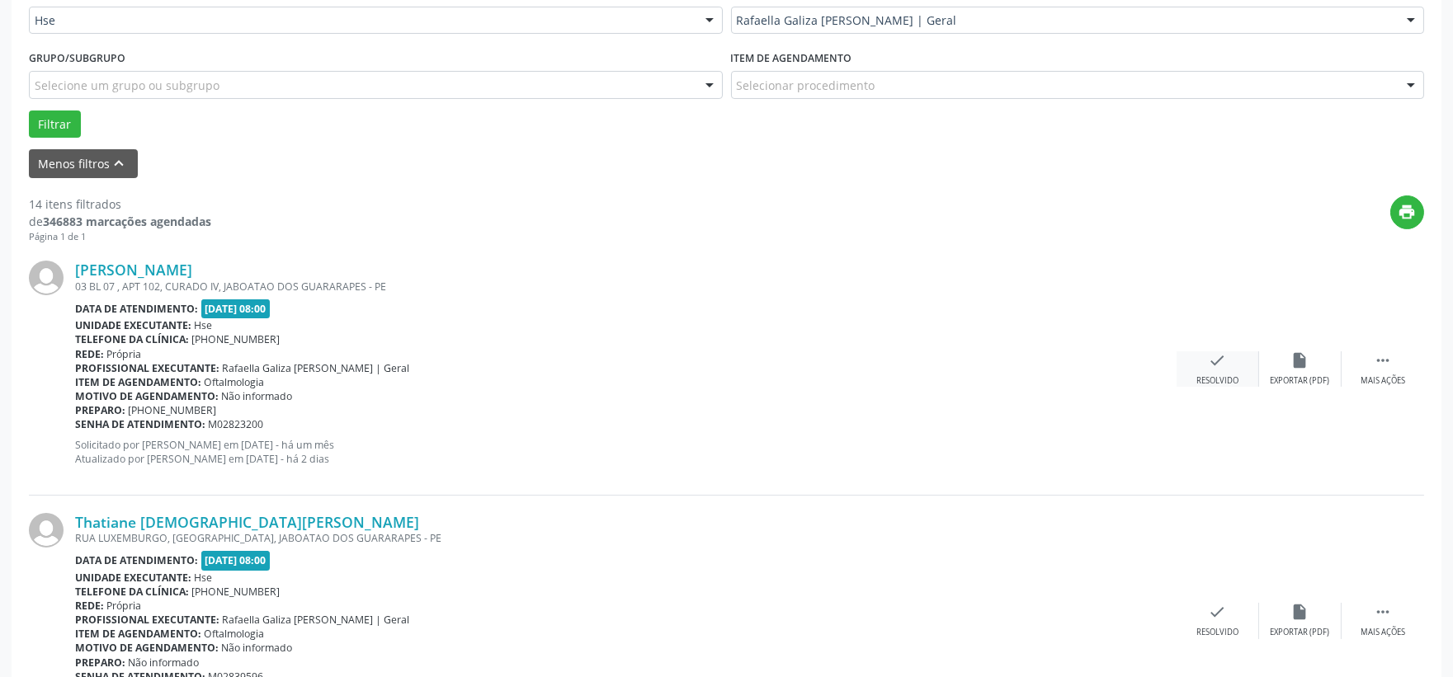
click at [1225, 360] on div "check Resolvido" at bounding box center [1217, 368] width 82 height 35
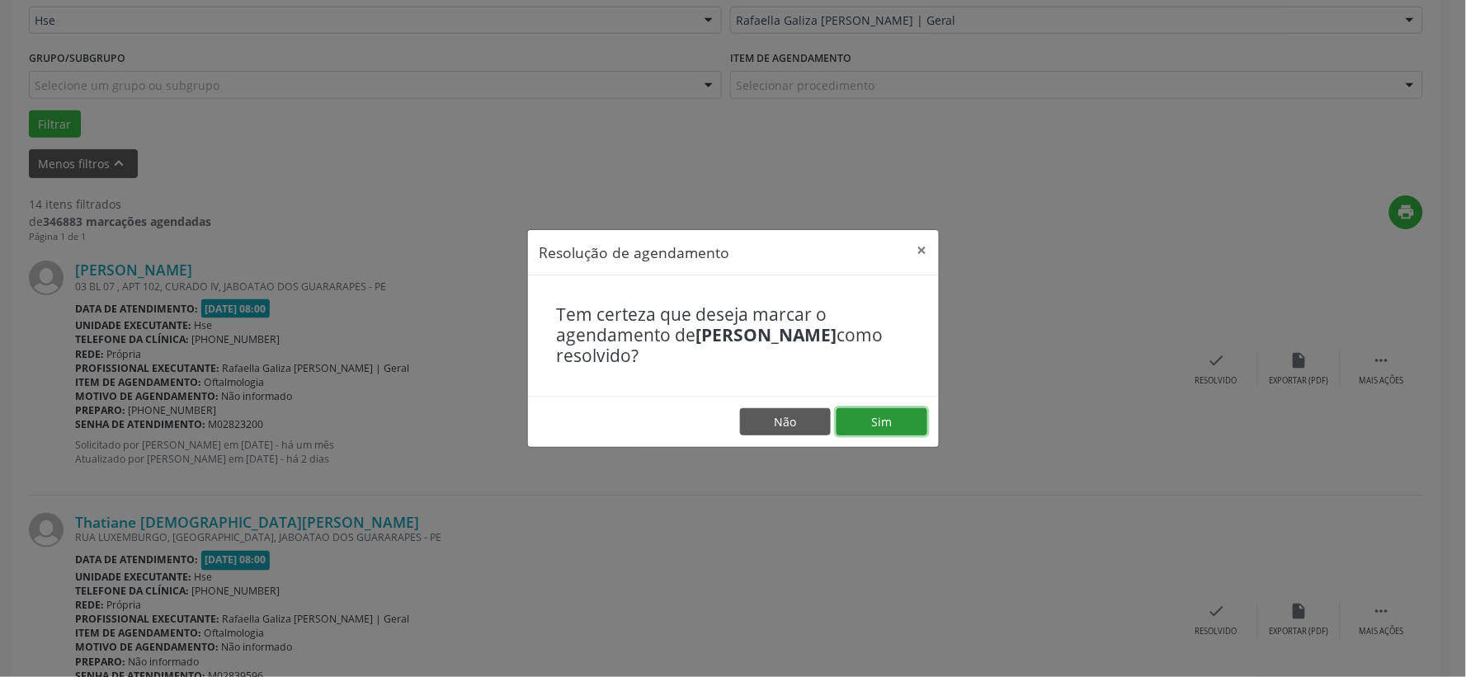
click at [866, 417] on button "Sim" at bounding box center [881, 422] width 91 height 28
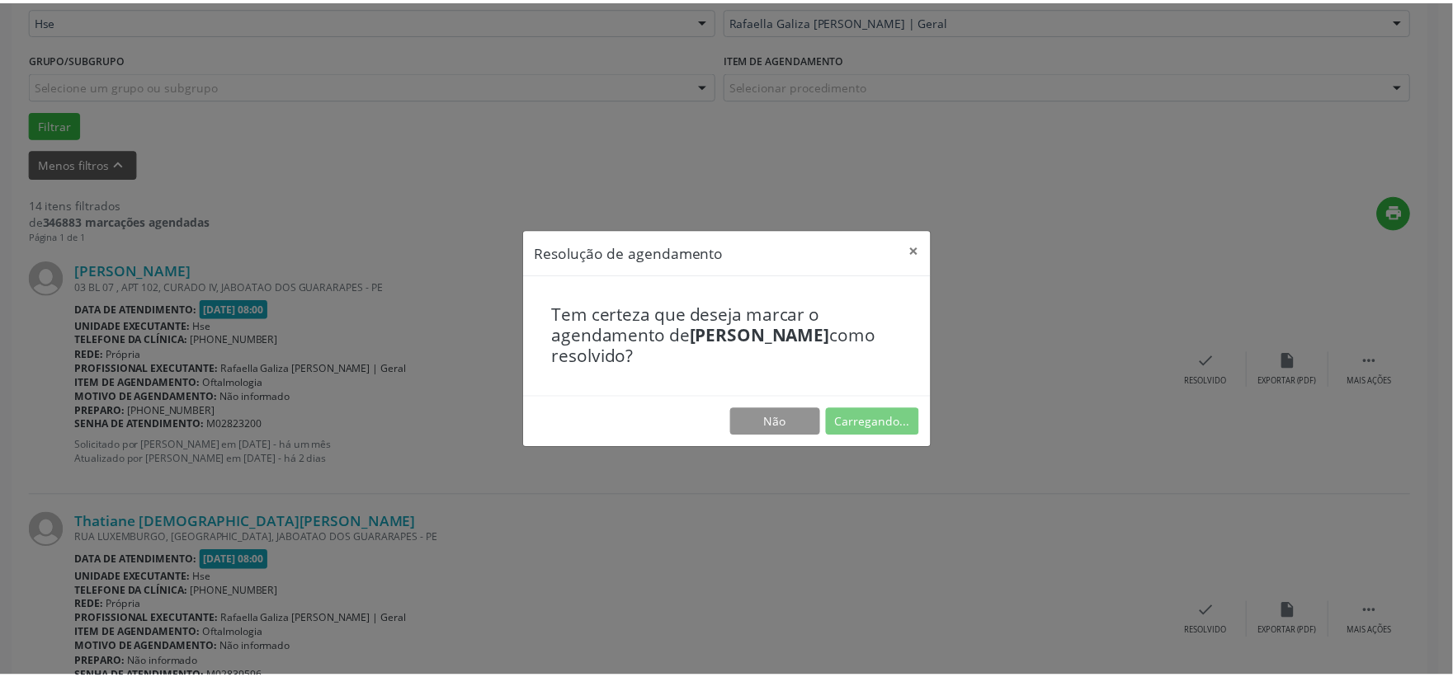
scroll to position [25, 0]
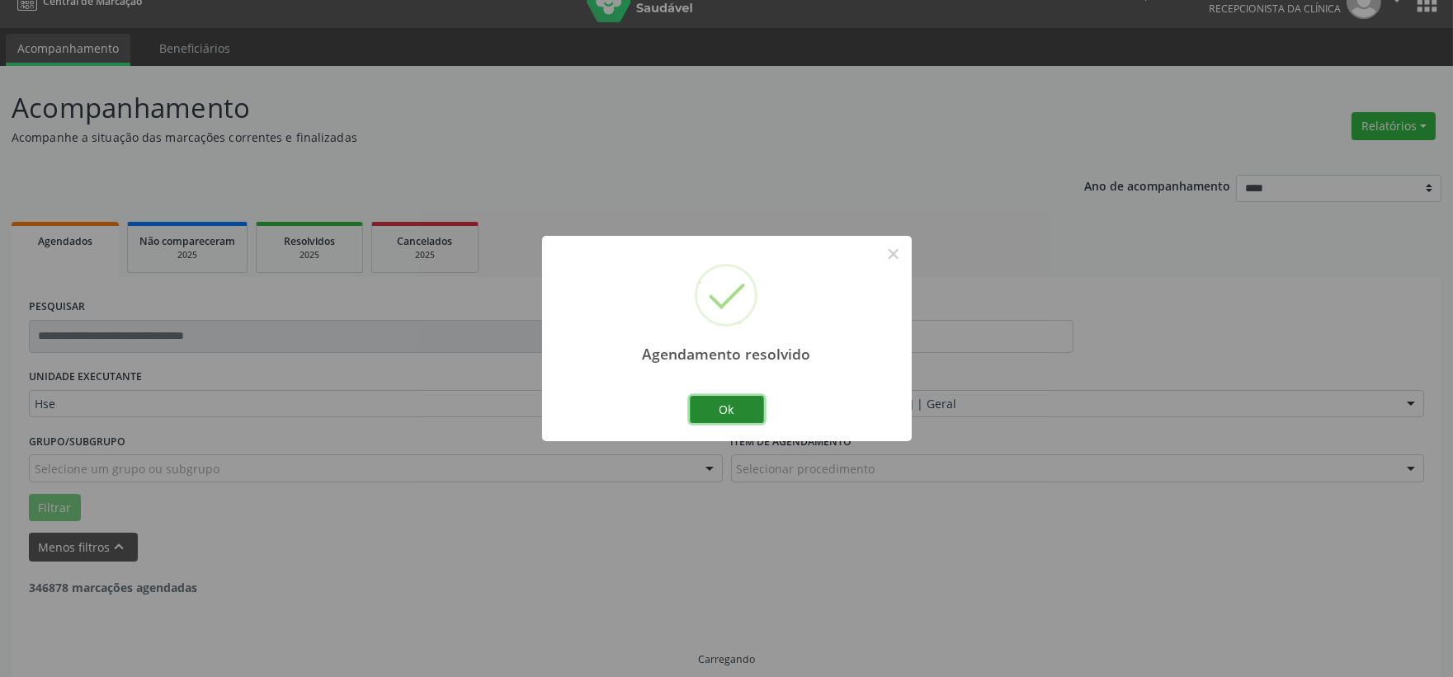
click at [743, 413] on button "Ok" at bounding box center [727, 410] width 74 height 28
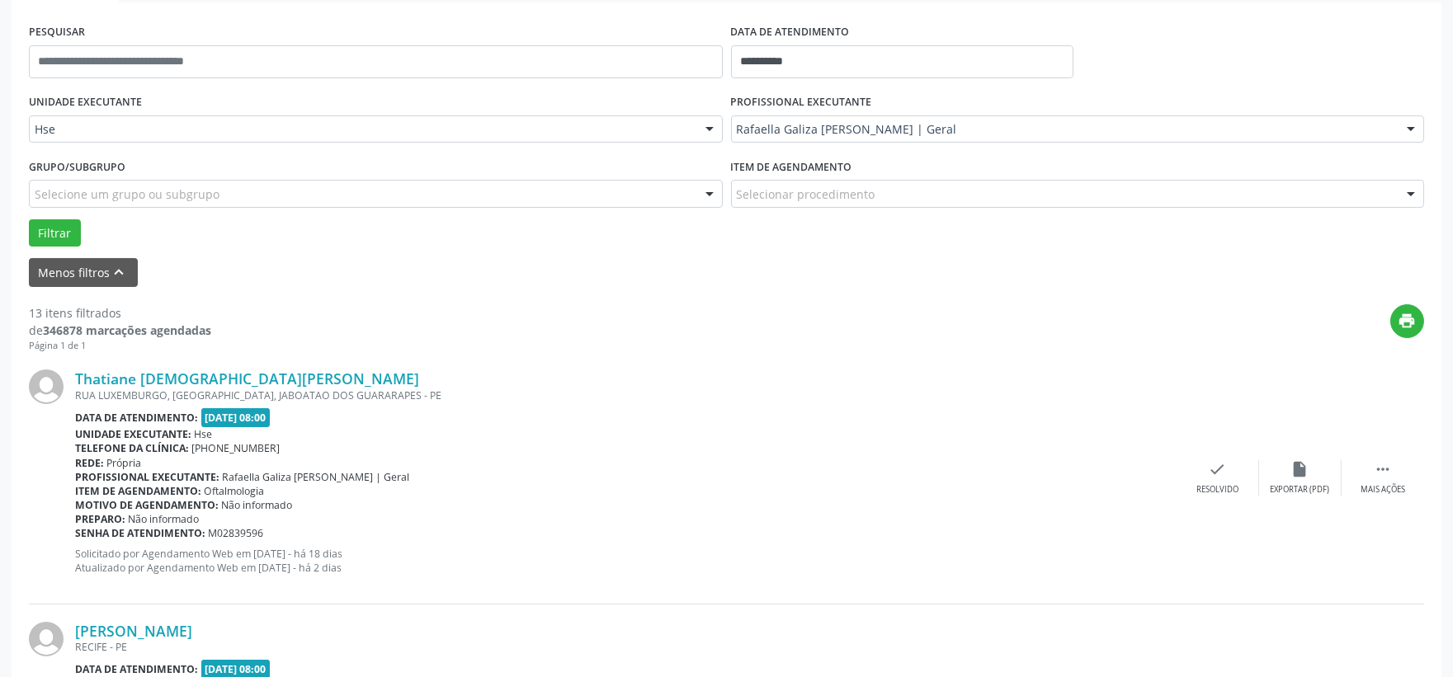
scroll to position [483, 0]
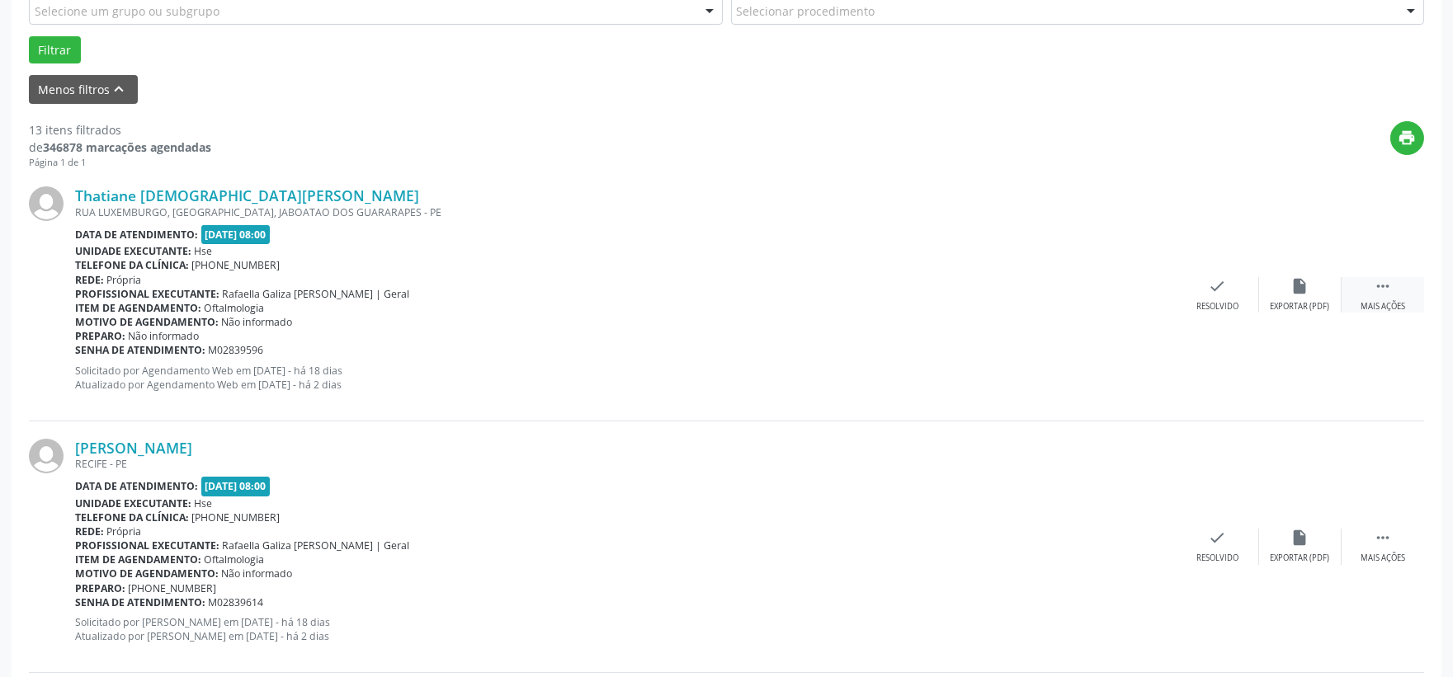
click at [1378, 280] on icon "" at bounding box center [1382, 286] width 18 height 18
click at [1293, 293] on icon "alarm_off" at bounding box center [1300, 286] width 18 height 18
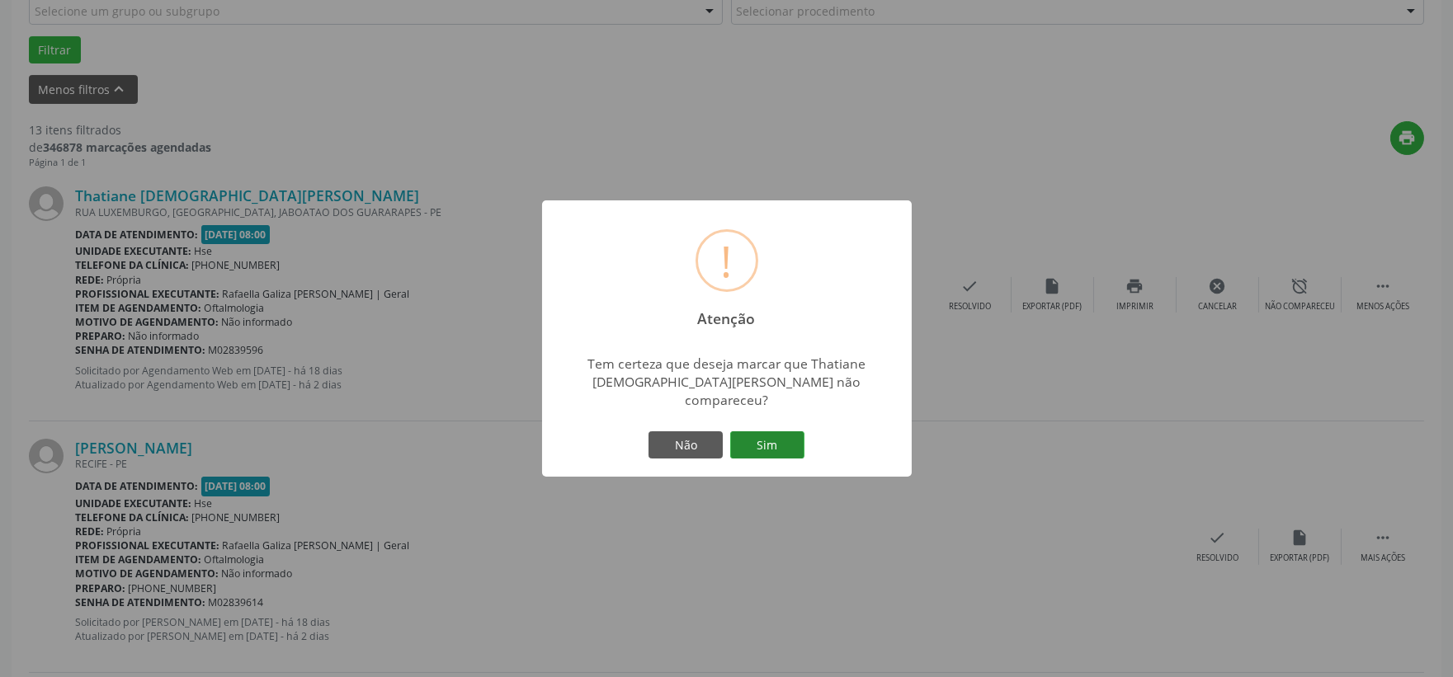
click at [785, 431] on button "Sim" at bounding box center [767, 445] width 74 height 28
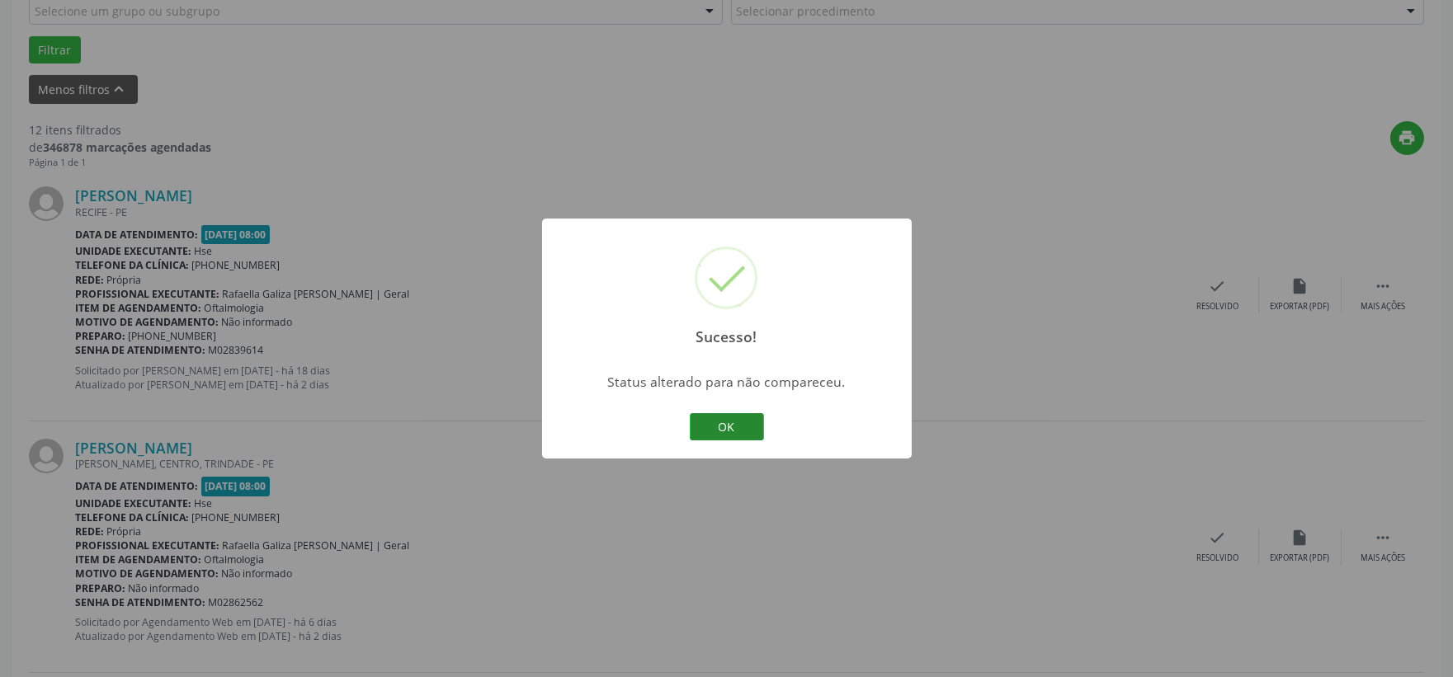
click at [724, 424] on button "OK" at bounding box center [727, 427] width 74 height 28
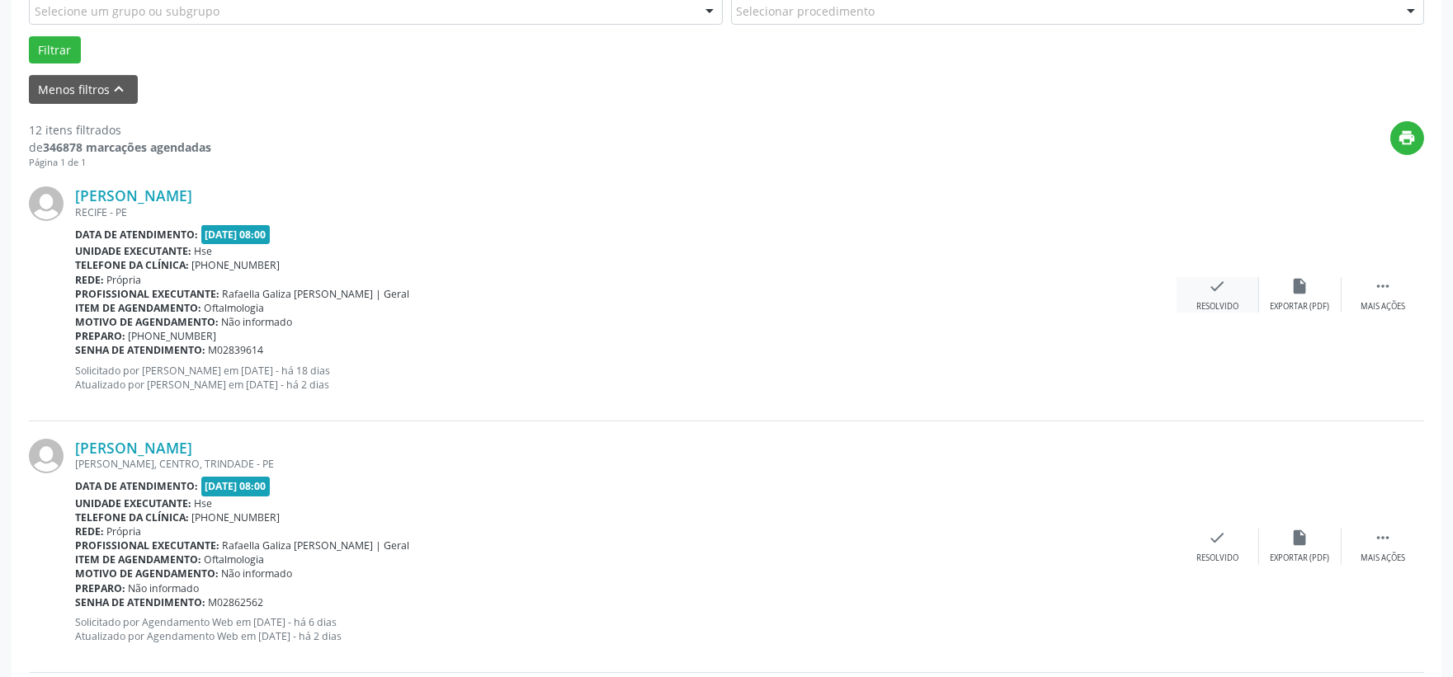
click at [1209, 282] on icon "check" at bounding box center [1218, 286] width 18 height 18
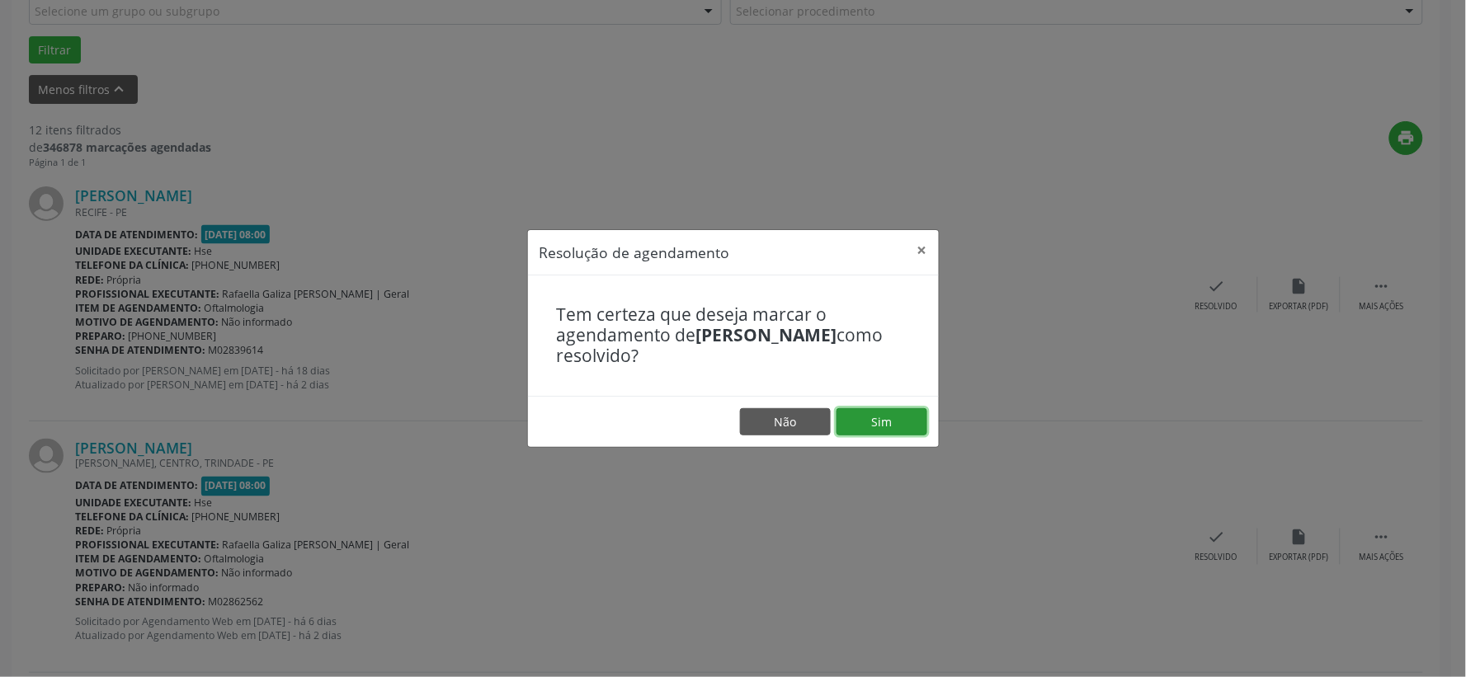
click at [886, 417] on button "Sim" at bounding box center [881, 422] width 91 height 28
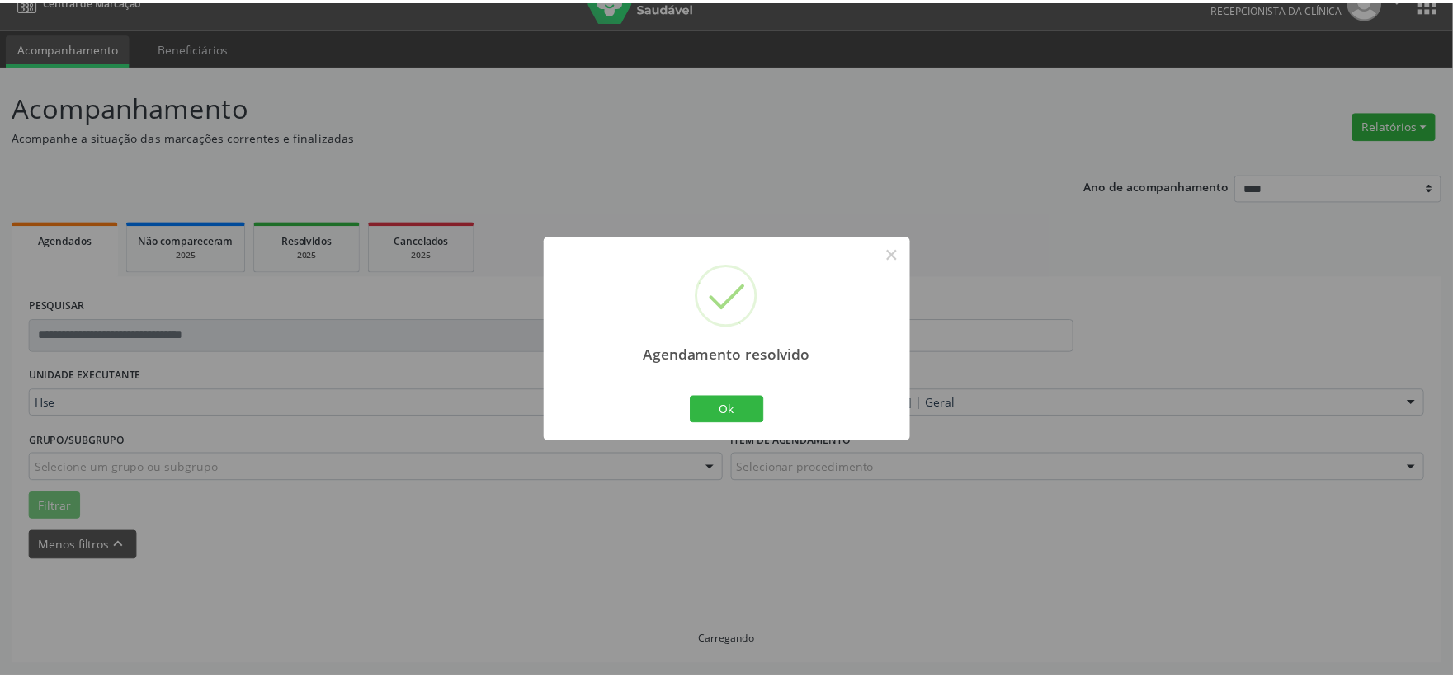
scroll to position [25, 0]
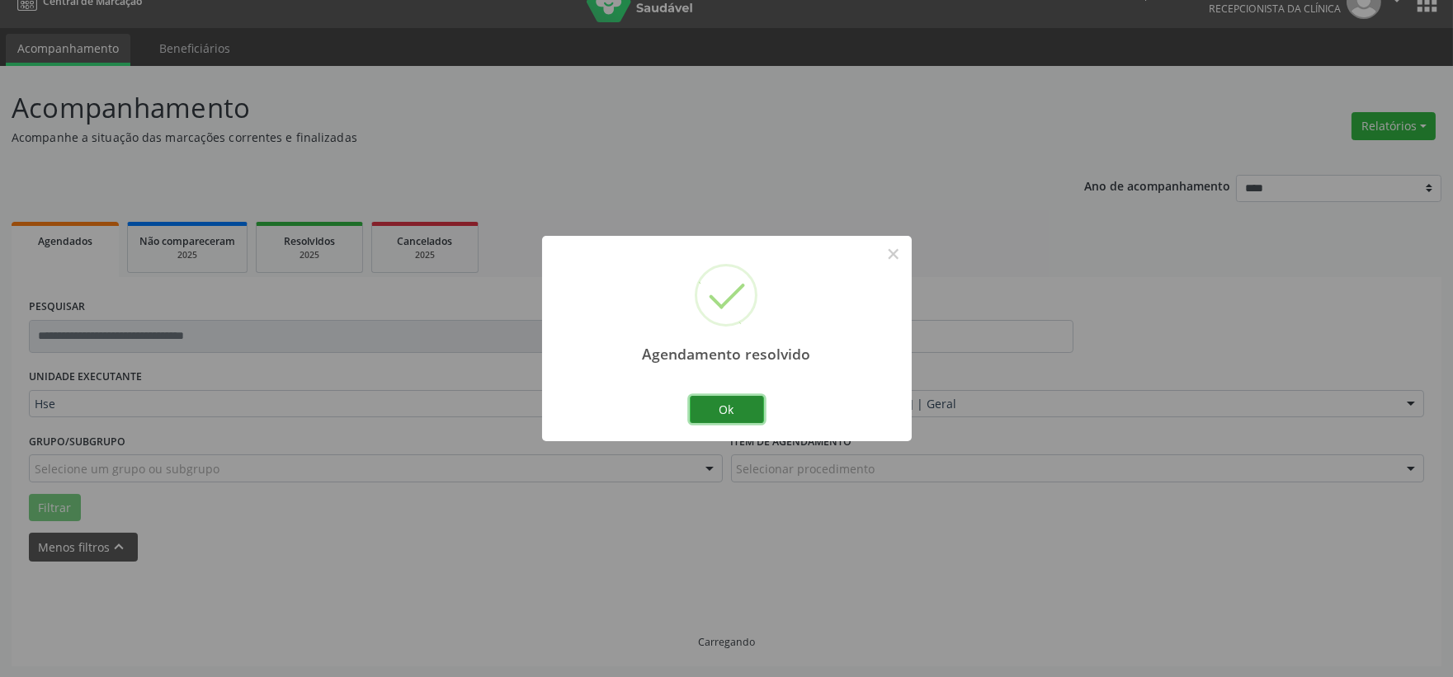
click at [734, 396] on button "Ok" at bounding box center [727, 410] width 74 height 28
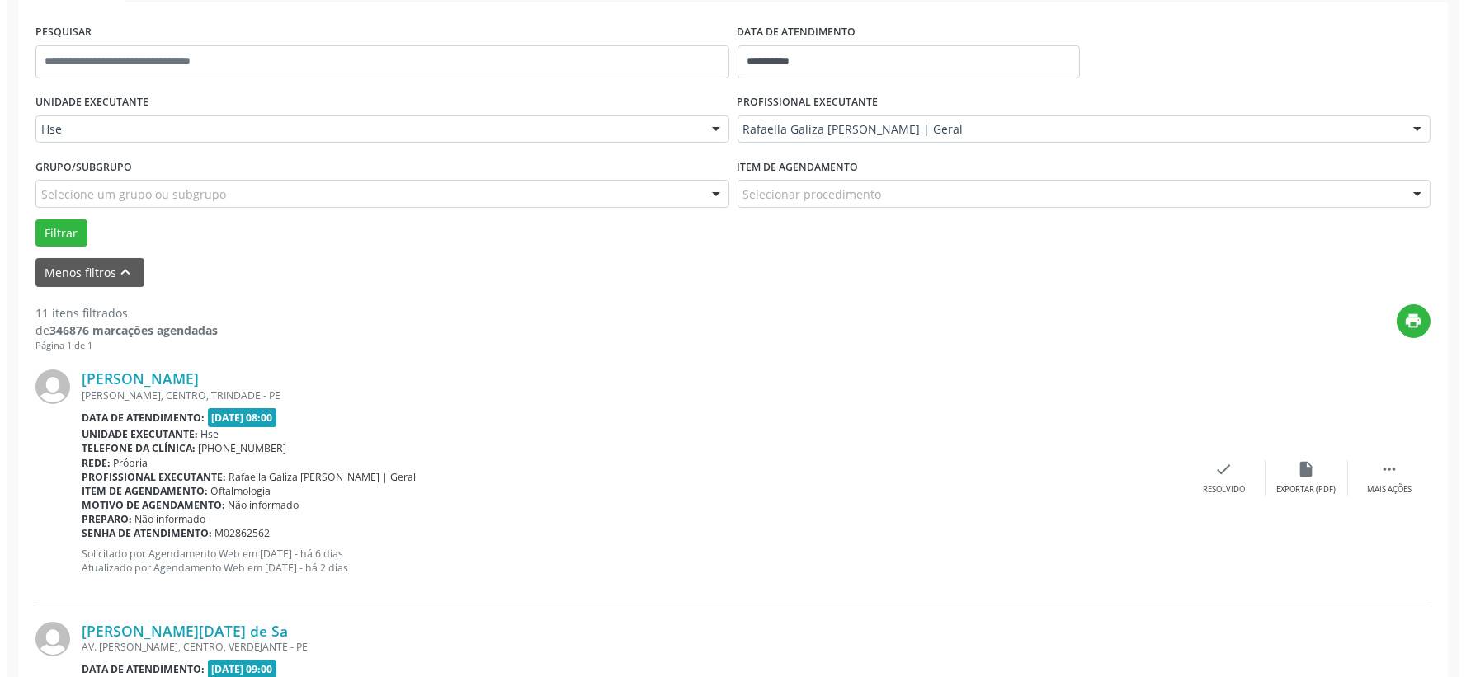
scroll to position [391, 0]
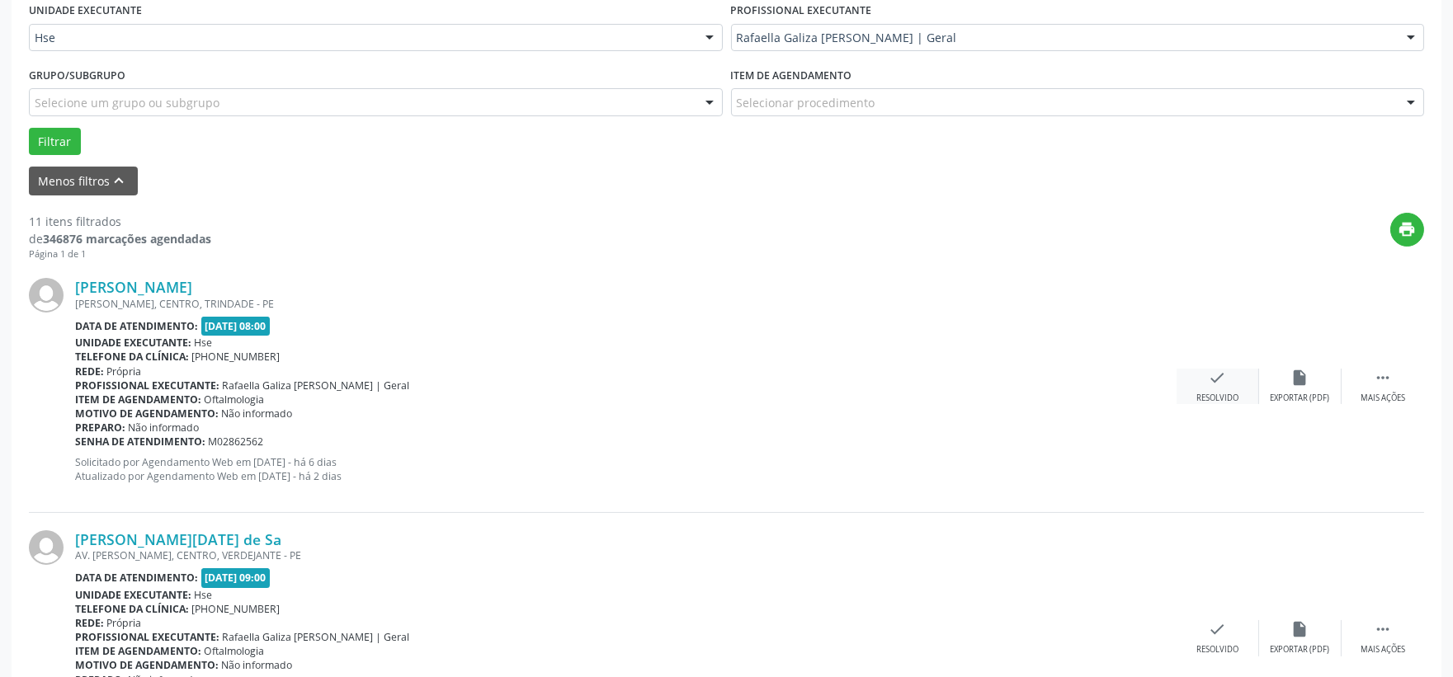
click at [1219, 378] on icon "check" at bounding box center [1218, 378] width 18 height 18
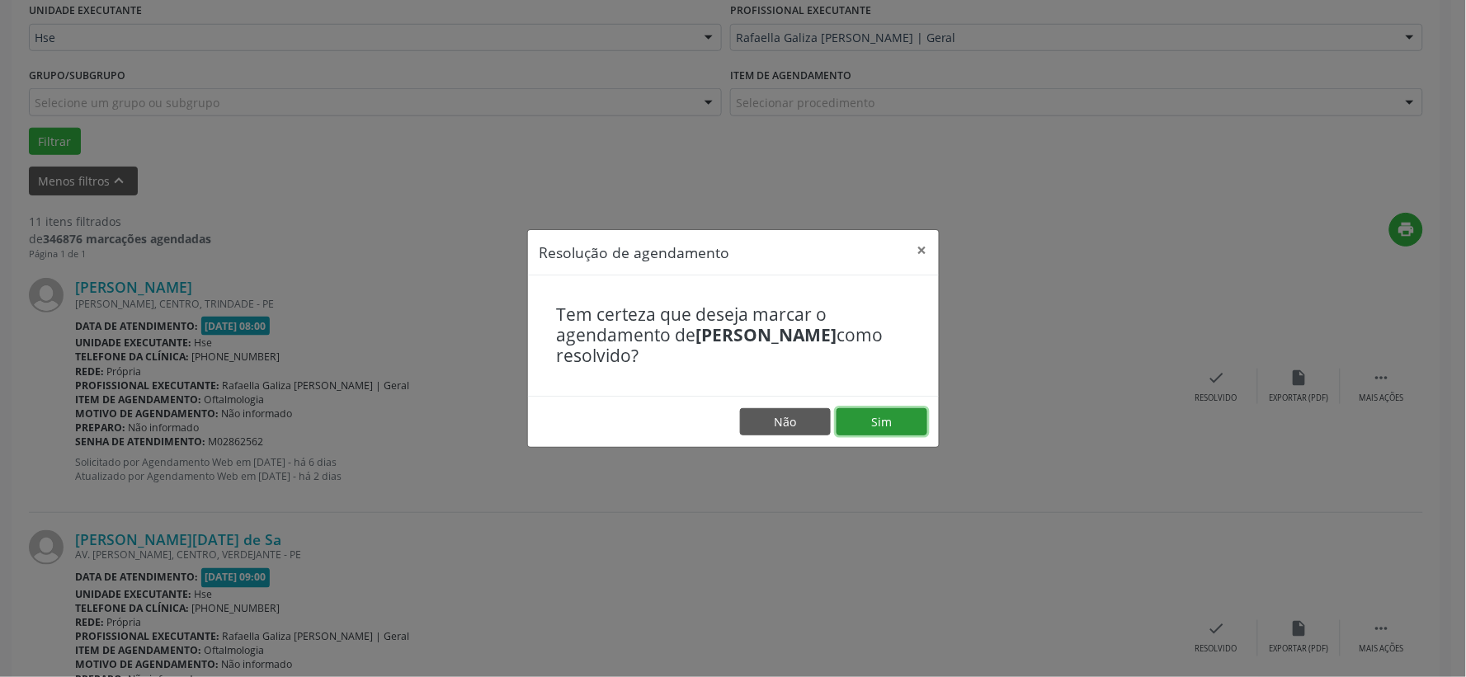
click at [904, 416] on button "Sim" at bounding box center [881, 422] width 91 height 28
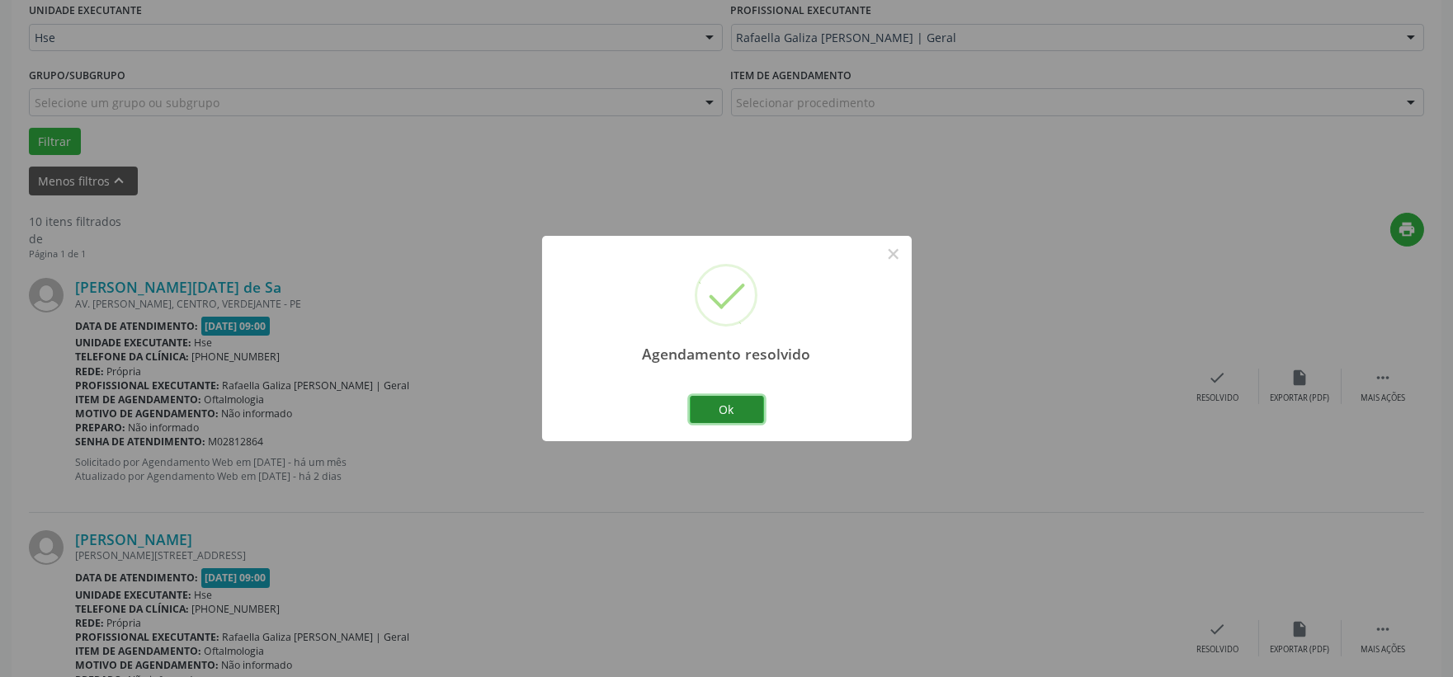
click at [730, 404] on button "Ok" at bounding box center [727, 410] width 74 height 28
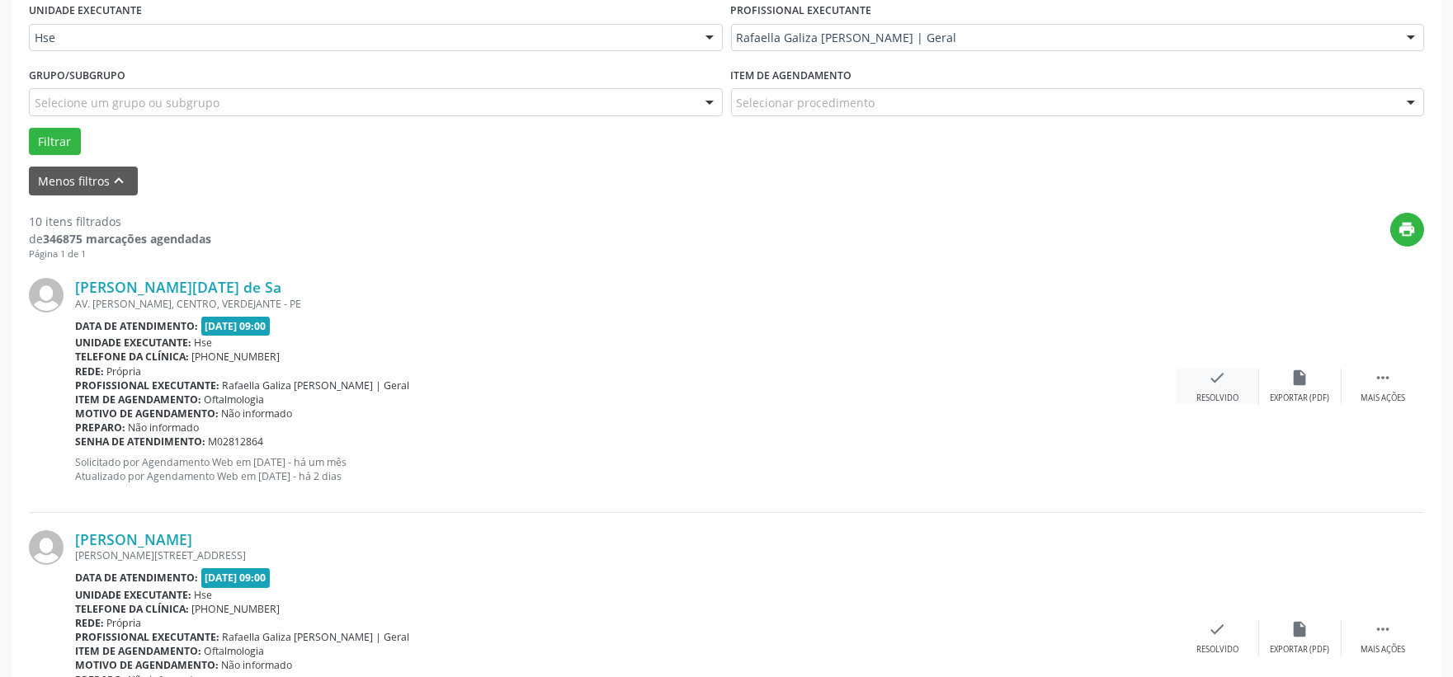
click at [1218, 374] on icon "check" at bounding box center [1218, 378] width 18 height 18
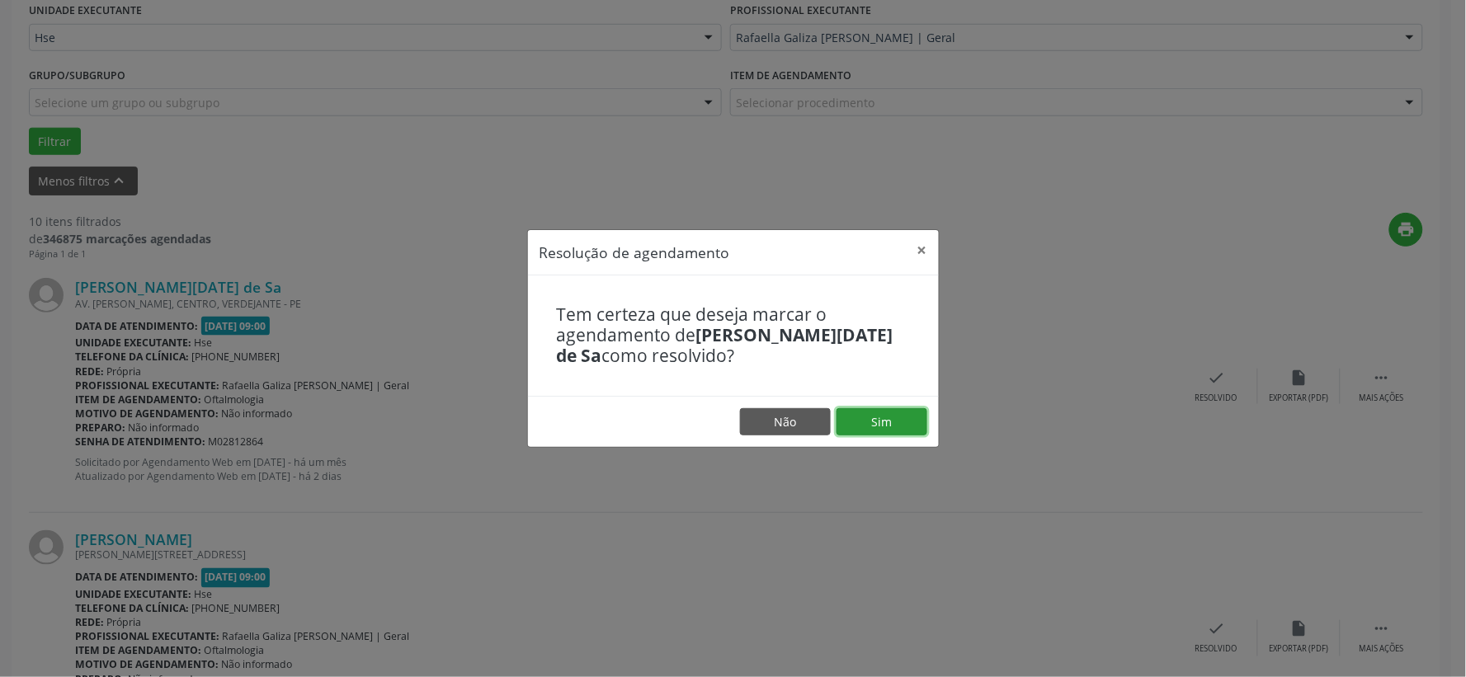
click at [901, 414] on button "Sim" at bounding box center [881, 422] width 91 height 28
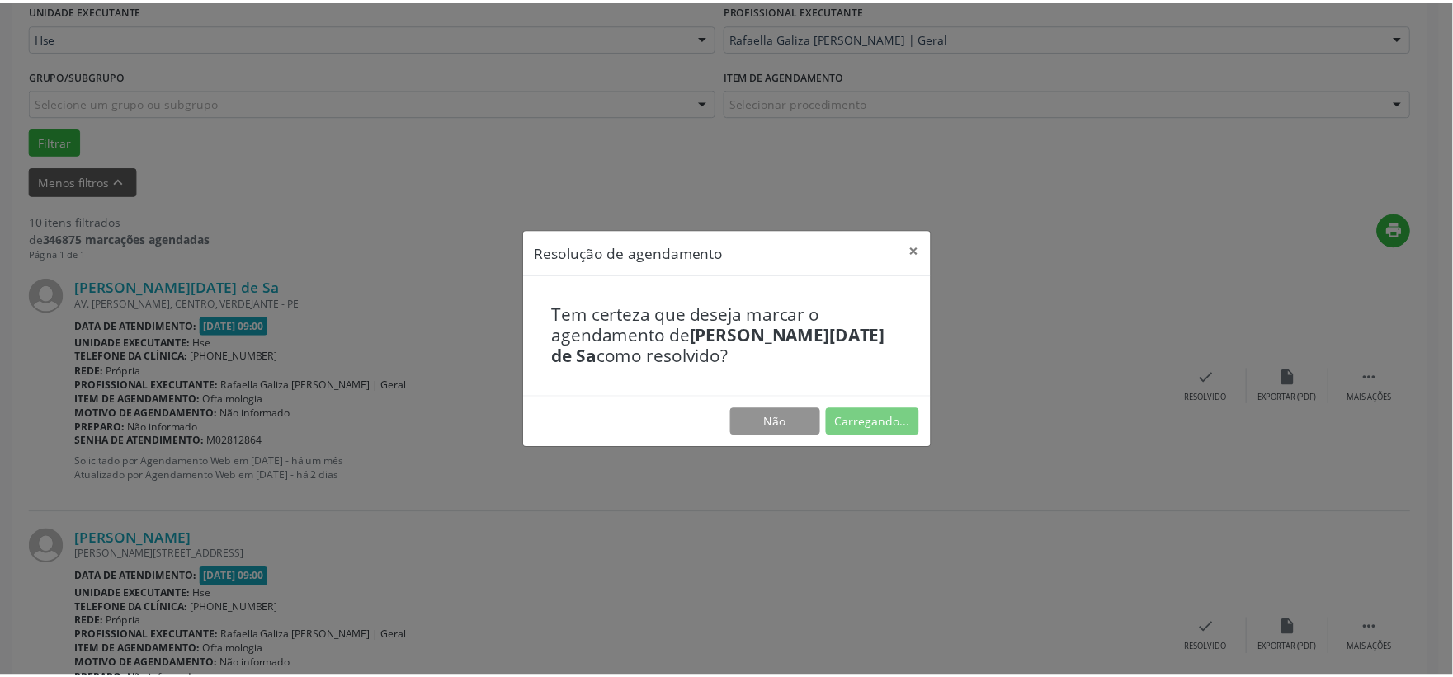
scroll to position [25, 0]
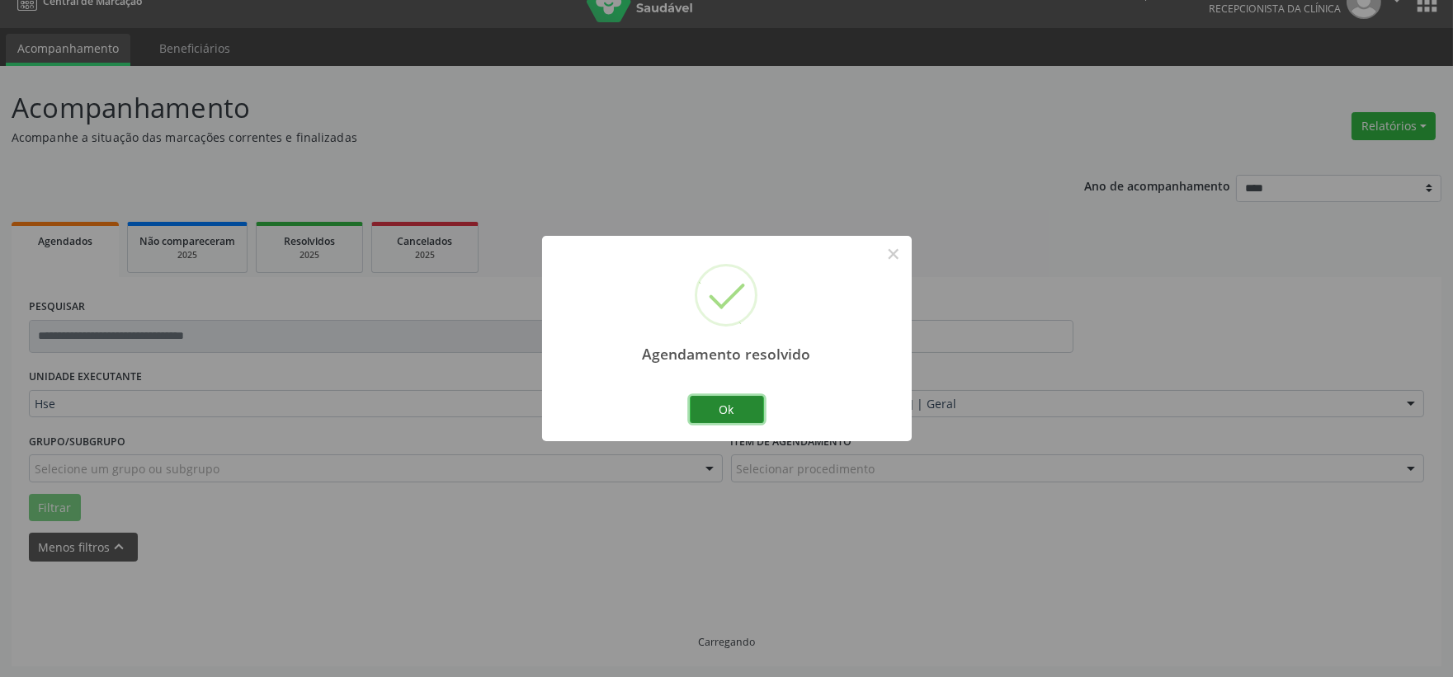
click at [731, 398] on button "Ok" at bounding box center [727, 410] width 74 height 28
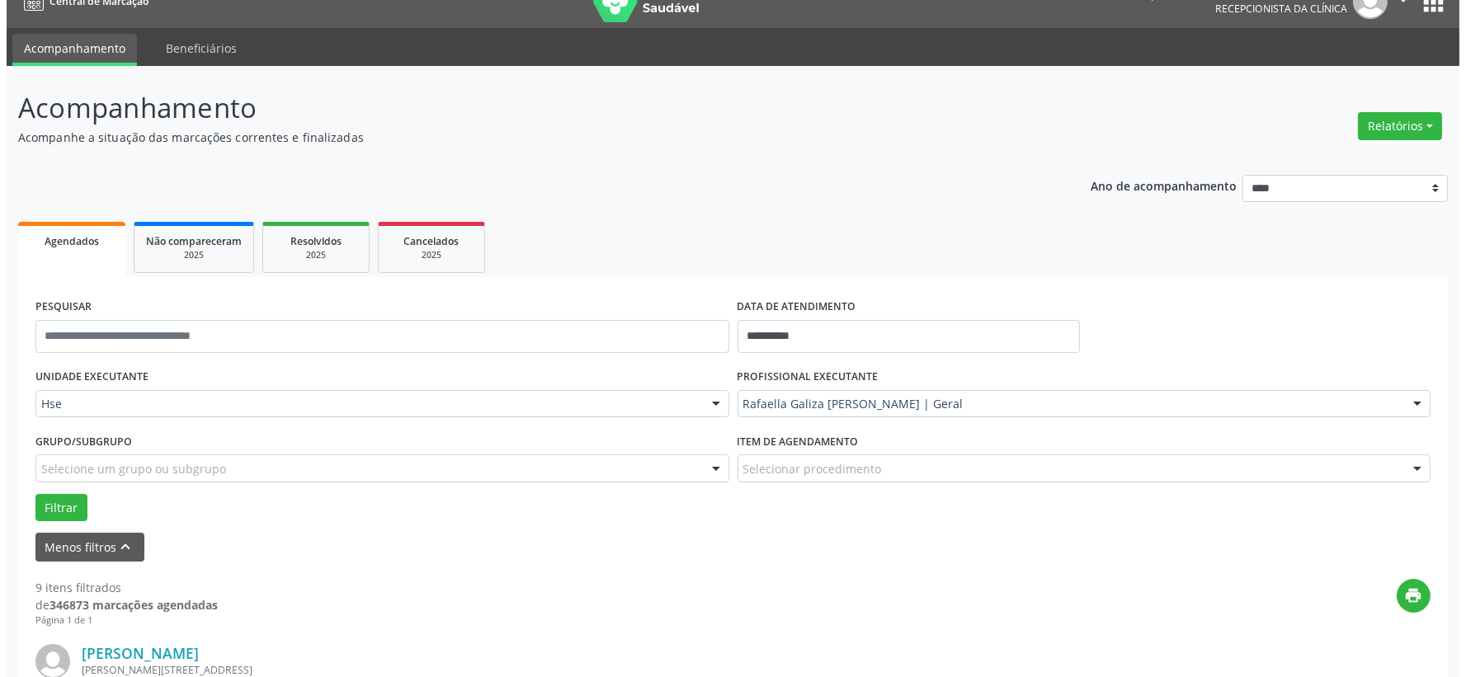
scroll to position [208, 0]
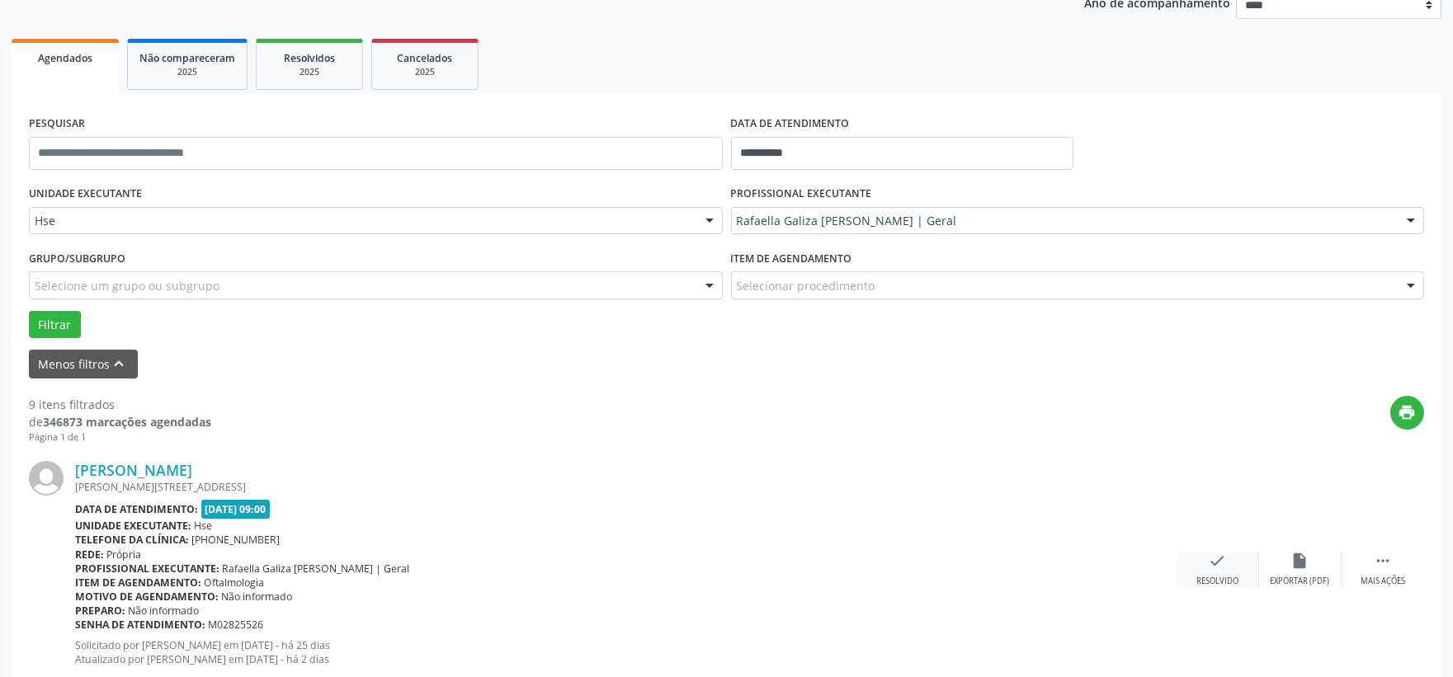
click at [1219, 564] on icon "check" at bounding box center [1218, 561] width 18 height 18
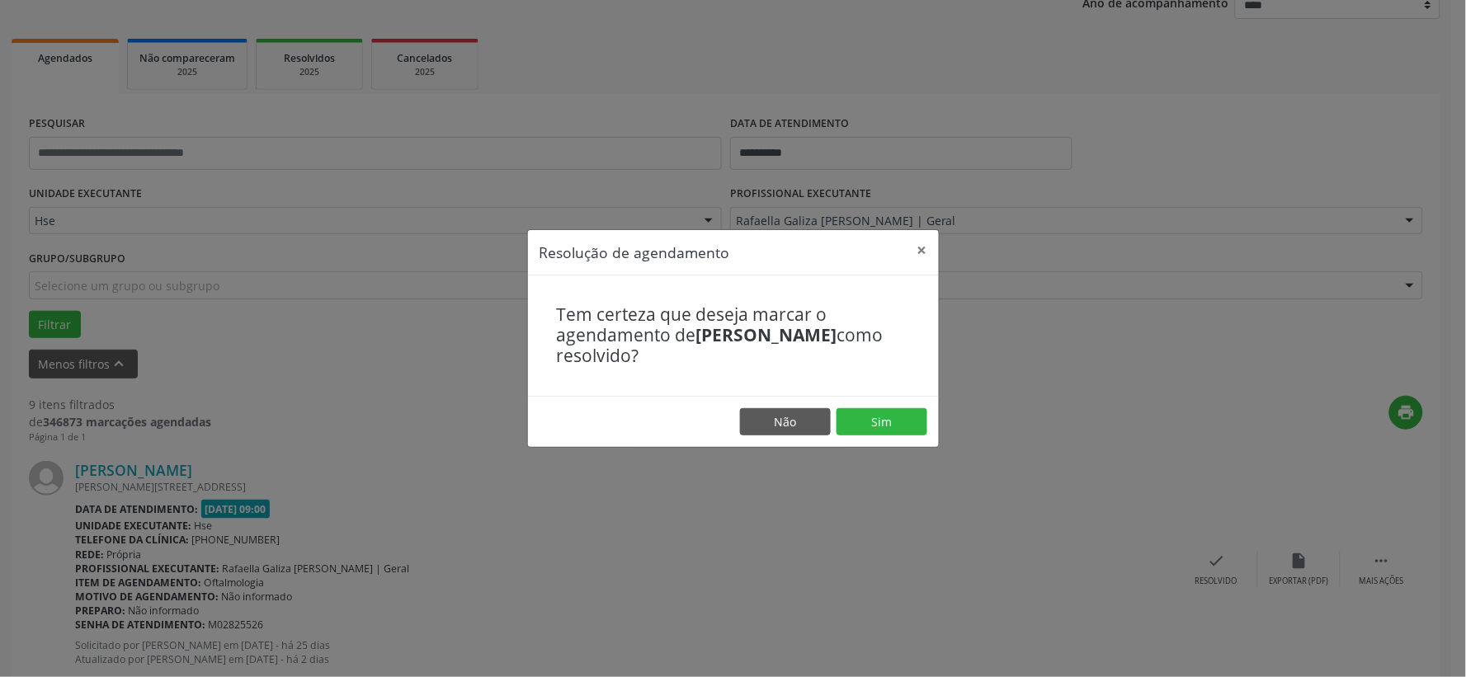
click at [879, 407] on footer "Não Sim" at bounding box center [733, 422] width 411 height 52
click at [881, 410] on button "Sim" at bounding box center [881, 422] width 91 height 28
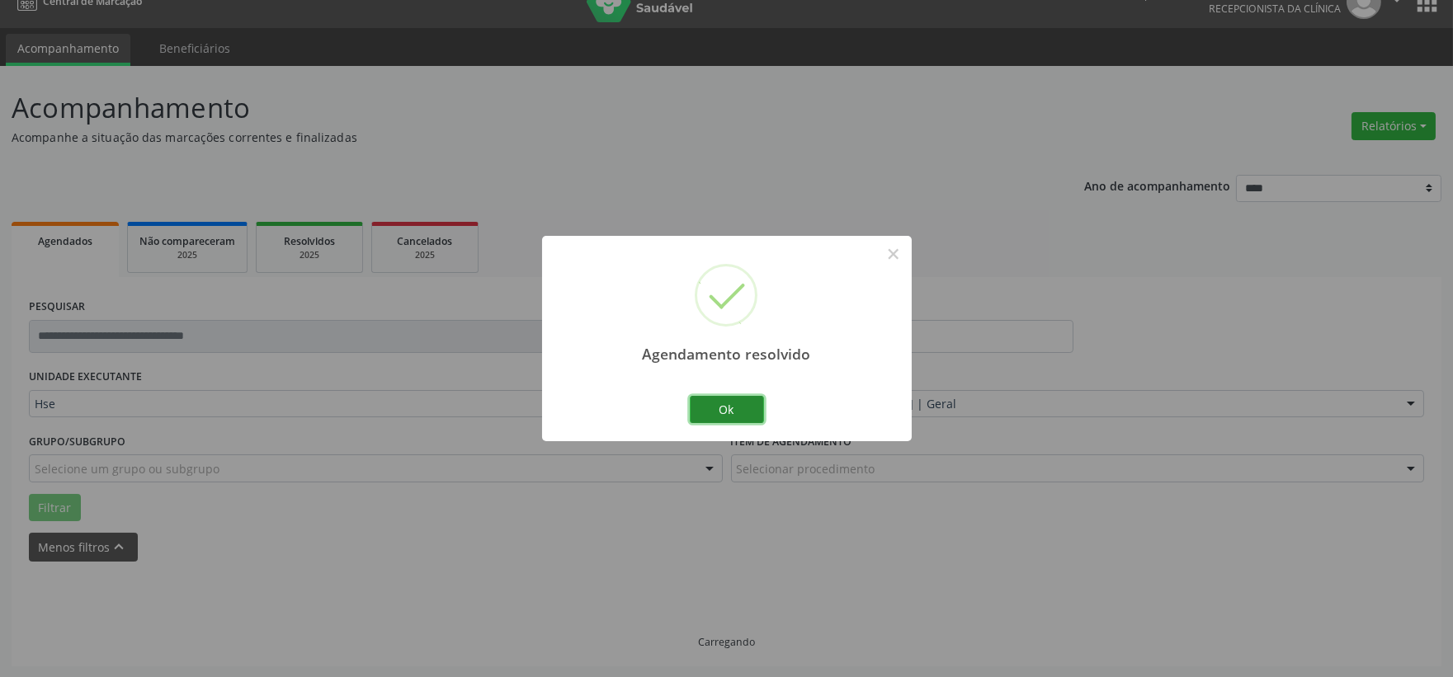
scroll to position [42, 0]
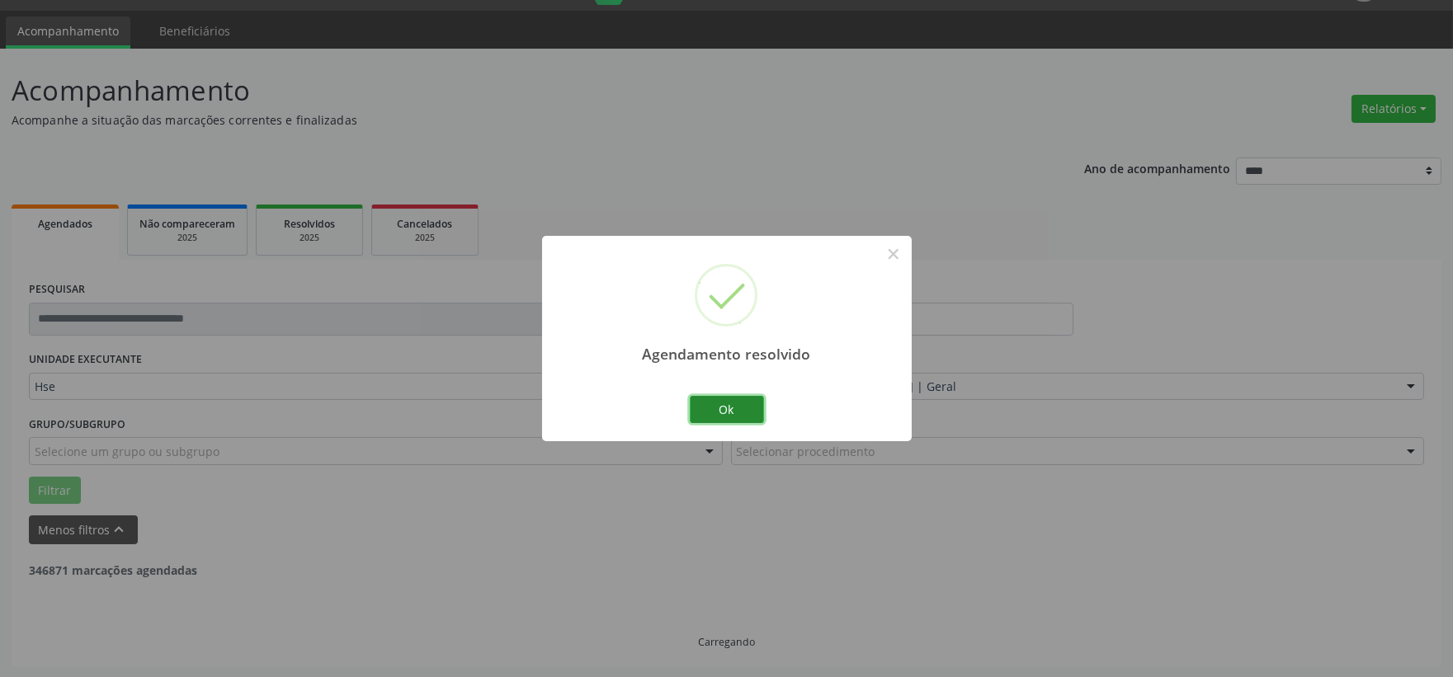
click at [718, 416] on button "Ok" at bounding box center [727, 410] width 74 height 28
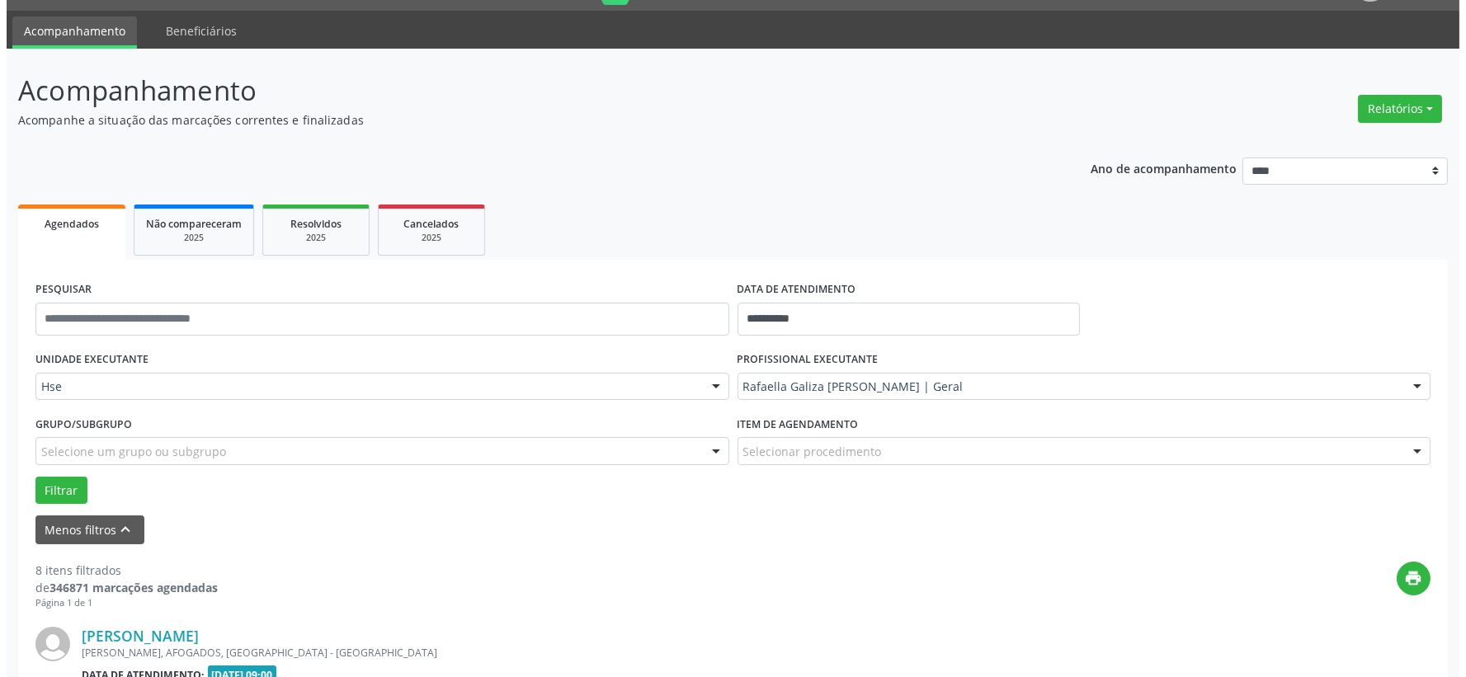
scroll to position [408, 0]
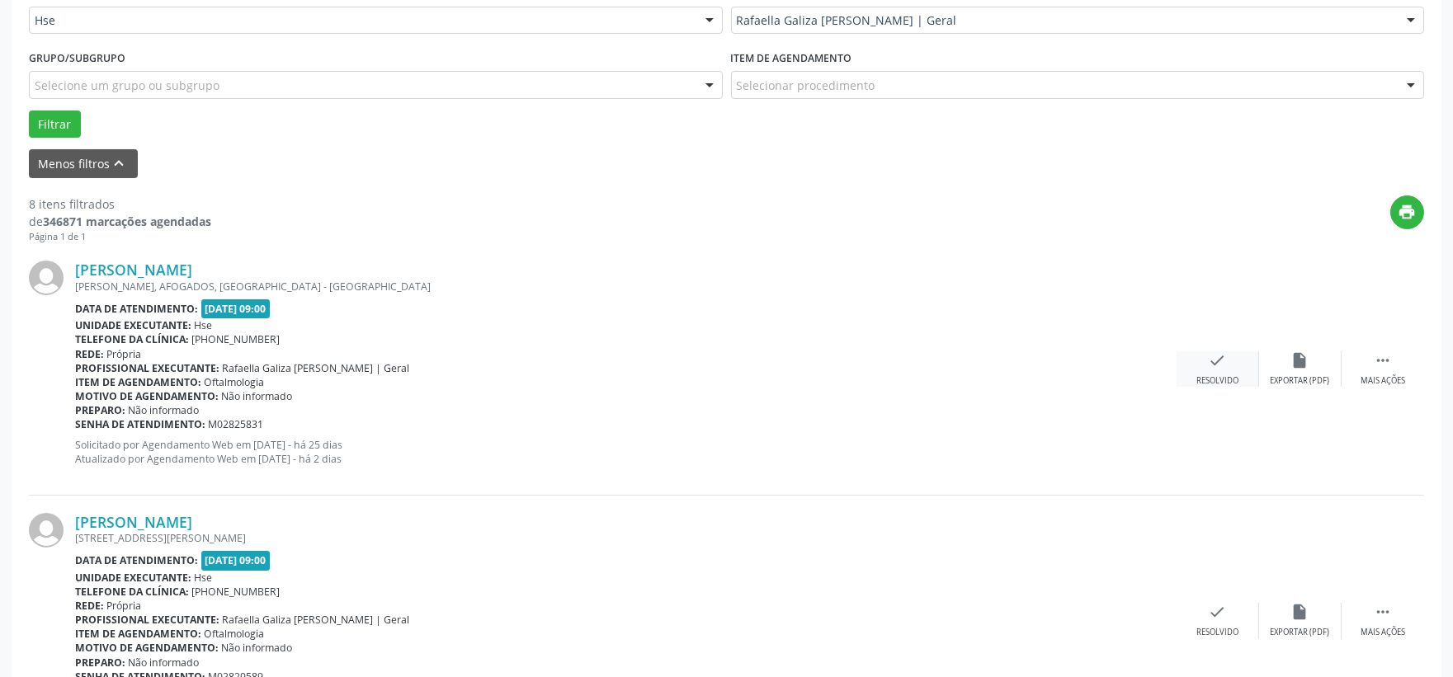
click at [1218, 357] on icon "check" at bounding box center [1218, 360] width 18 height 18
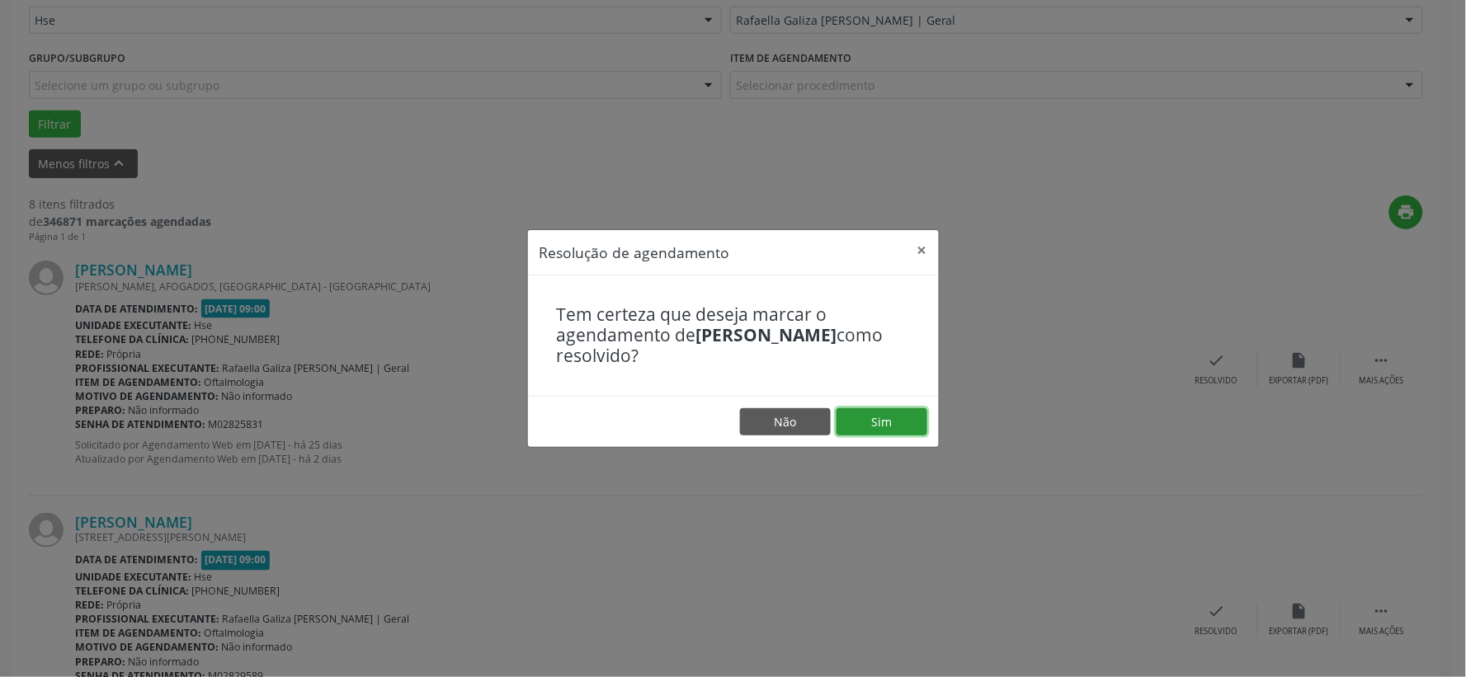
click at [860, 426] on button "Sim" at bounding box center [881, 422] width 91 height 28
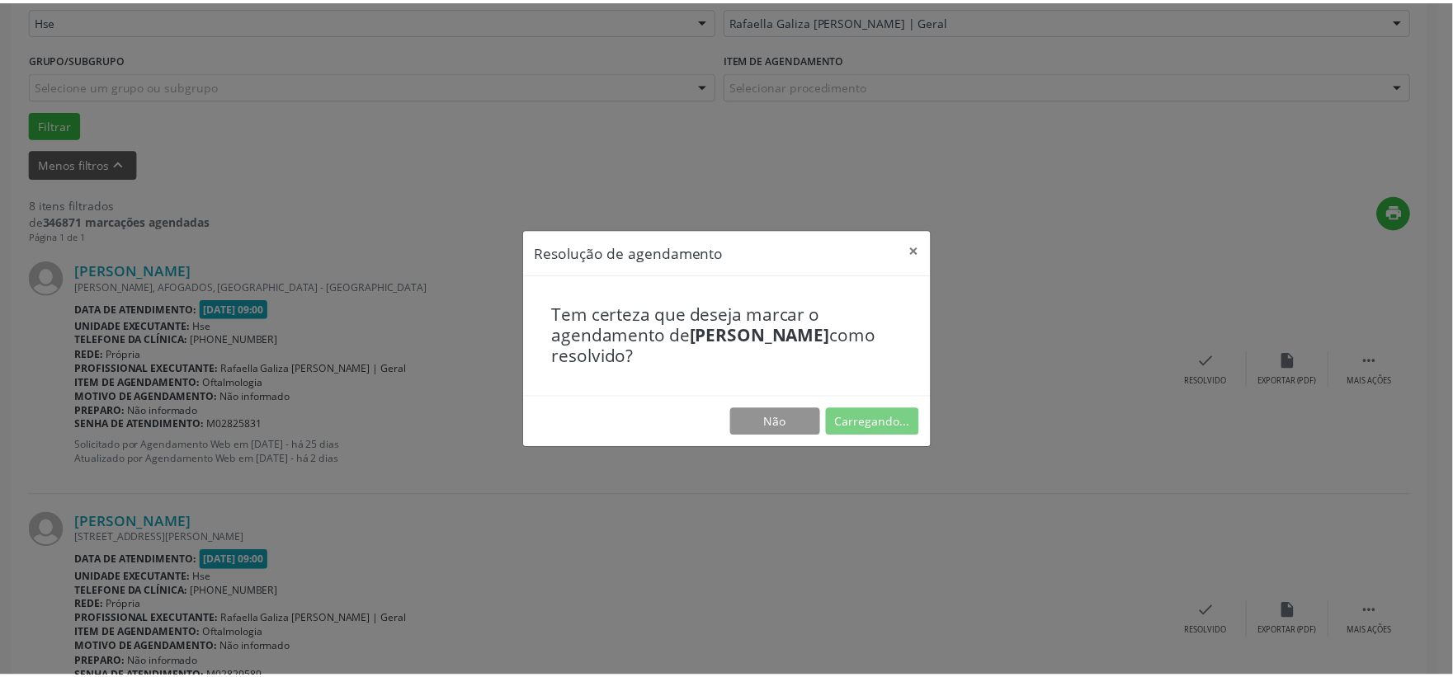
scroll to position [25, 0]
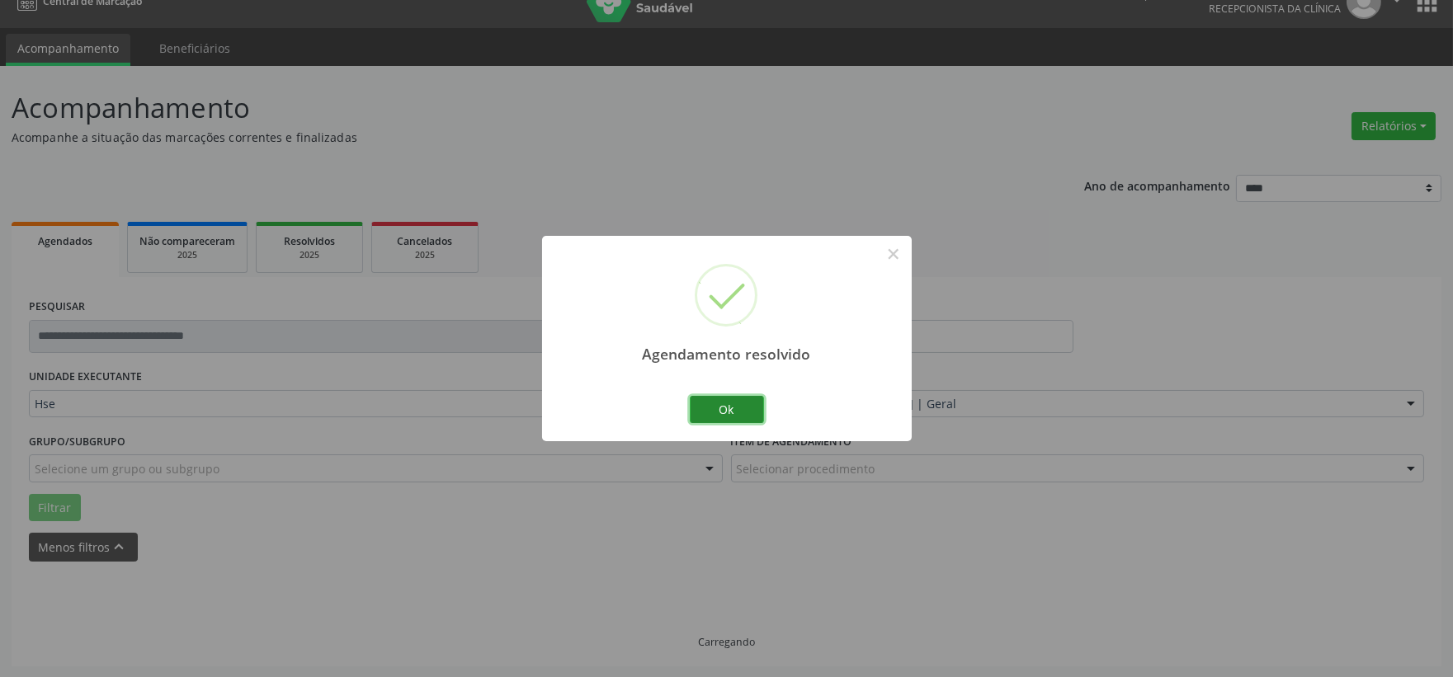
click at [728, 399] on button "Ok" at bounding box center [727, 410] width 74 height 28
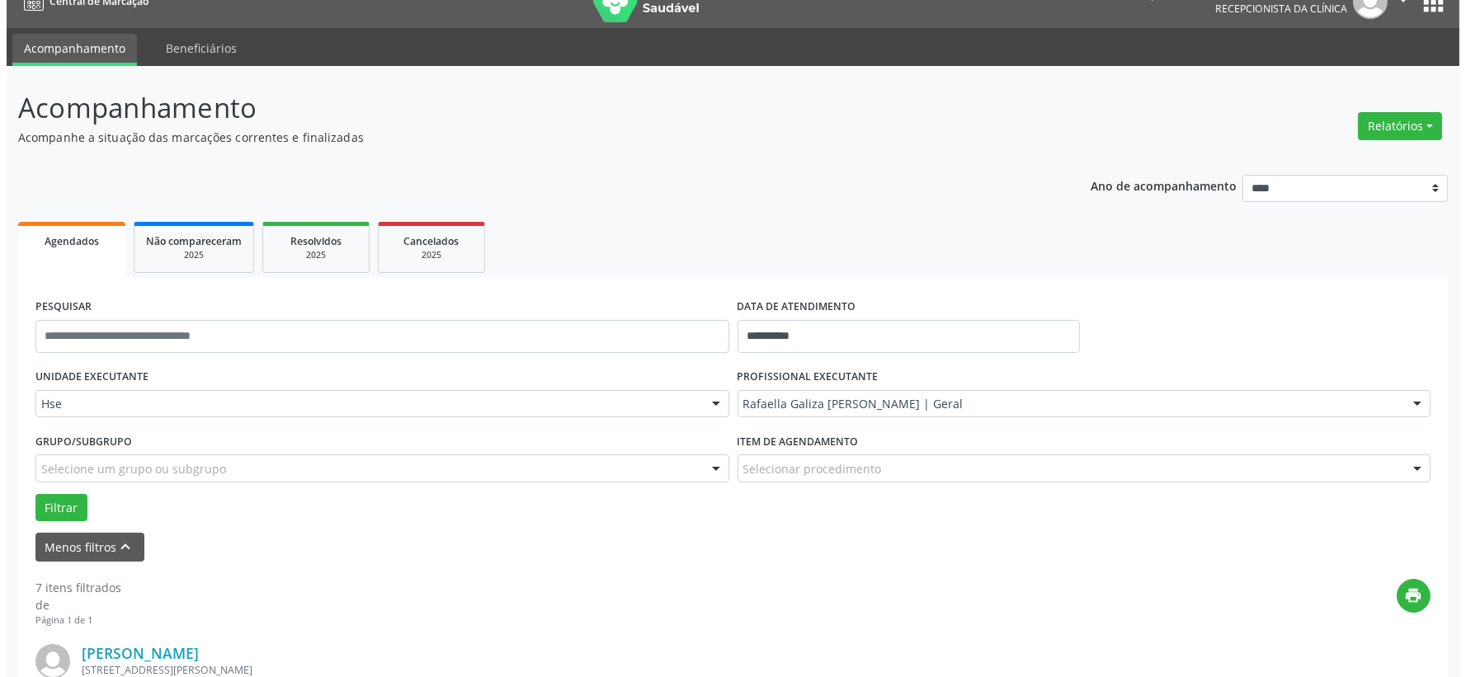
scroll to position [299, 0]
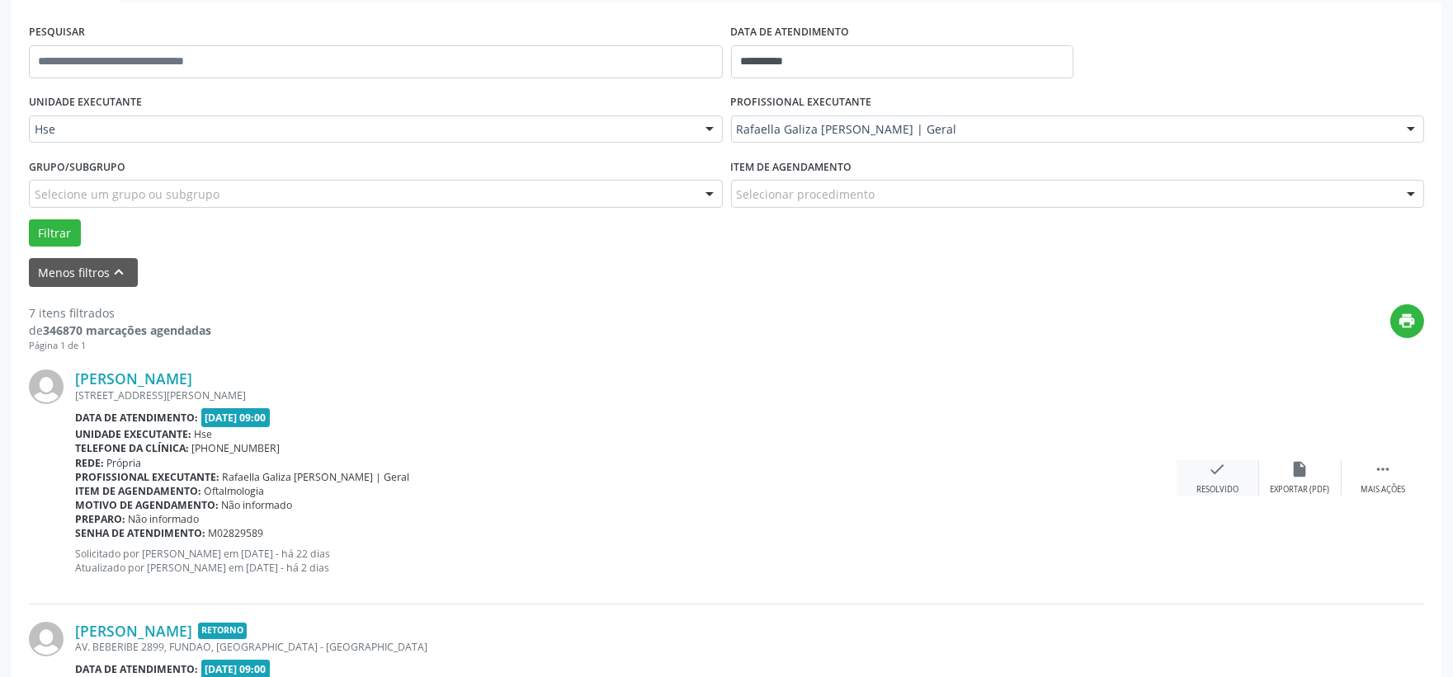
click at [1214, 463] on icon "check" at bounding box center [1218, 469] width 18 height 18
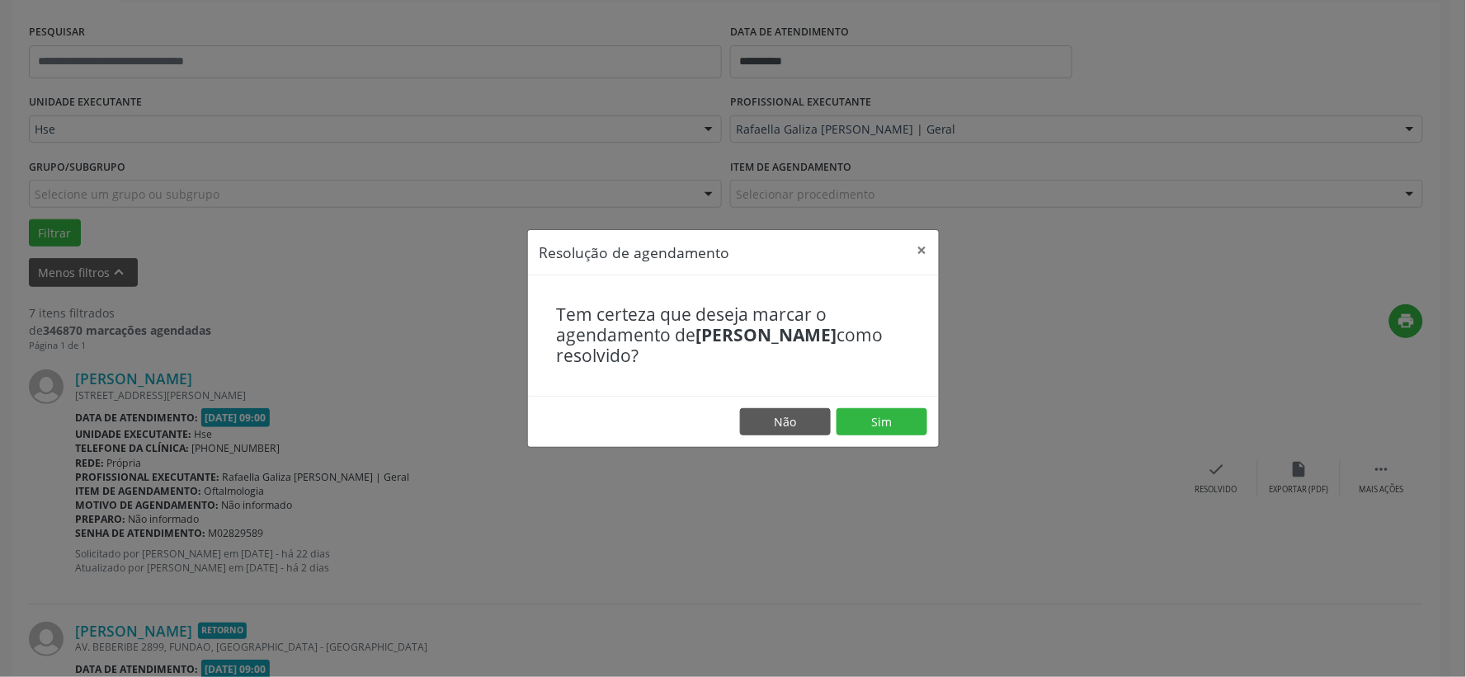
click at [867, 407] on footer "Não Sim" at bounding box center [733, 422] width 411 height 52
click at [869, 412] on button "Sim" at bounding box center [881, 422] width 91 height 28
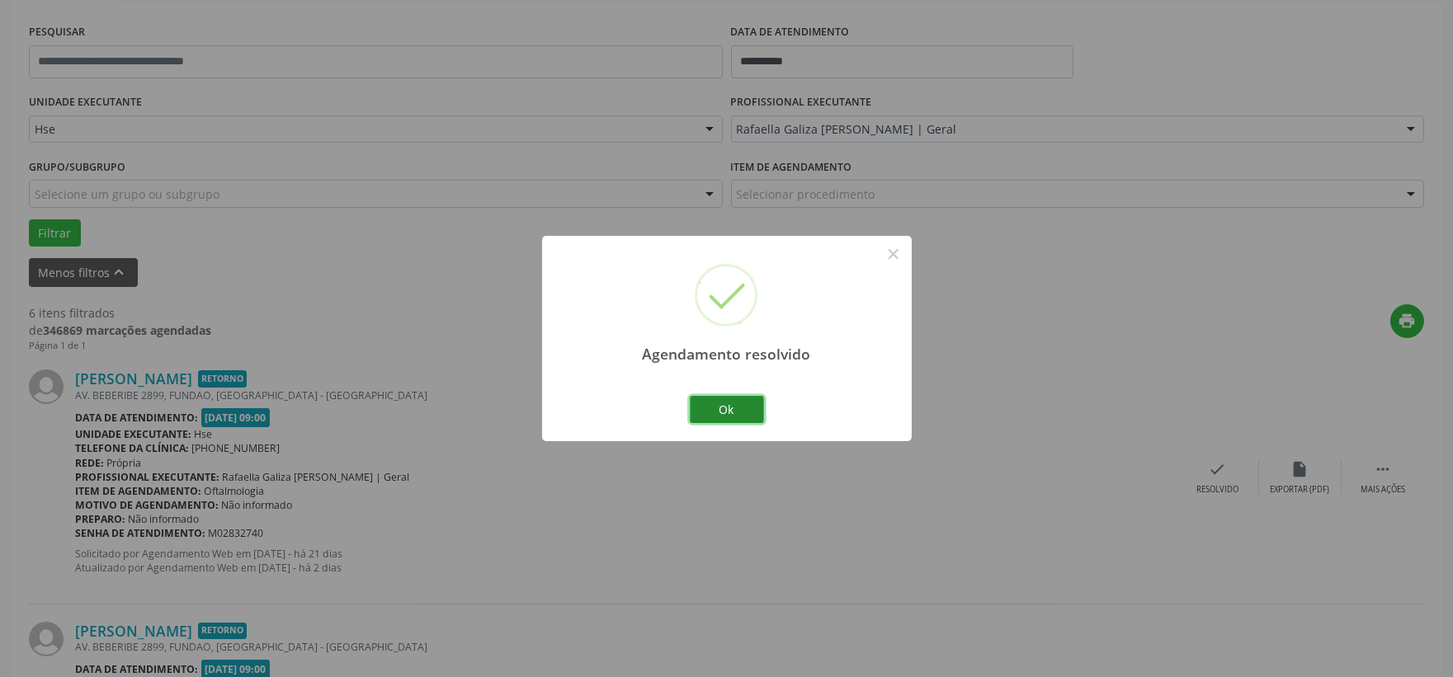
click at [727, 408] on button "Ok" at bounding box center [727, 410] width 74 height 28
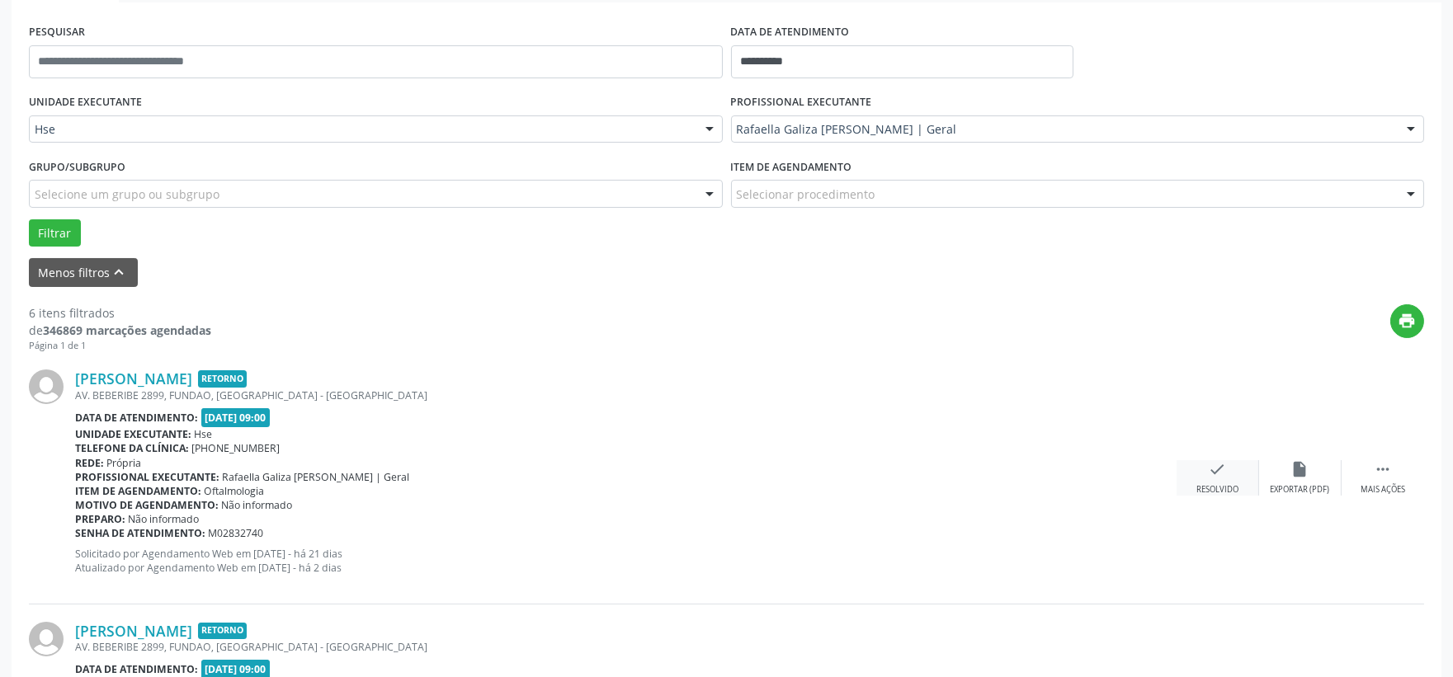
click at [1225, 472] on icon "check" at bounding box center [1218, 469] width 18 height 18
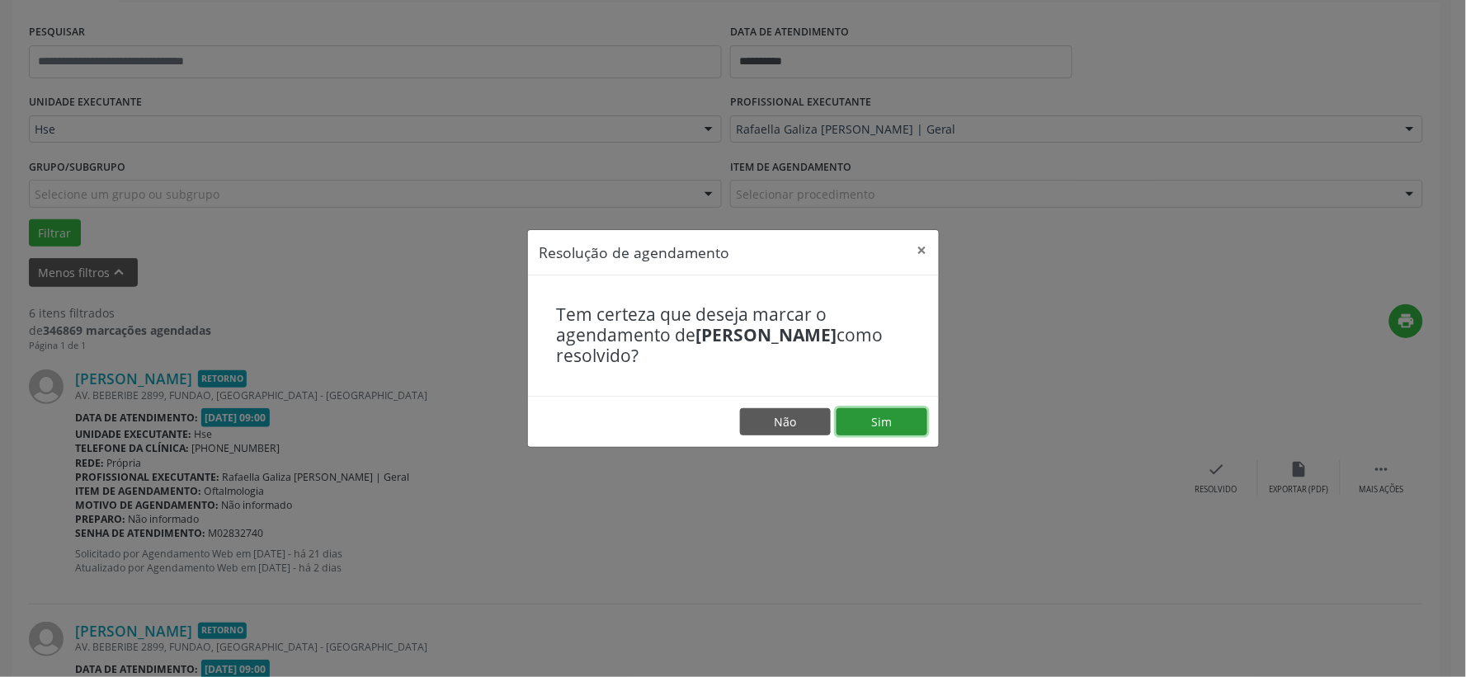
click at [879, 417] on button "Sim" at bounding box center [881, 422] width 91 height 28
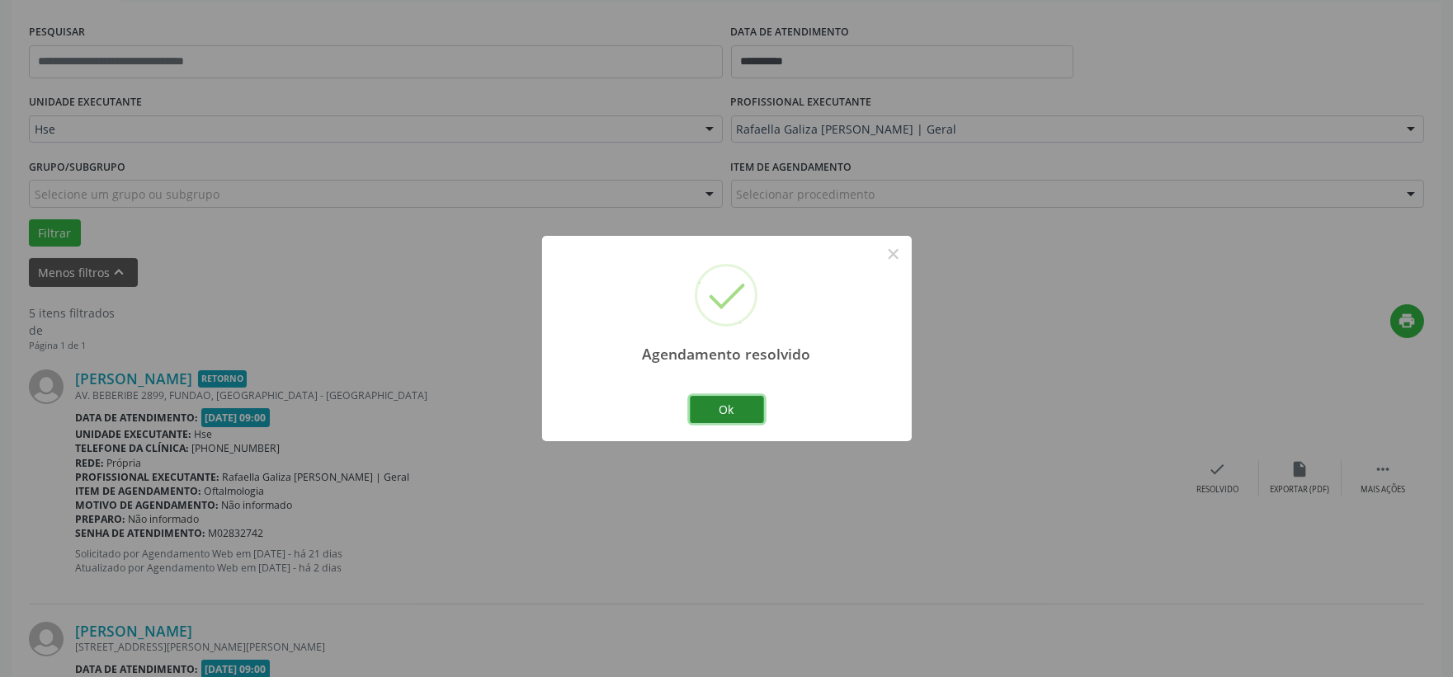
click at [731, 406] on button "Ok" at bounding box center [727, 410] width 74 height 28
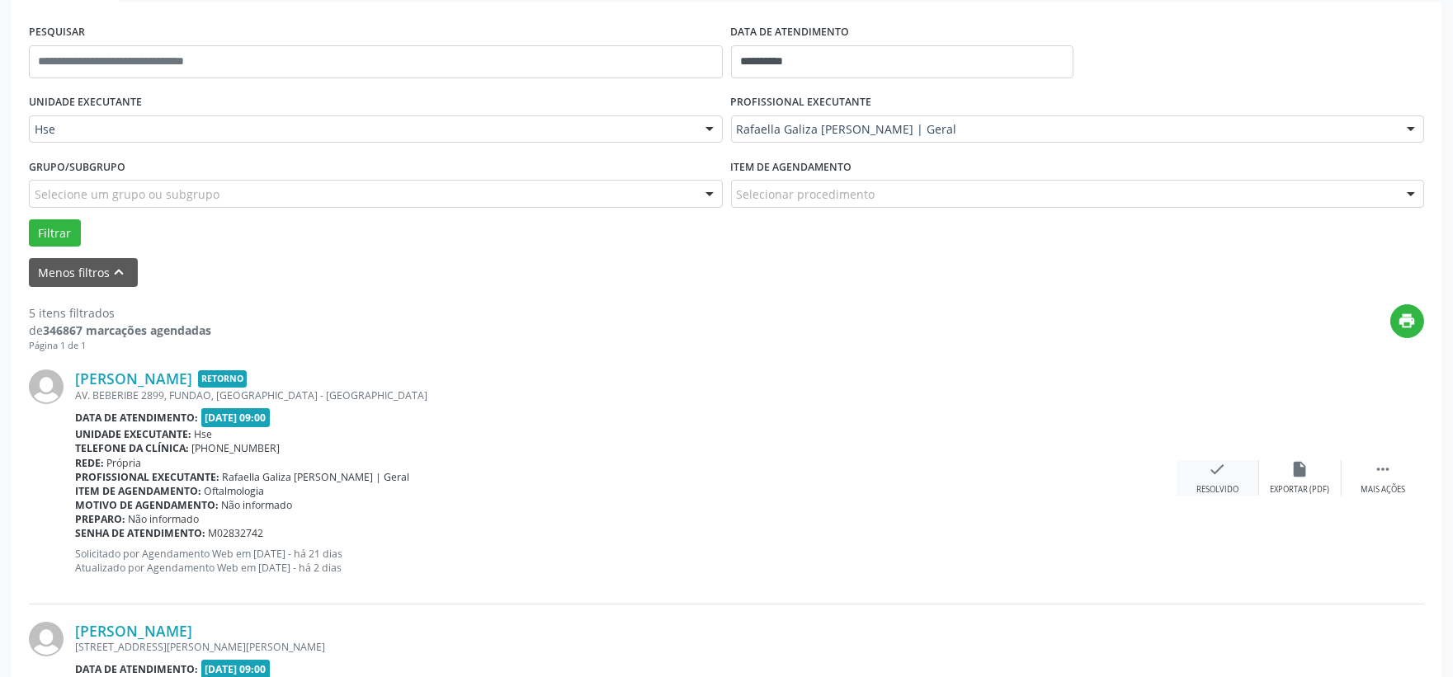
click at [1211, 463] on icon "check" at bounding box center [1218, 469] width 18 height 18
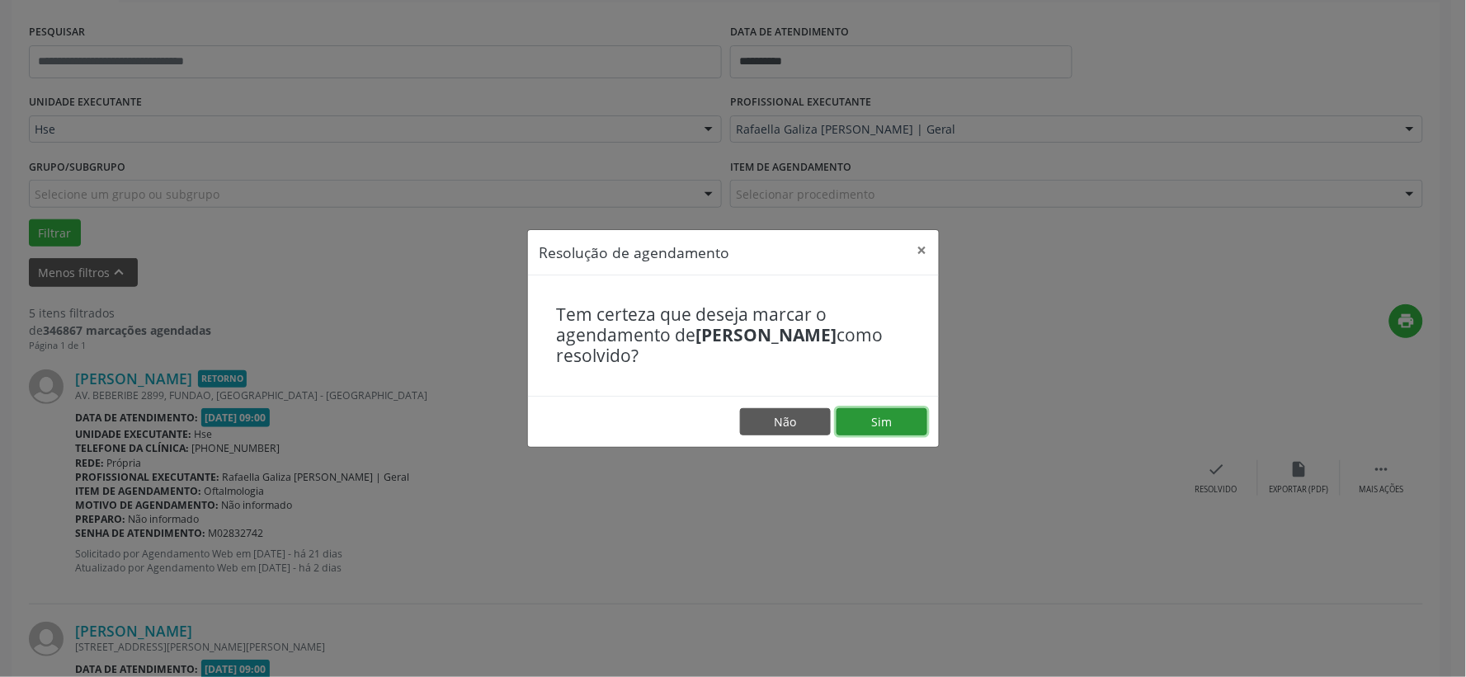
click at [889, 423] on button "Sim" at bounding box center [881, 422] width 91 height 28
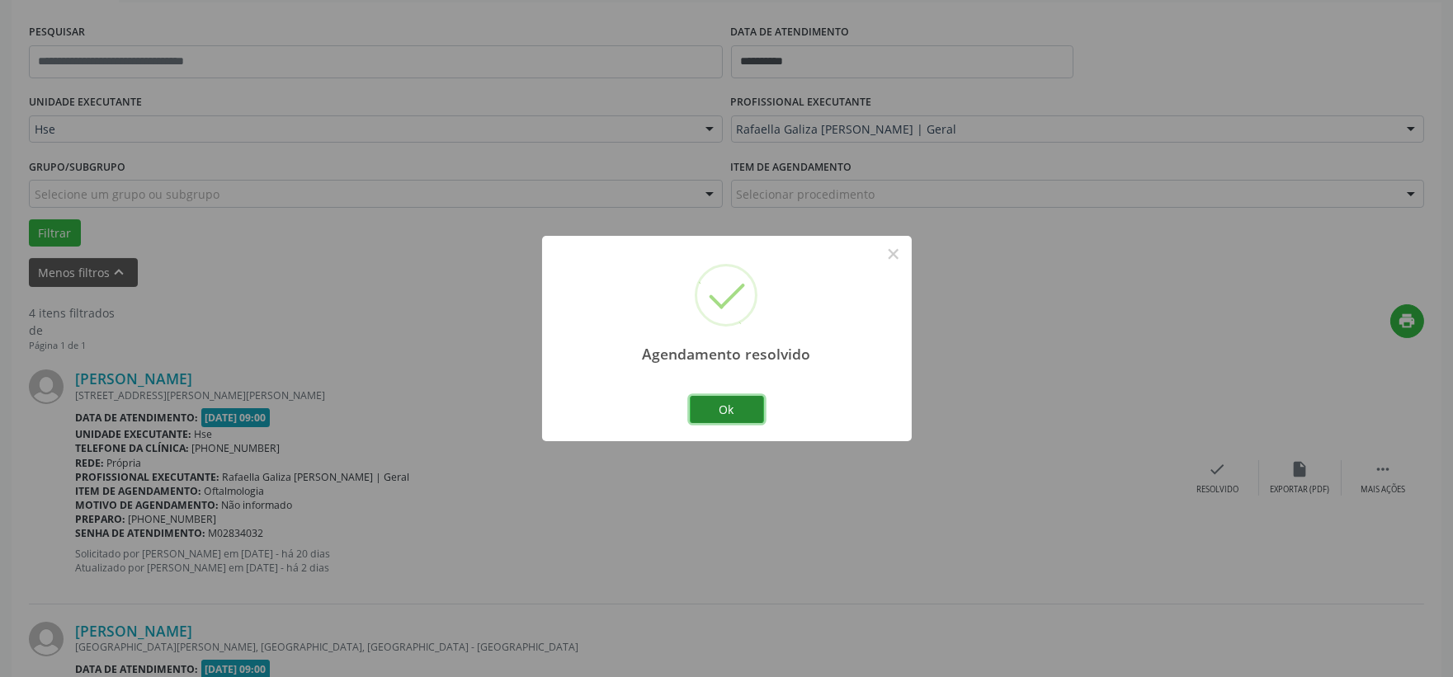
click at [734, 409] on button "Ok" at bounding box center [727, 410] width 74 height 28
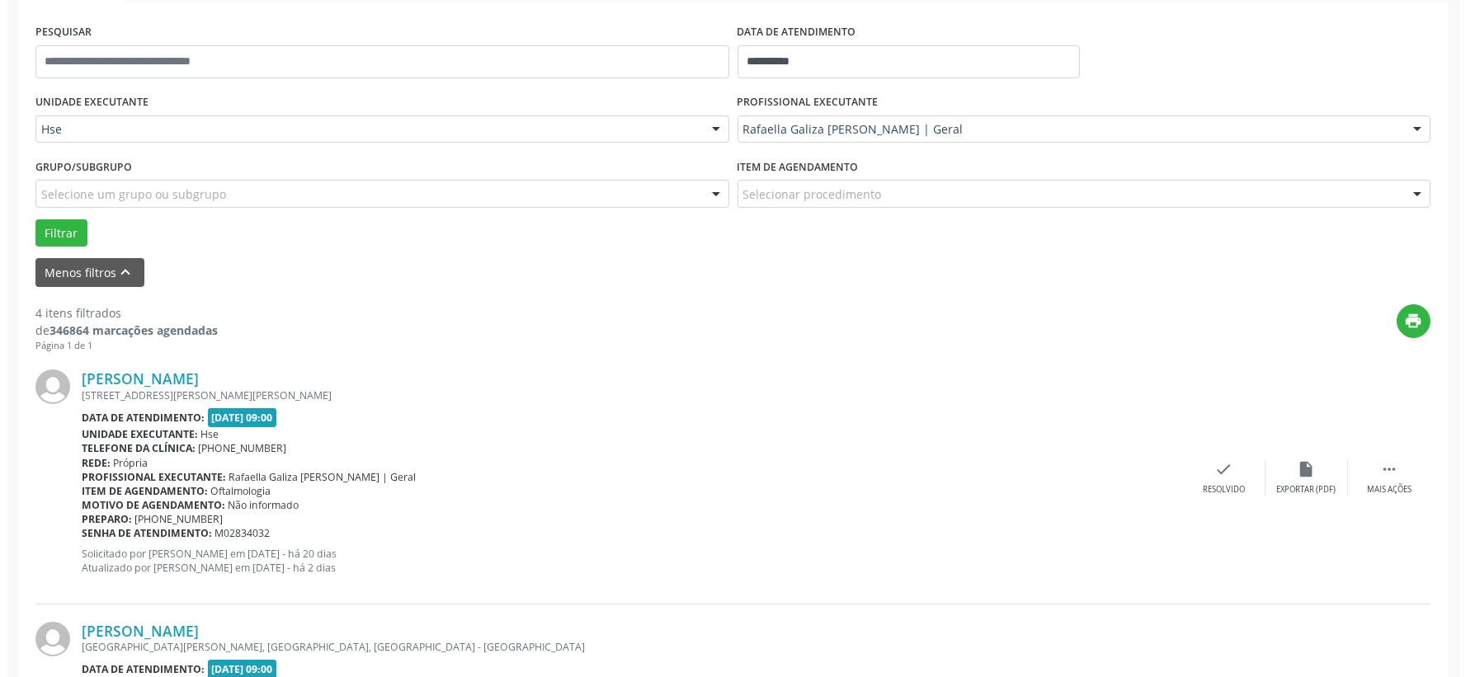
scroll to position [391, 0]
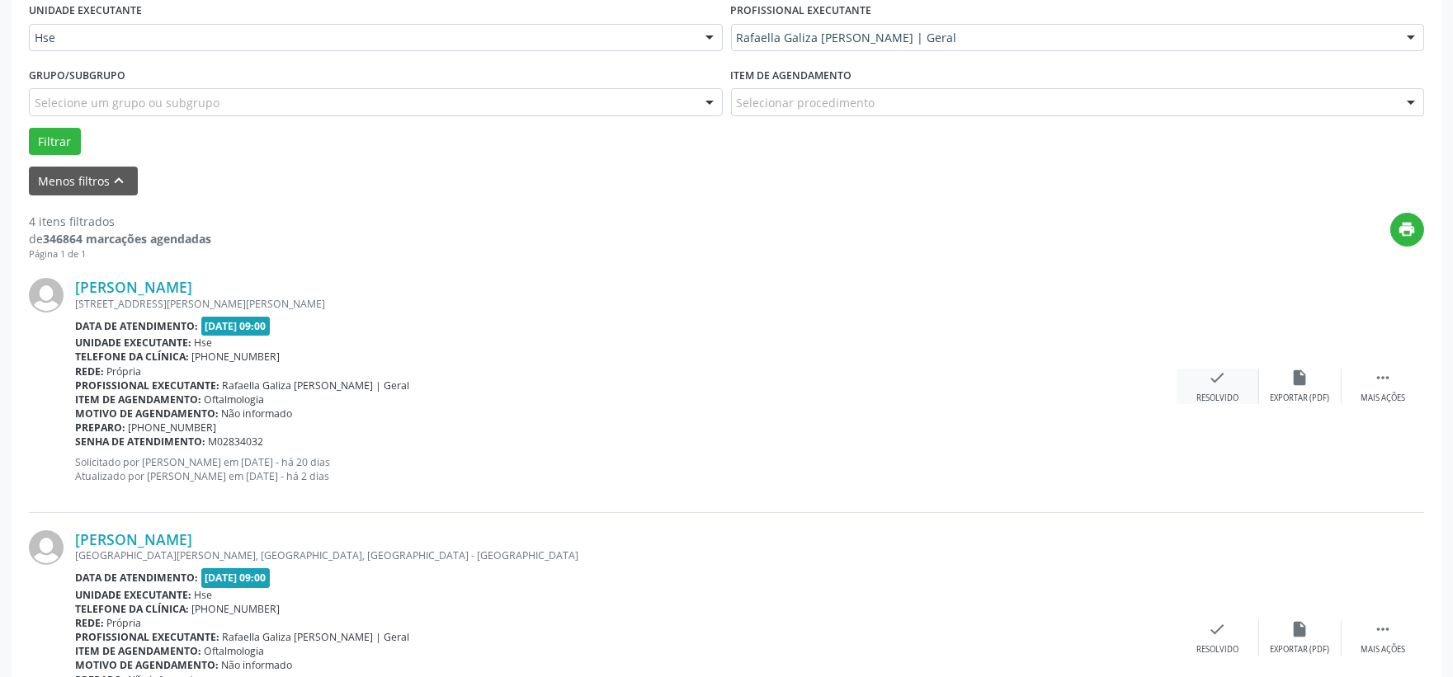
click at [1213, 379] on icon "check" at bounding box center [1218, 378] width 18 height 18
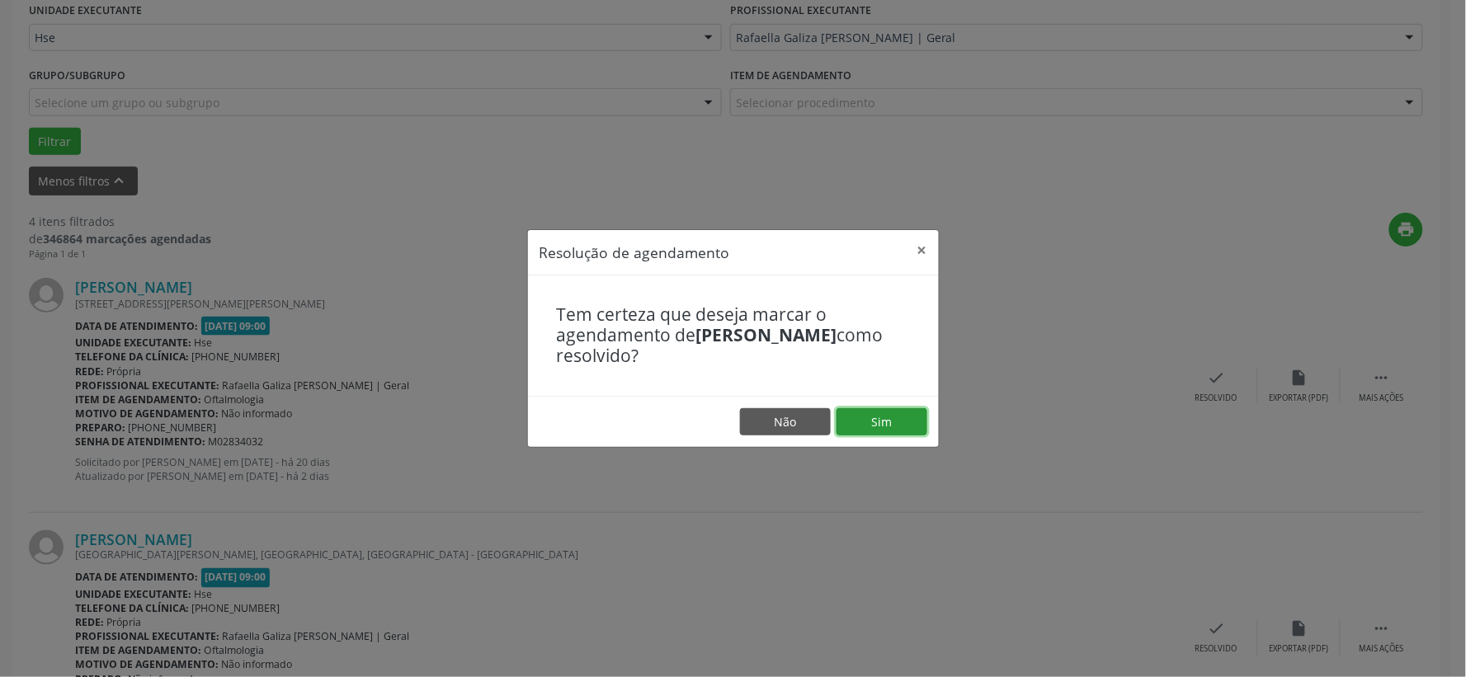
click at [888, 408] on button "Sim" at bounding box center [881, 422] width 91 height 28
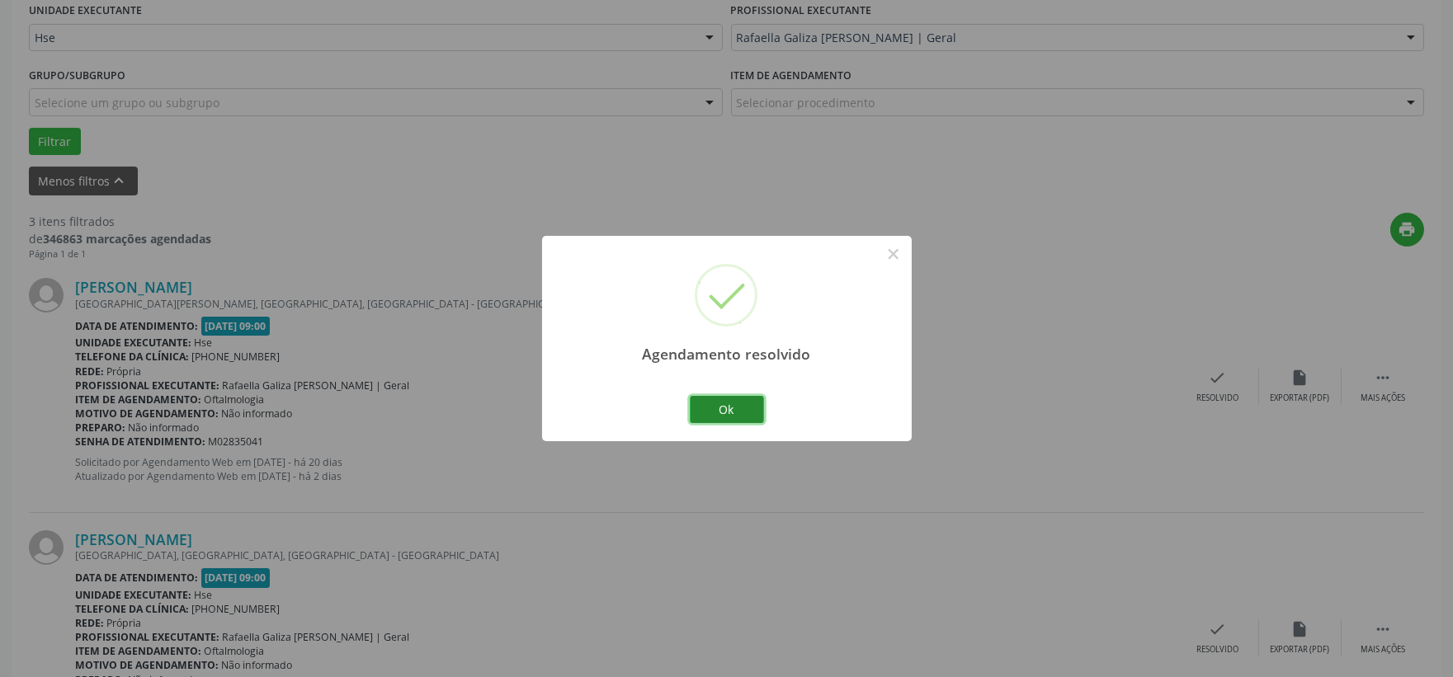
click at [742, 405] on button "Ok" at bounding box center [727, 410] width 74 height 28
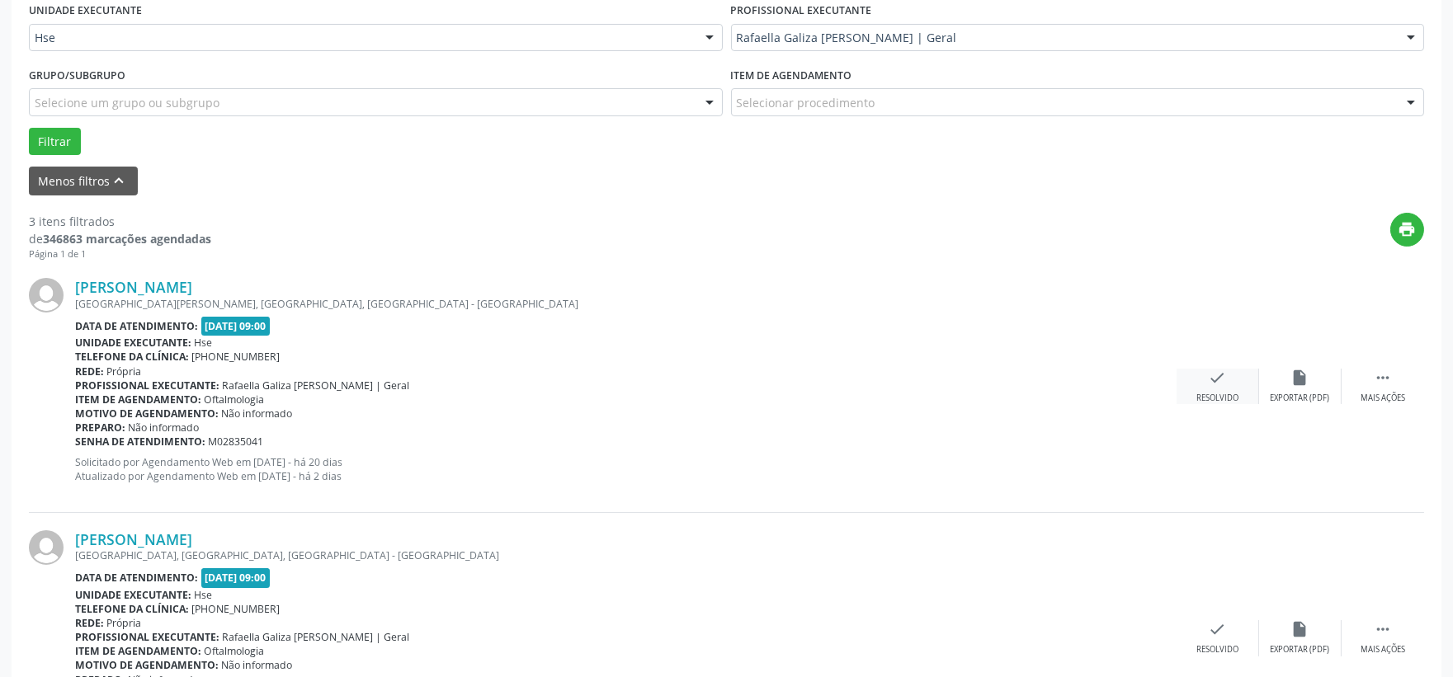
click at [1214, 375] on icon "check" at bounding box center [1218, 378] width 18 height 18
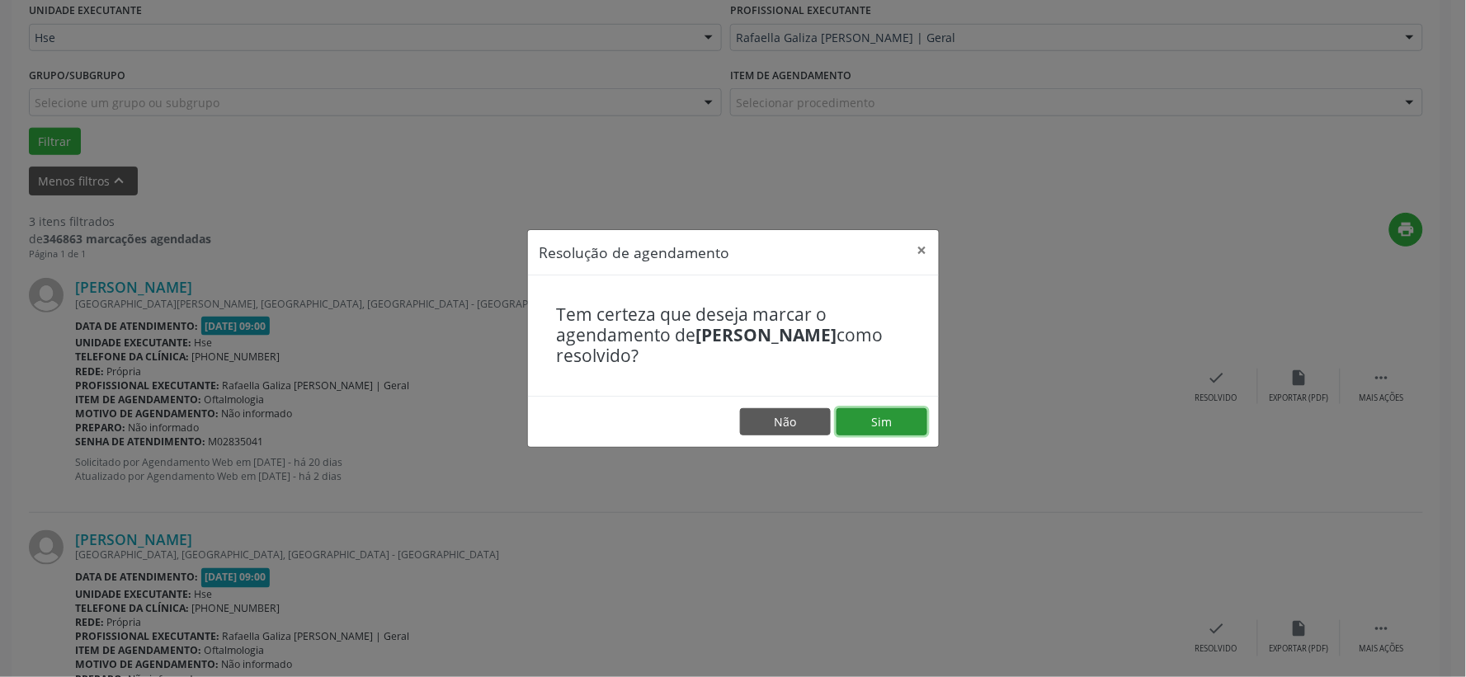
click at [874, 413] on button "Sim" at bounding box center [881, 422] width 91 height 28
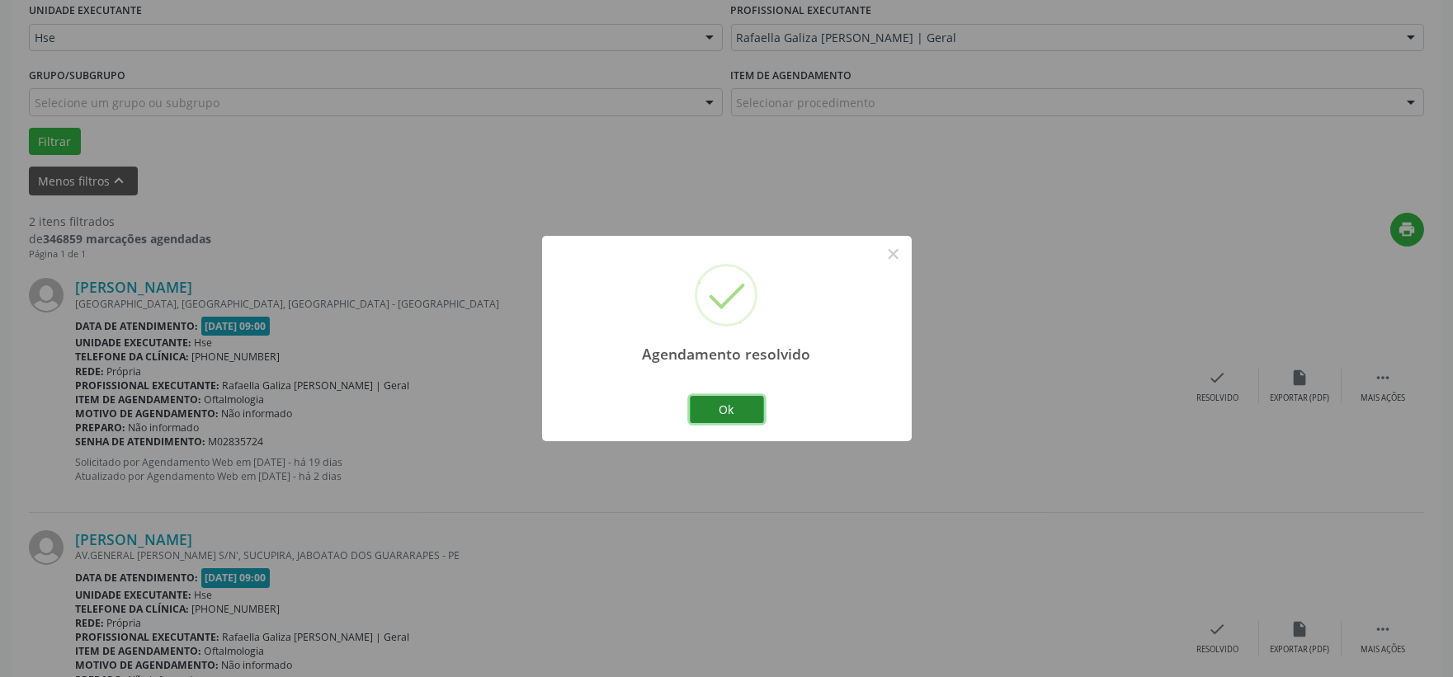
click at [749, 406] on button "Ok" at bounding box center [727, 410] width 74 height 28
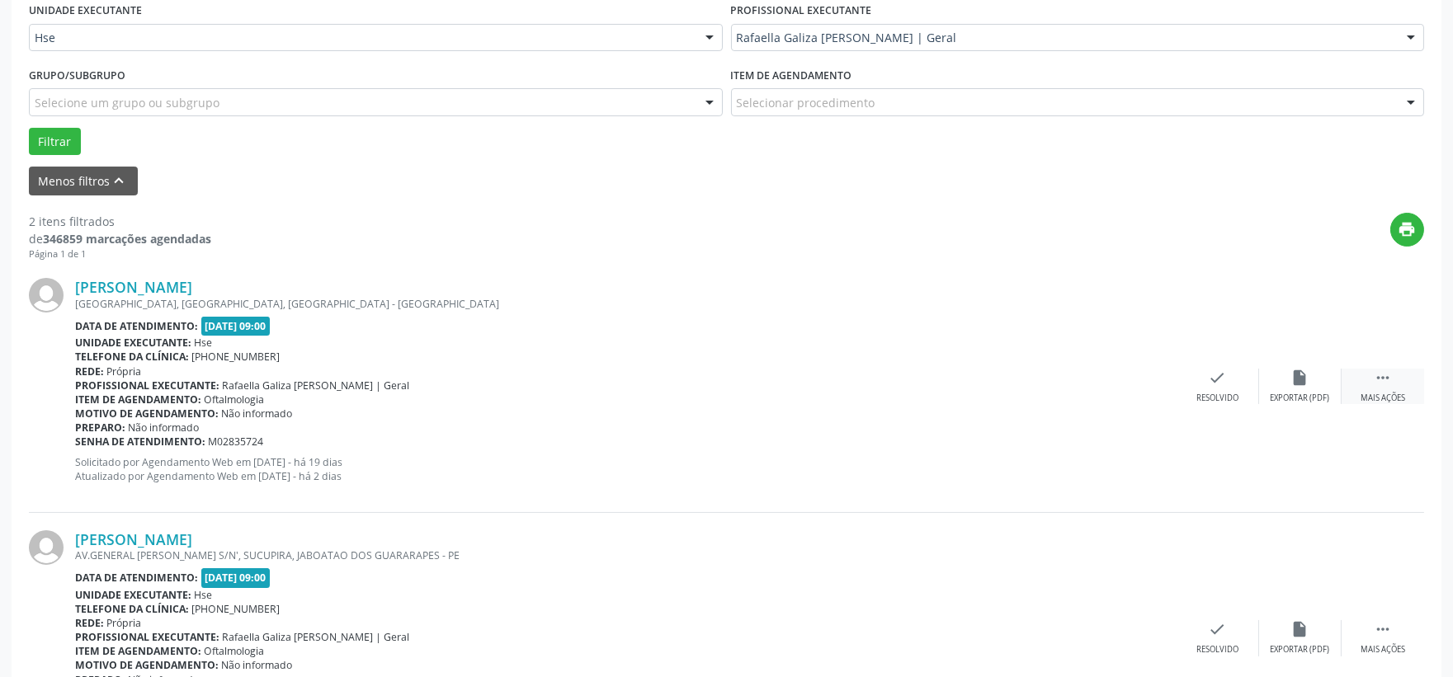
click at [1388, 385] on icon "" at bounding box center [1382, 378] width 18 height 18
click at [1302, 371] on icon "alarm_off" at bounding box center [1300, 378] width 18 height 18
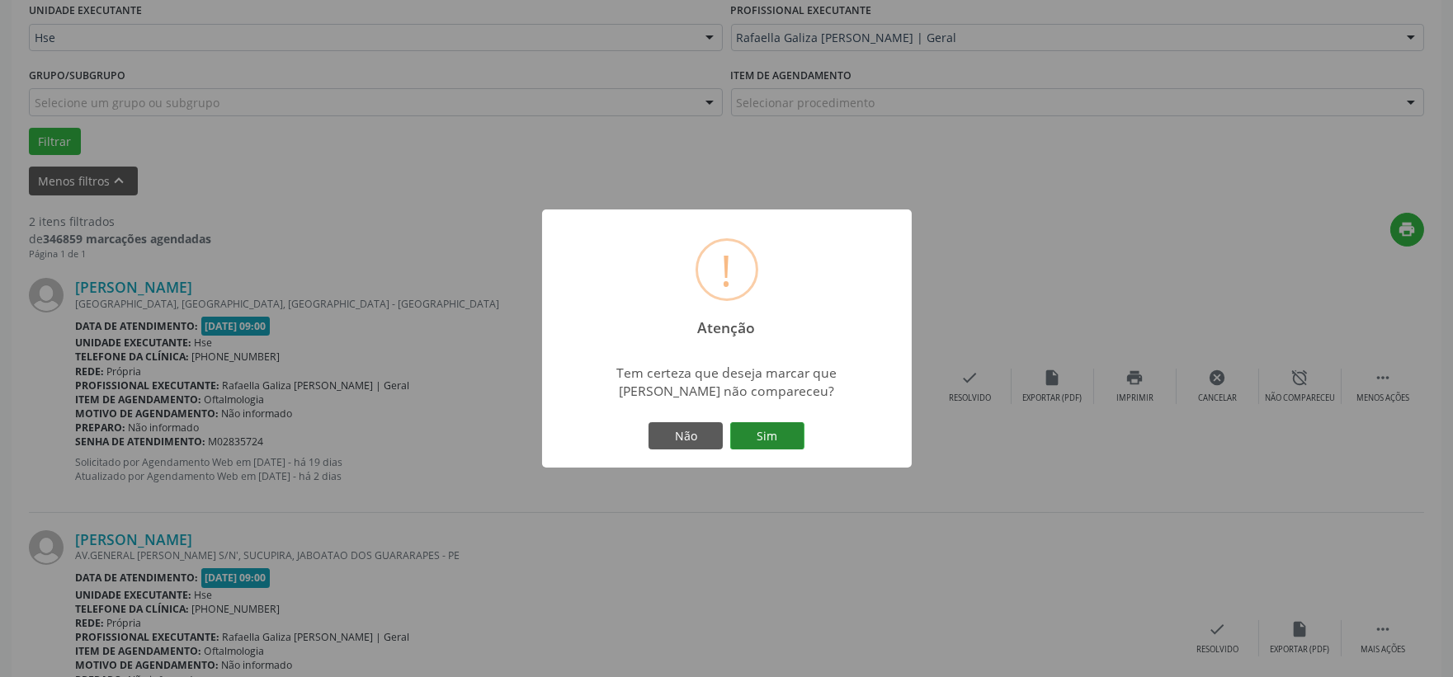
click at [777, 431] on button "Sim" at bounding box center [767, 436] width 74 height 28
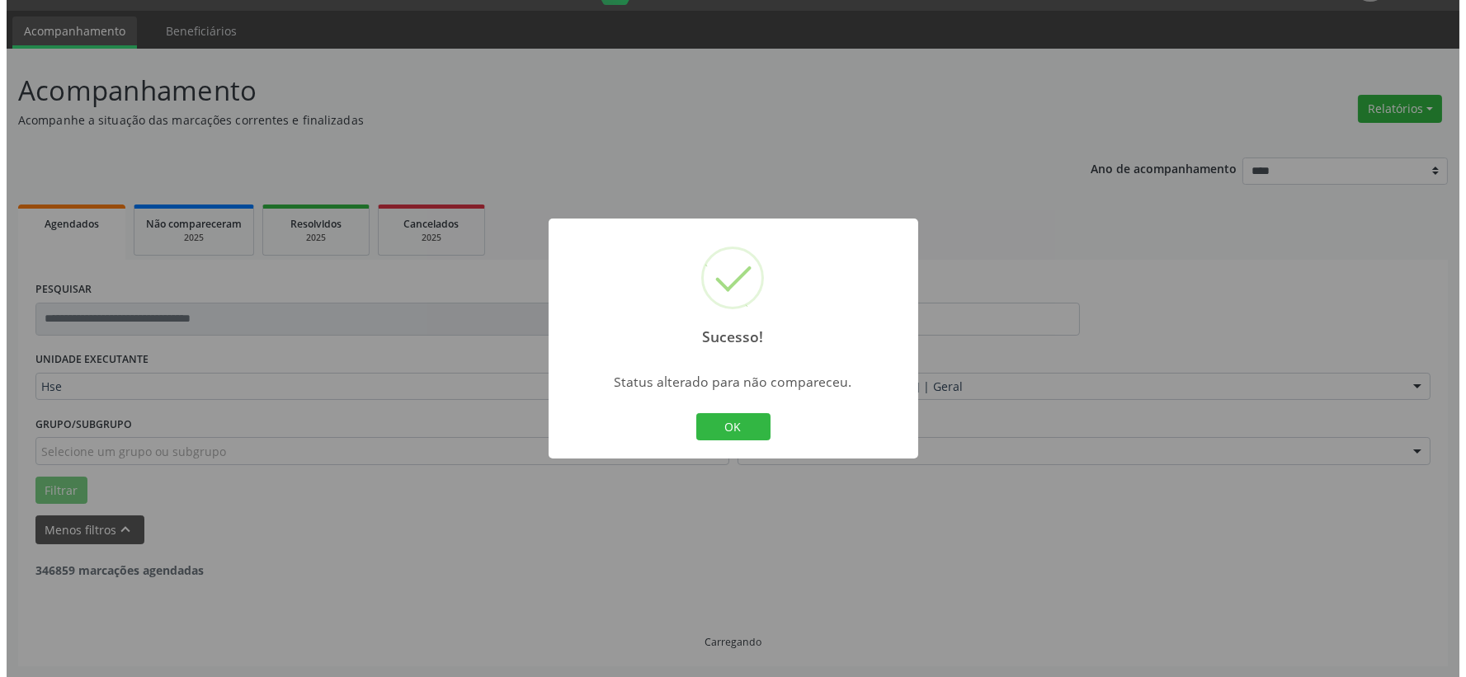
scroll to position [253, 0]
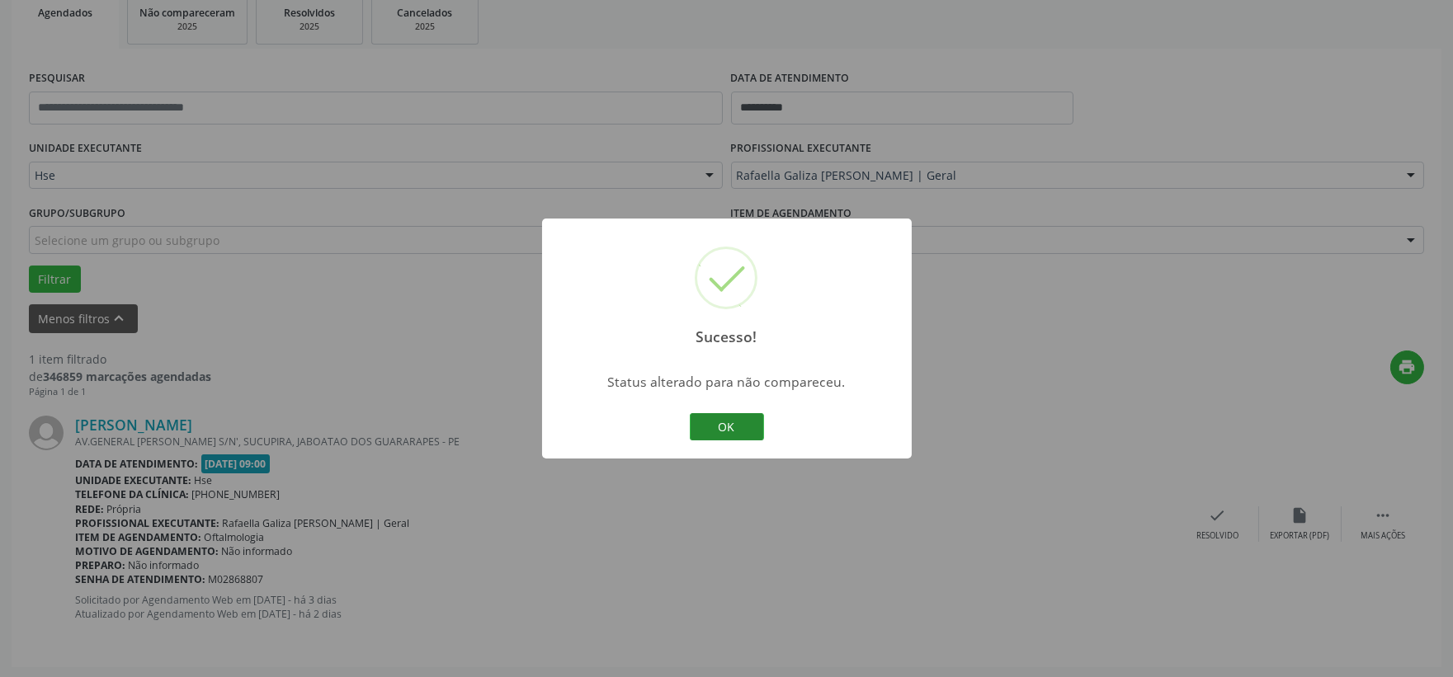
click at [708, 422] on button "OK" at bounding box center [727, 427] width 74 height 28
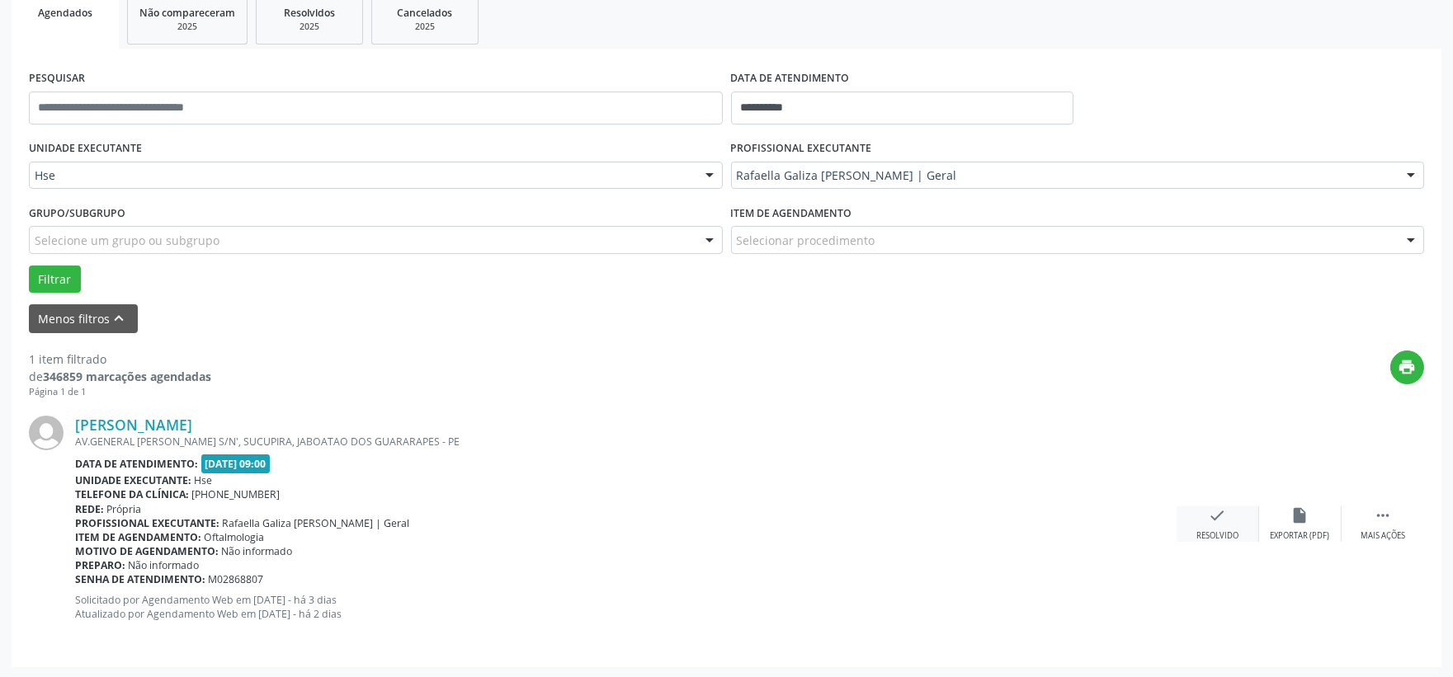
click at [1209, 512] on icon "check" at bounding box center [1218, 516] width 18 height 18
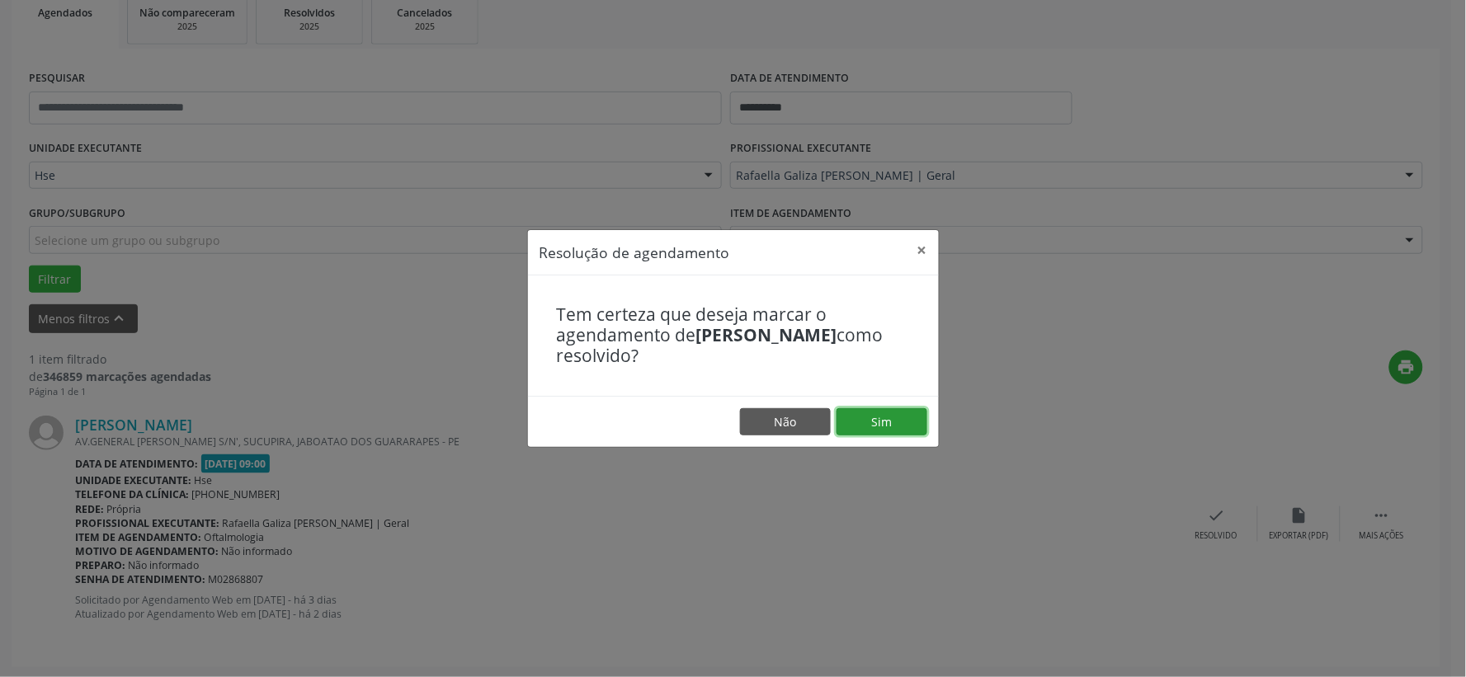
click at [886, 418] on button "Sim" at bounding box center [881, 422] width 91 height 28
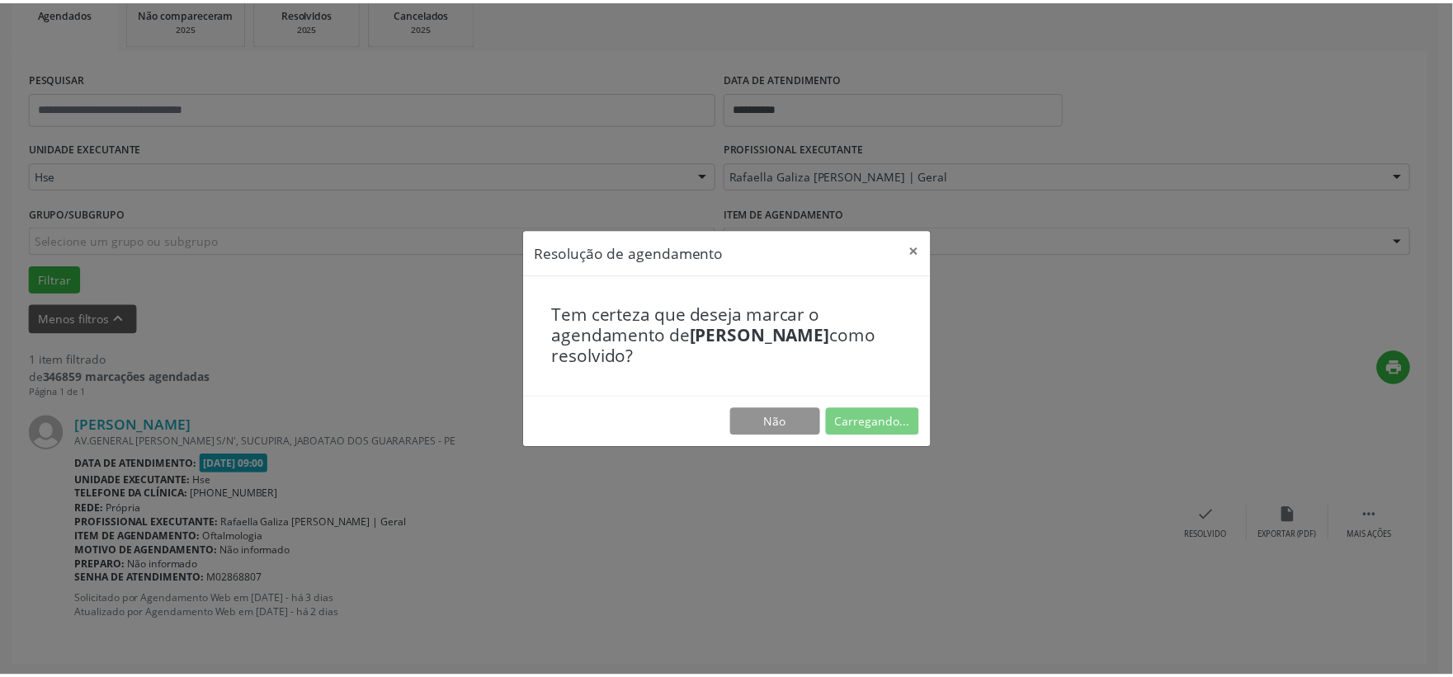
scroll to position [25, 0]
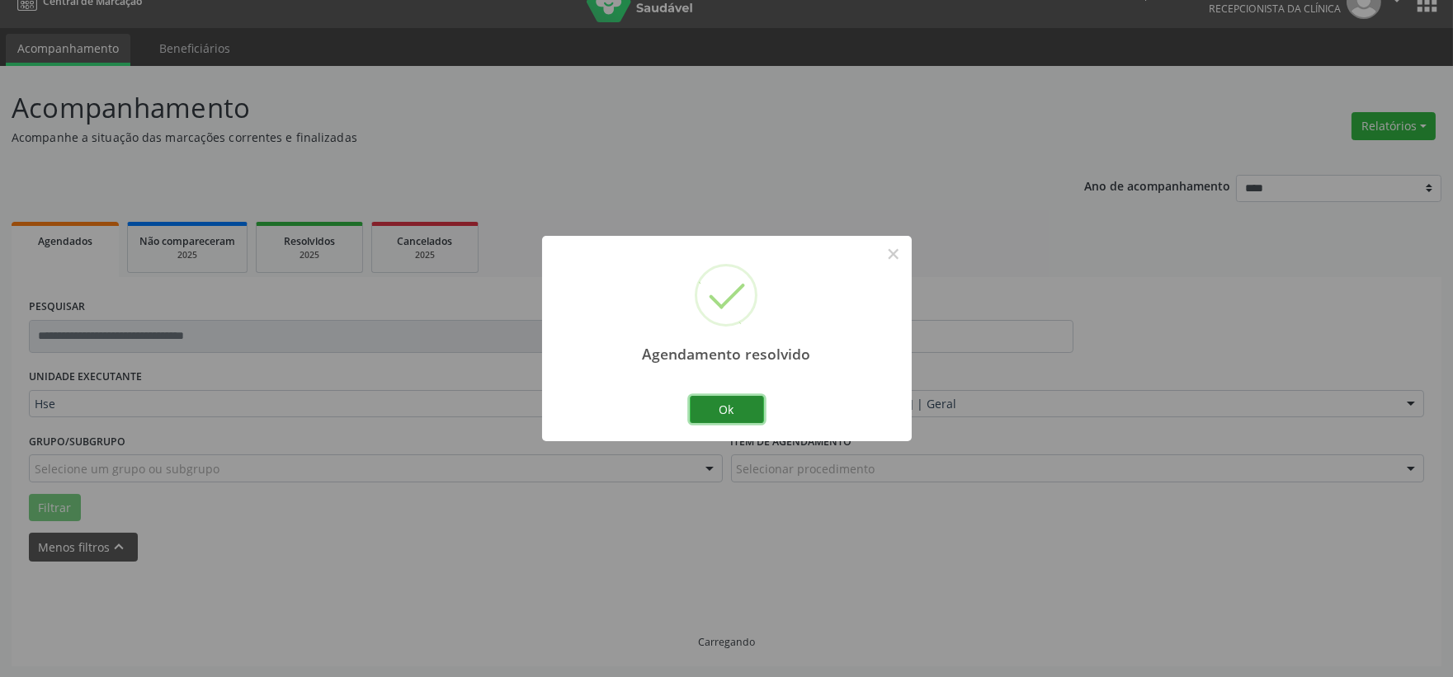
click at [743, 413] on button "Ok" at bounding box center [727, 410] width 74 height 28
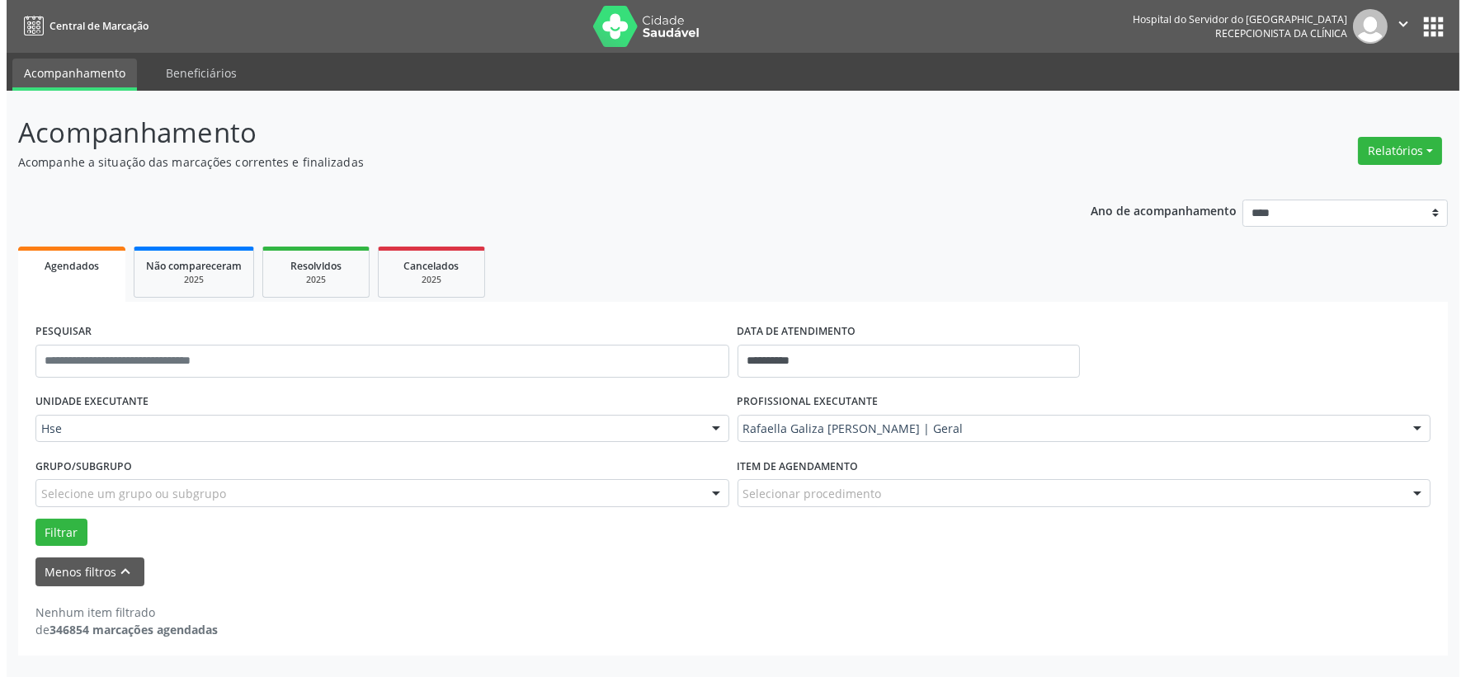
scroll to position [0, 0]
